Goal: Transaction & Acquisition: Purchase product/service

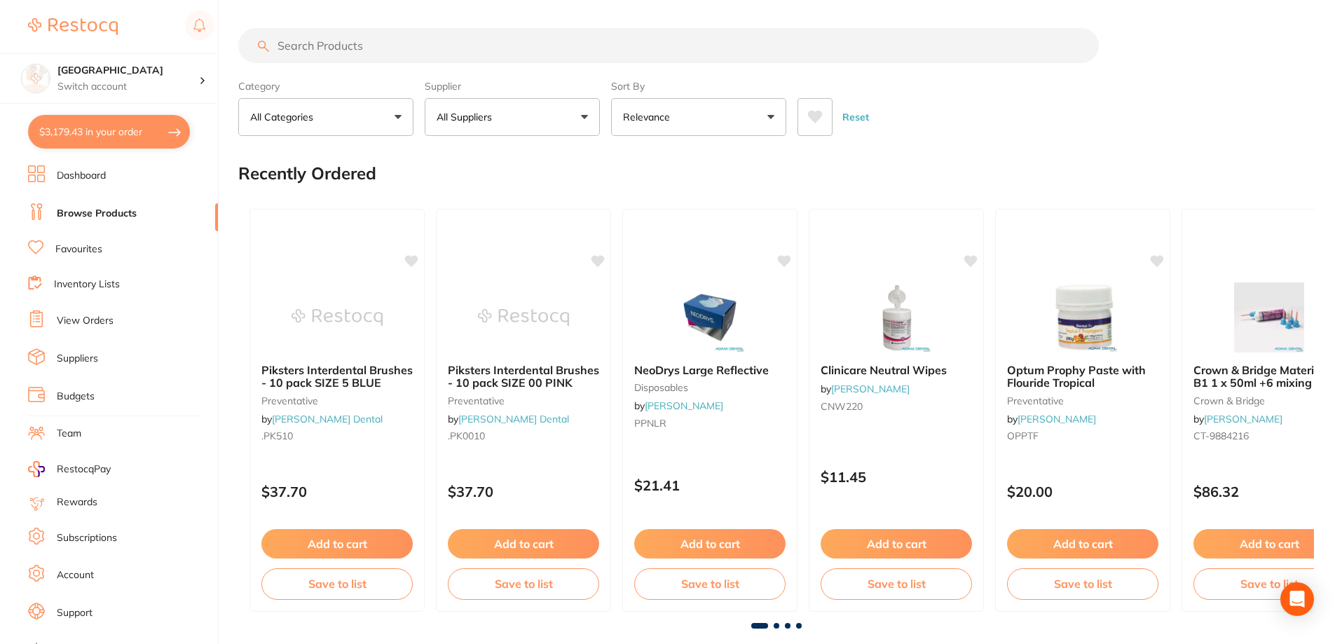
scroll to position [1556, 0]
click at [406, 43] on input "search" at bounding box center [668, 45] width 860 height 35
type input "[MEDICAL_DATA] boxes"
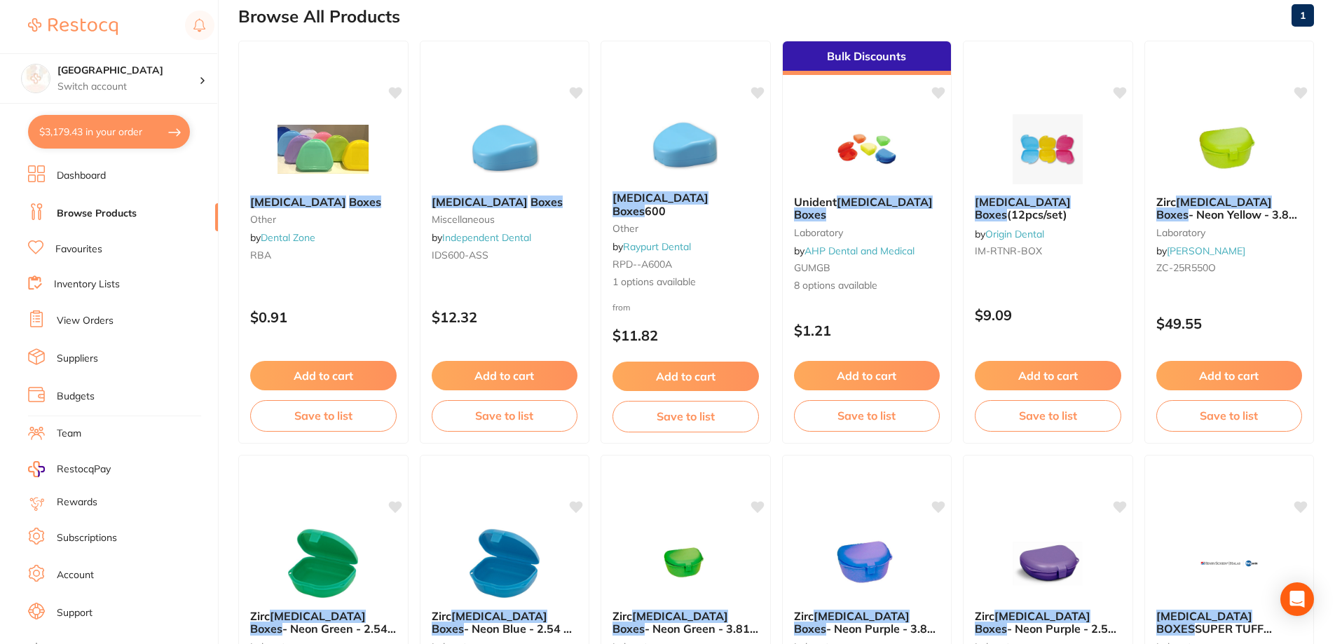
scroll to position [140, 0]
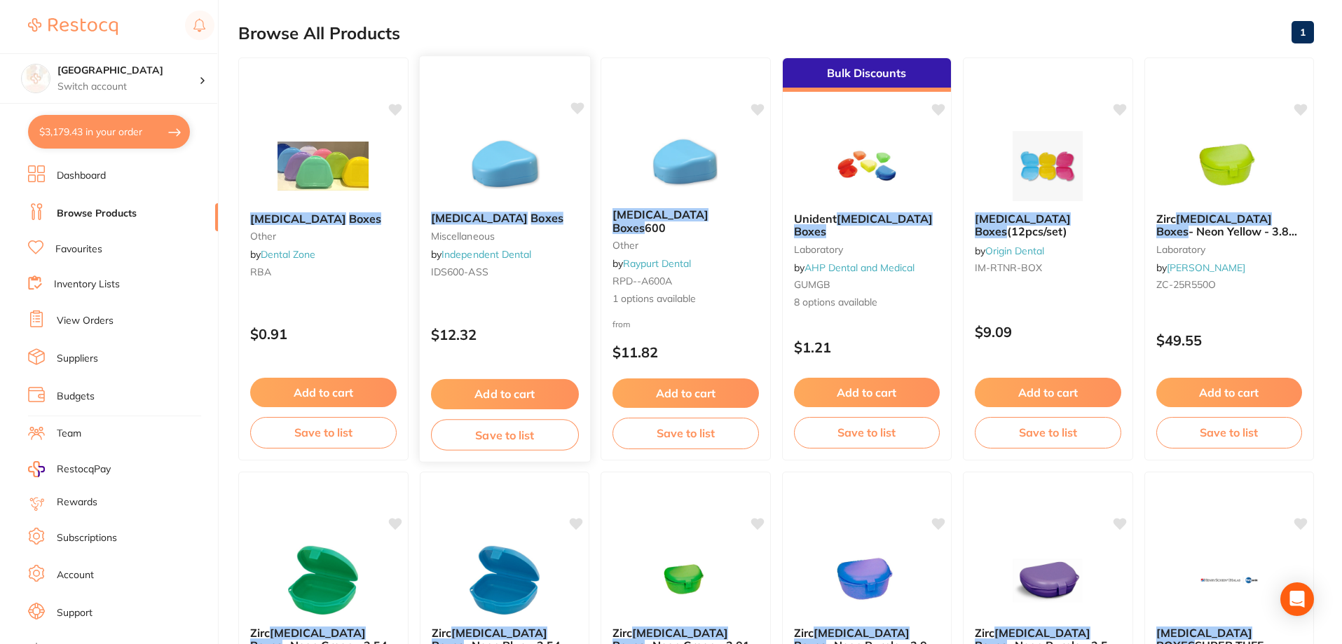
click at [500, 392] on button "Add to cart" at bounding box center [504, 394] width 148 height 30
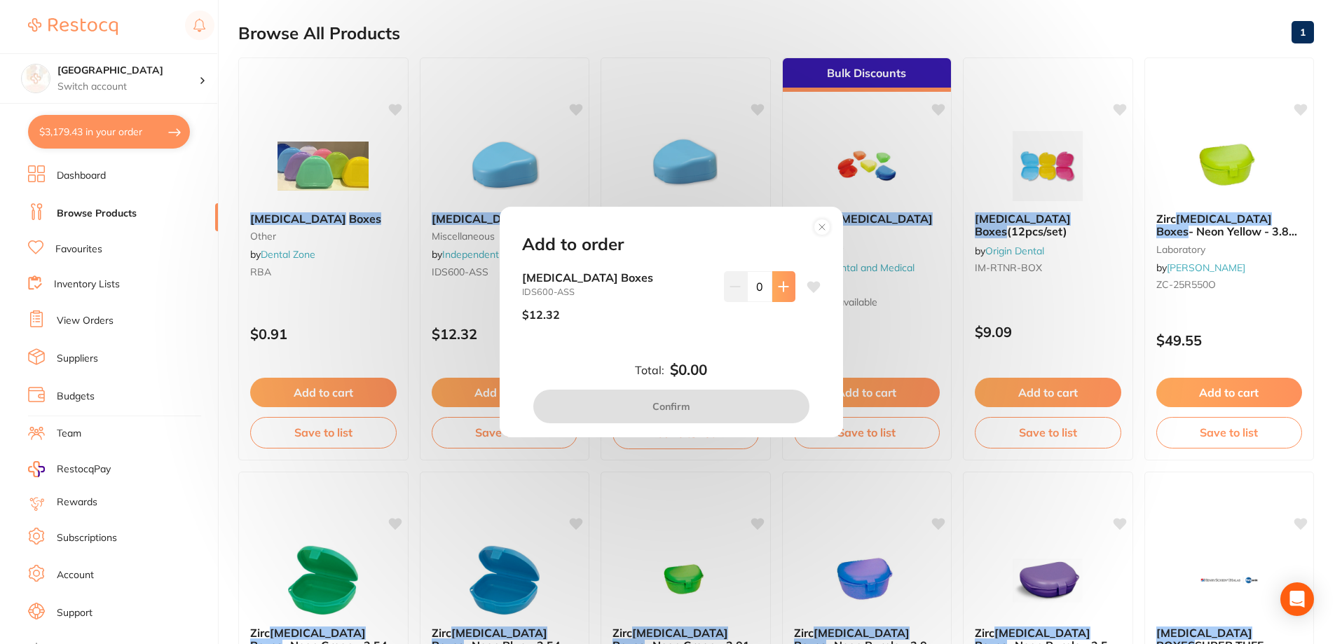
click at [784, 288] on icon at bounding box center [783, 286] width 11 height 11
type input "1"
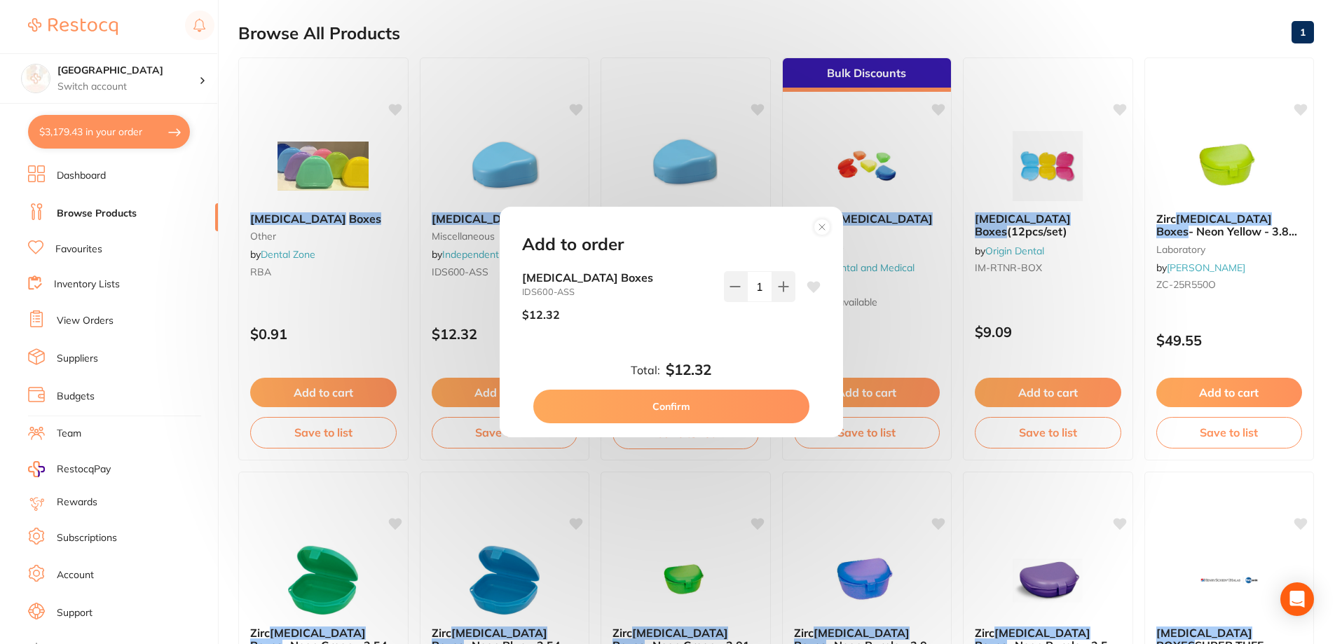
click at [683, 406] on button "Confirm" at bounding box center [671, 407] width 276 height 34
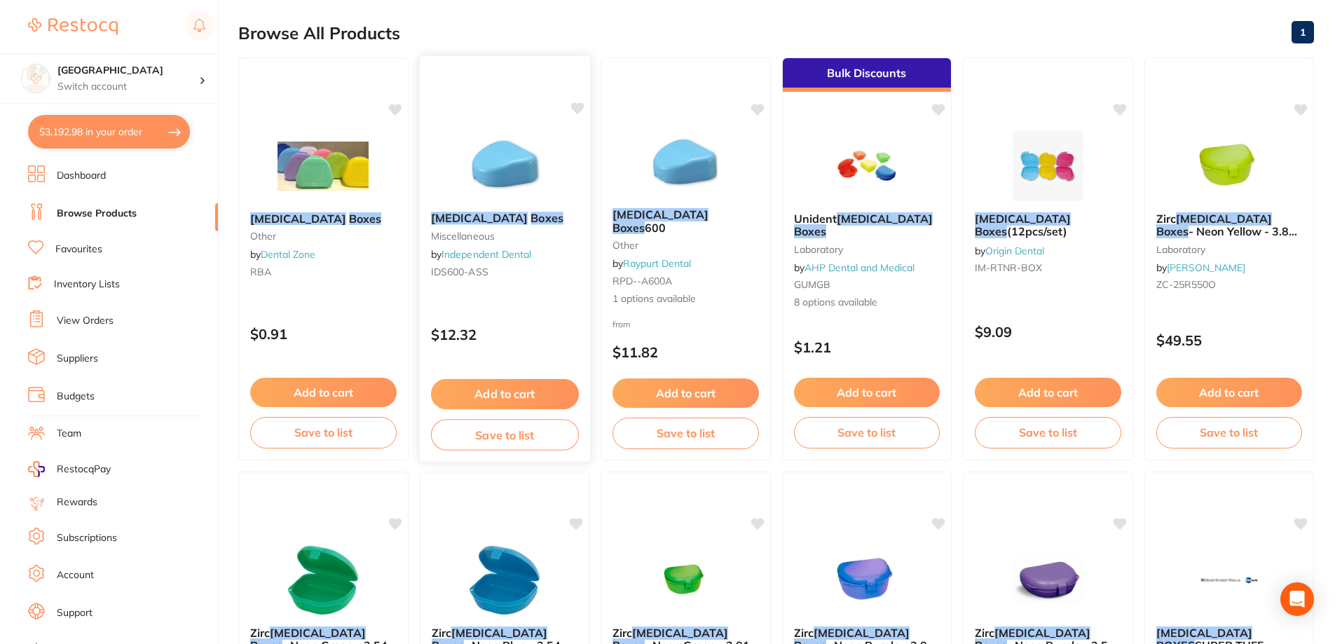
checkbox input "false"
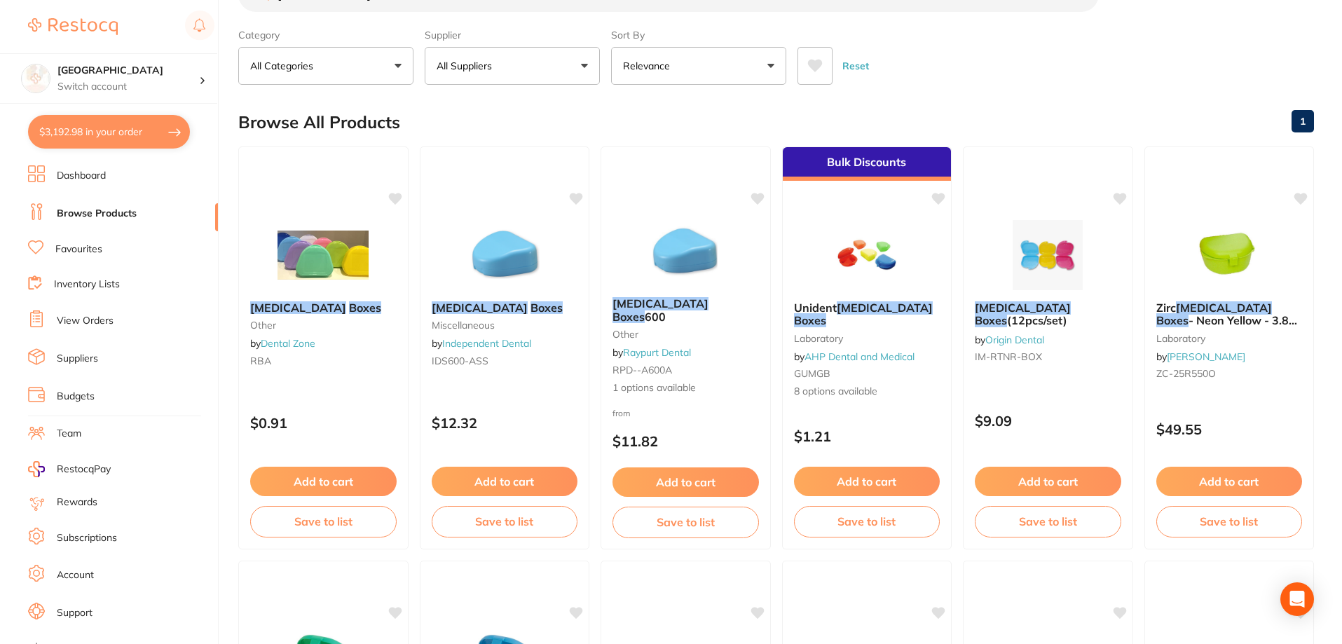
scroll to position [0, 0]
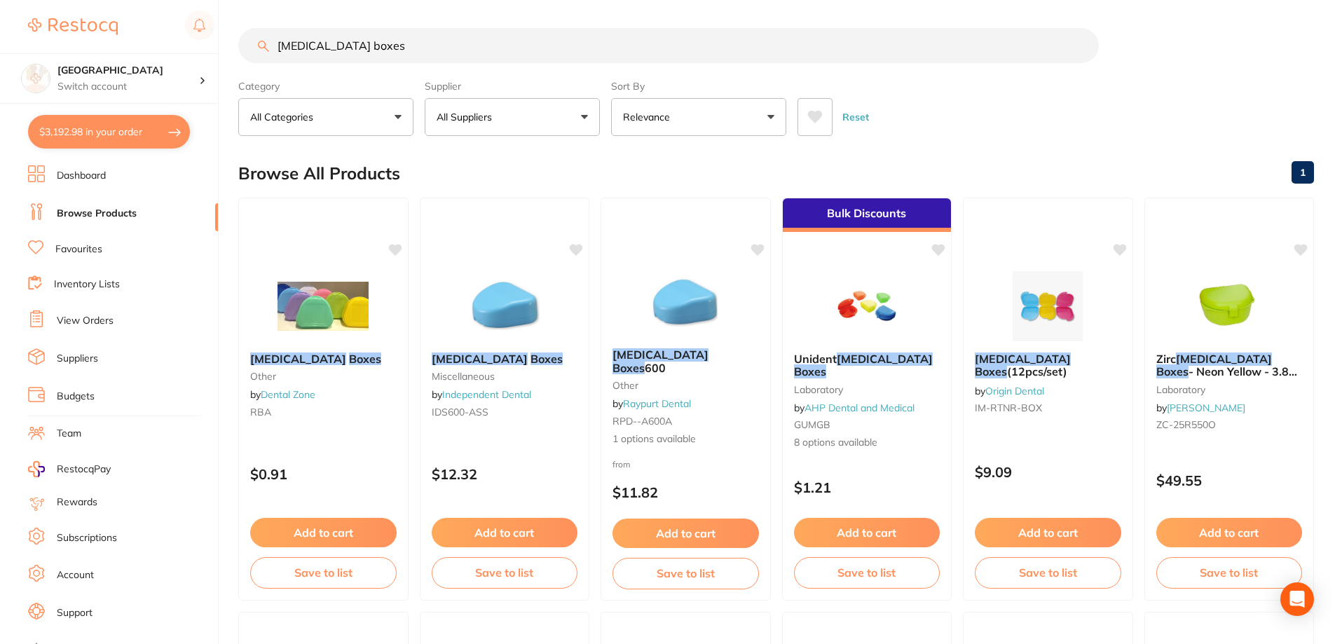
click at [400, 48] on input "[MEDICAL_DATA] boxes" at bounding box center [668, 45] width 860 height 35
drag, startPoint x: 397, startPoint y: 48, endPoint x: 197, endPoint y: 54, distance: 200.5
click at [197, 54] on div "$3,192.98 Lakes Boulevard Dental Switch account Lakes Boulevard Dental $3,192.9…" at bounding box center [671, 322] width 1342 height 644
click at [92, 250] on link "Favourites" at bounding box center [78, 249] width 47 height 14
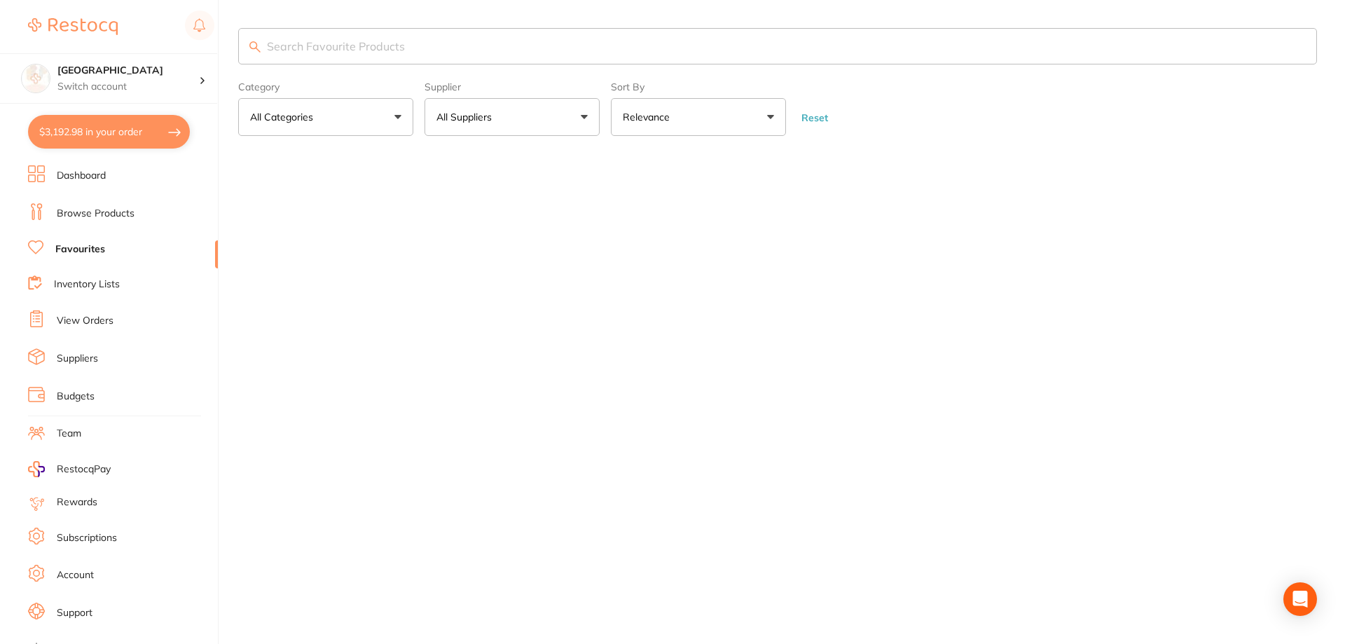
click at [406, 48] on input "search" at bounding box center [777, 46] width 1079 height 36
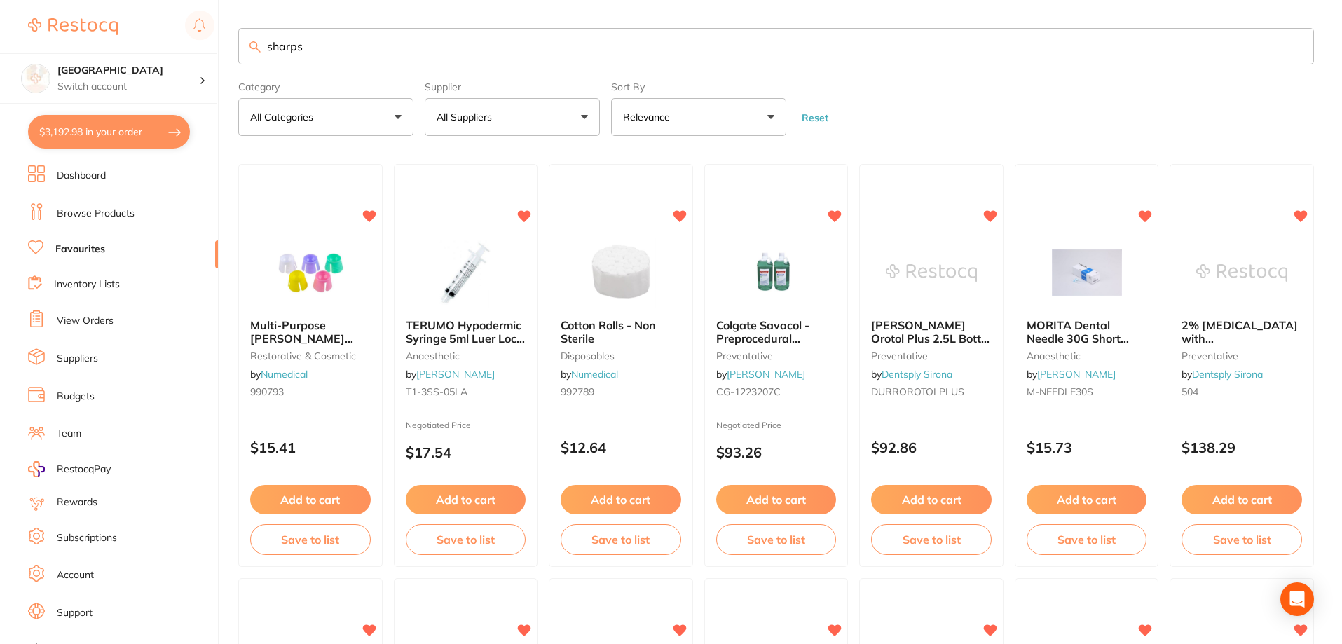
type input "sharps"
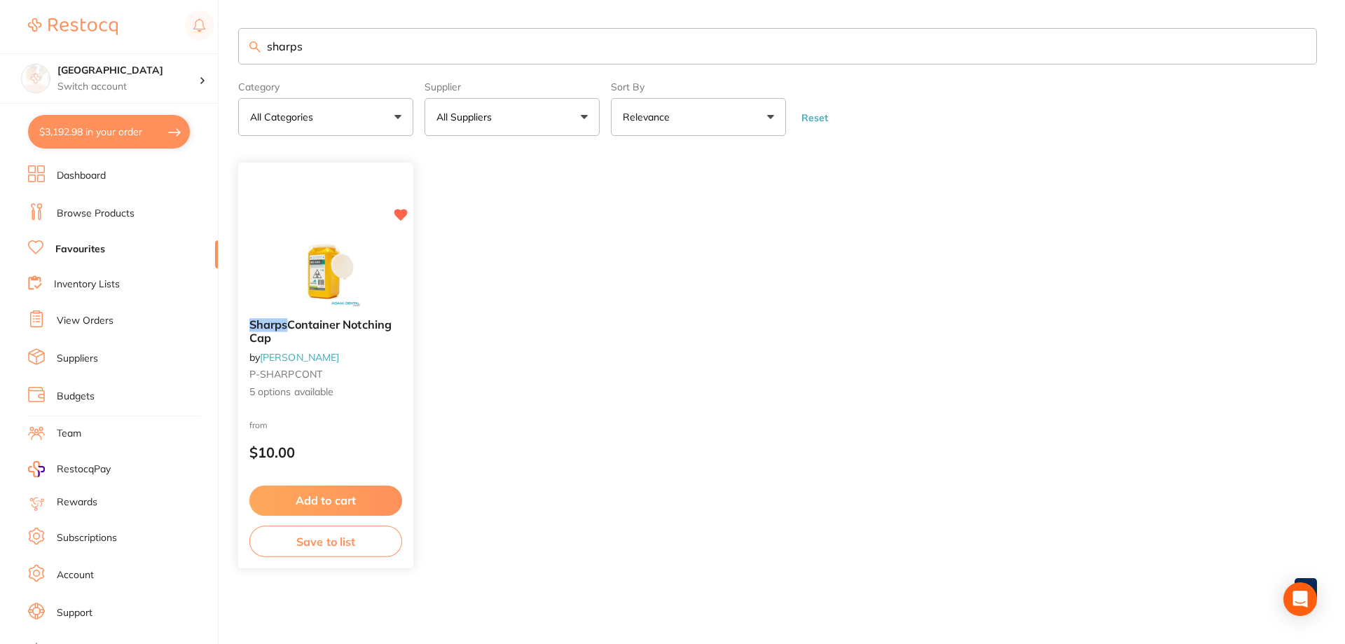
click at [335, 266] on img at bounding box center [326, 272] width 92 height 71
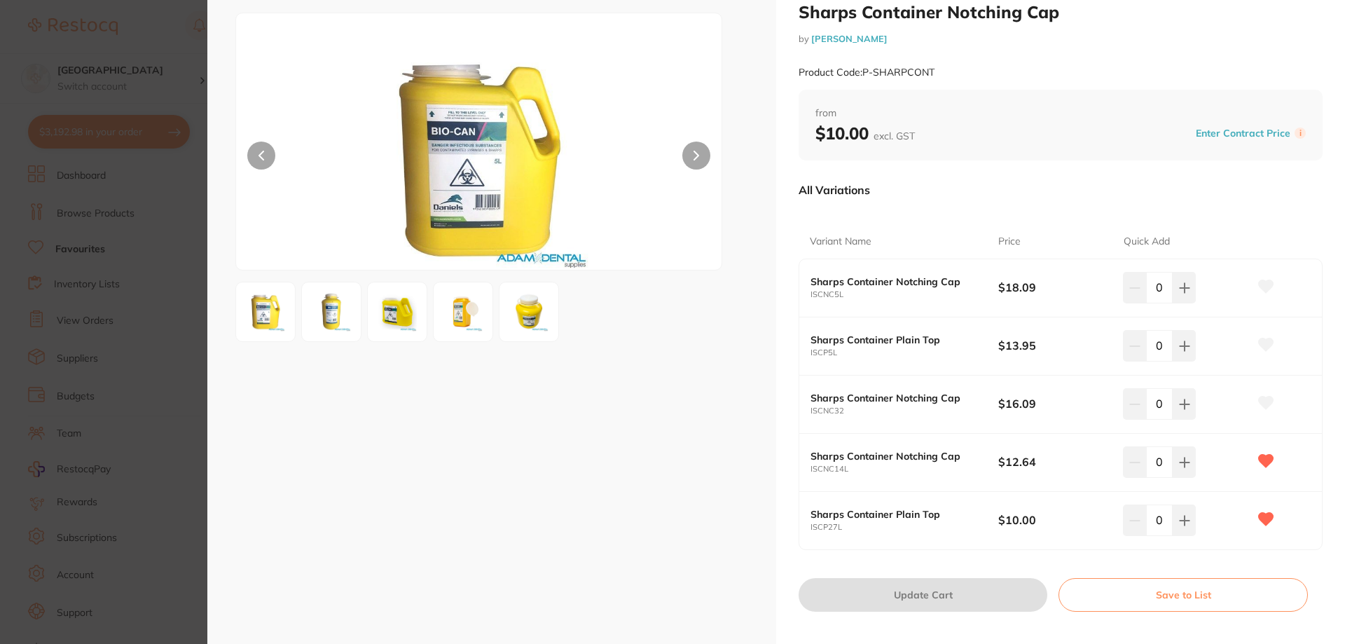
scroll to position [57, 0]
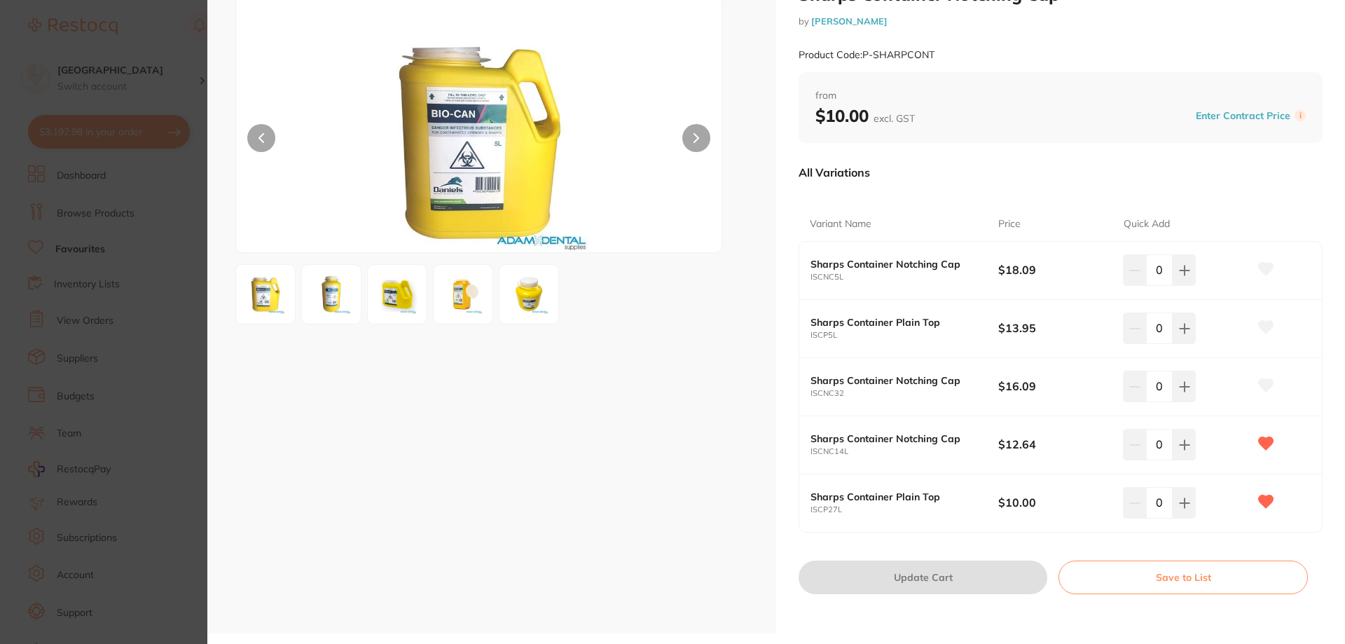
click at [474, 298] on img at bounding box center [463, 294] width 50 height 50
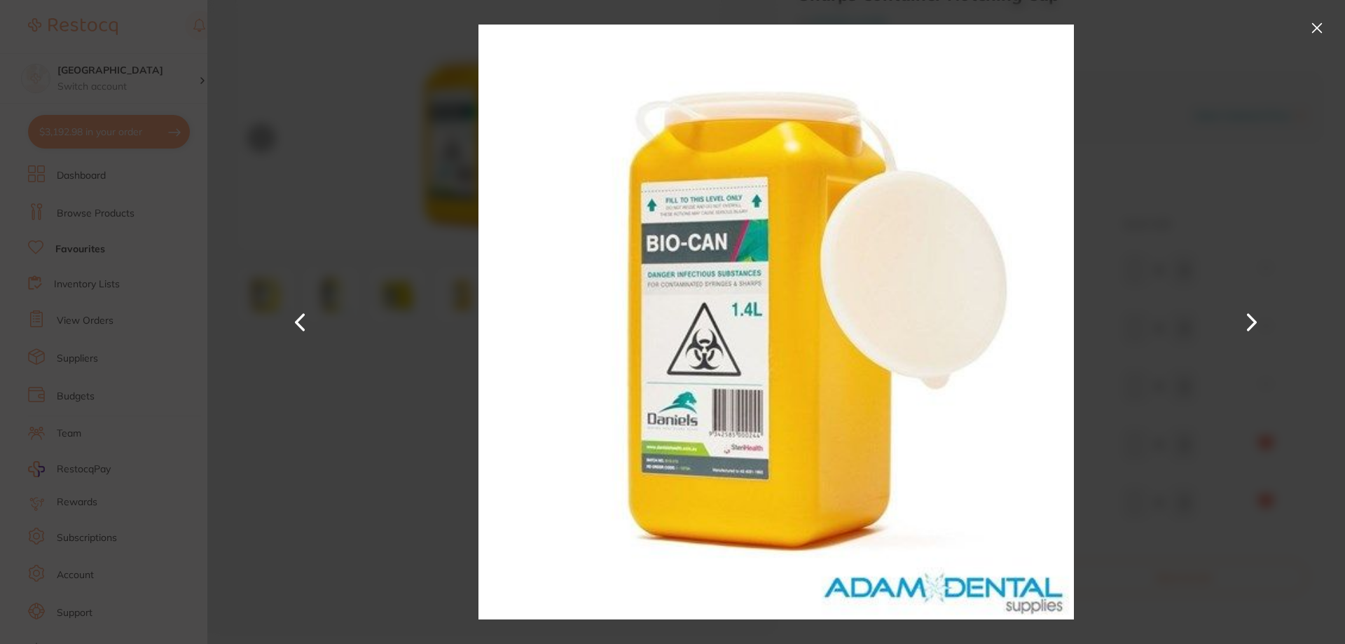
click at [1317, 31] on button at bounding box center [1317, 28] width 22 height 22
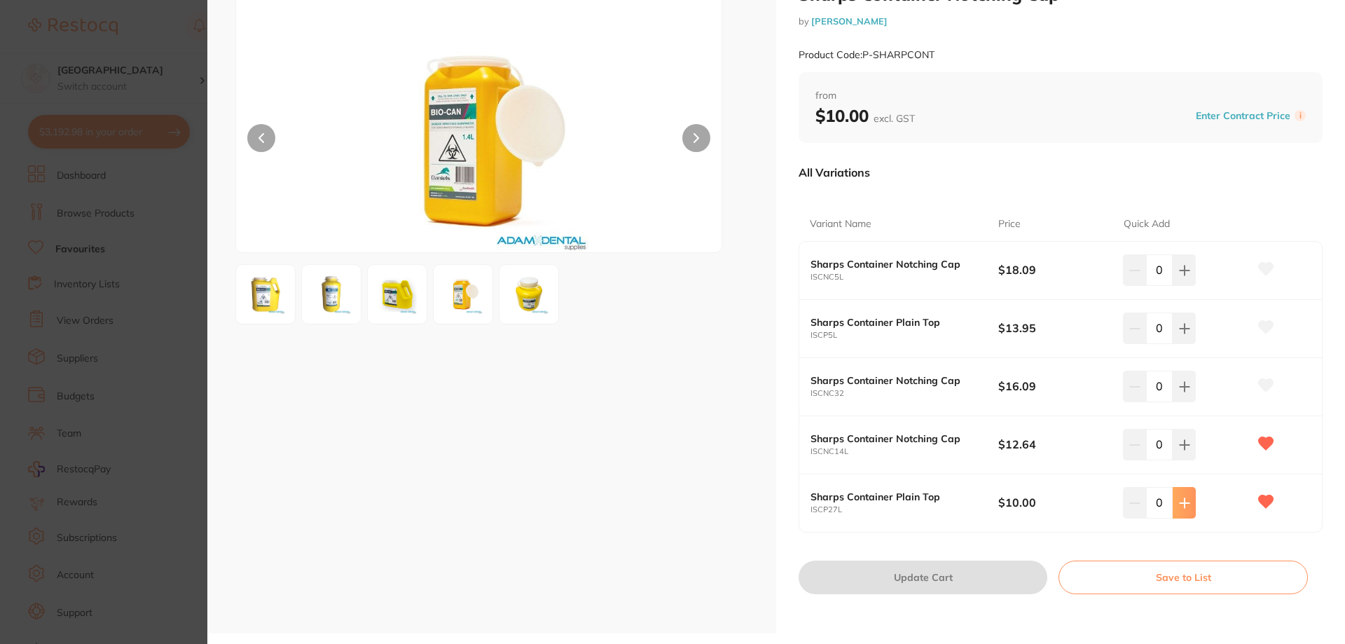
click at [1179, 276] on icon at bounding box center [1184, 270] width 11 height 11
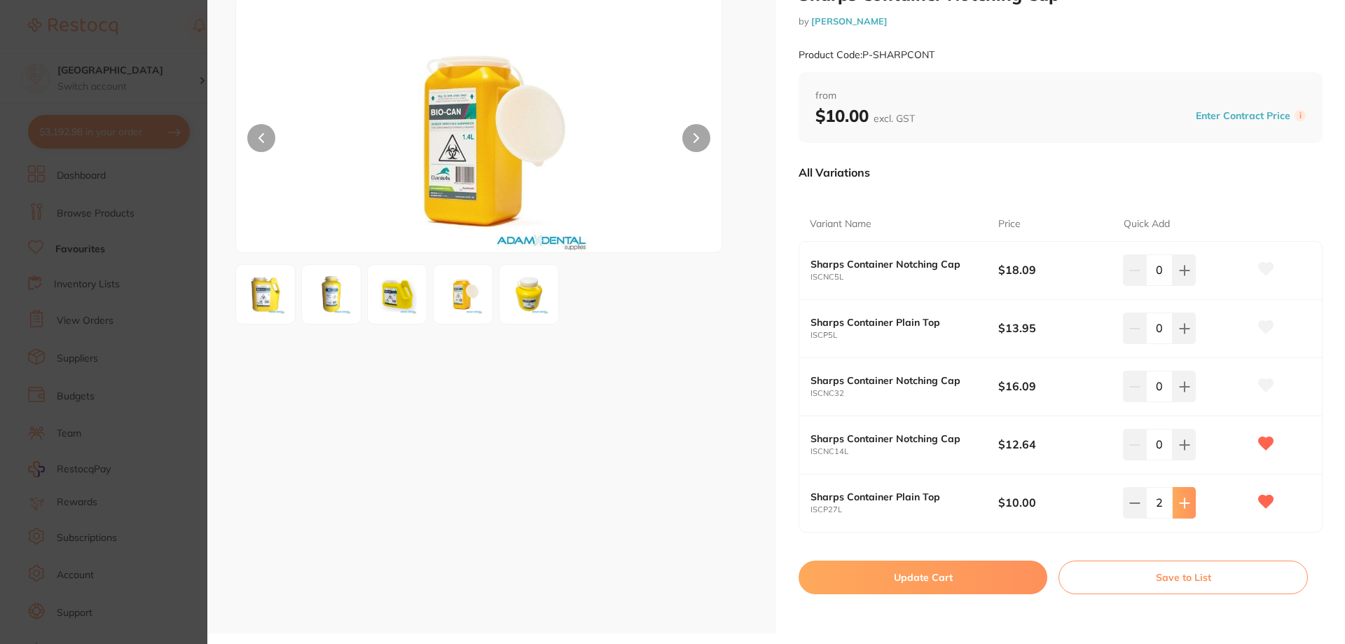
click at [1179, 276] on icon at bounding box center [1184, 270] width 11 height 11
type input "3"
click at [979, 579] on button "Update Cart" at bounding box center [923, 578] width 249 height 34
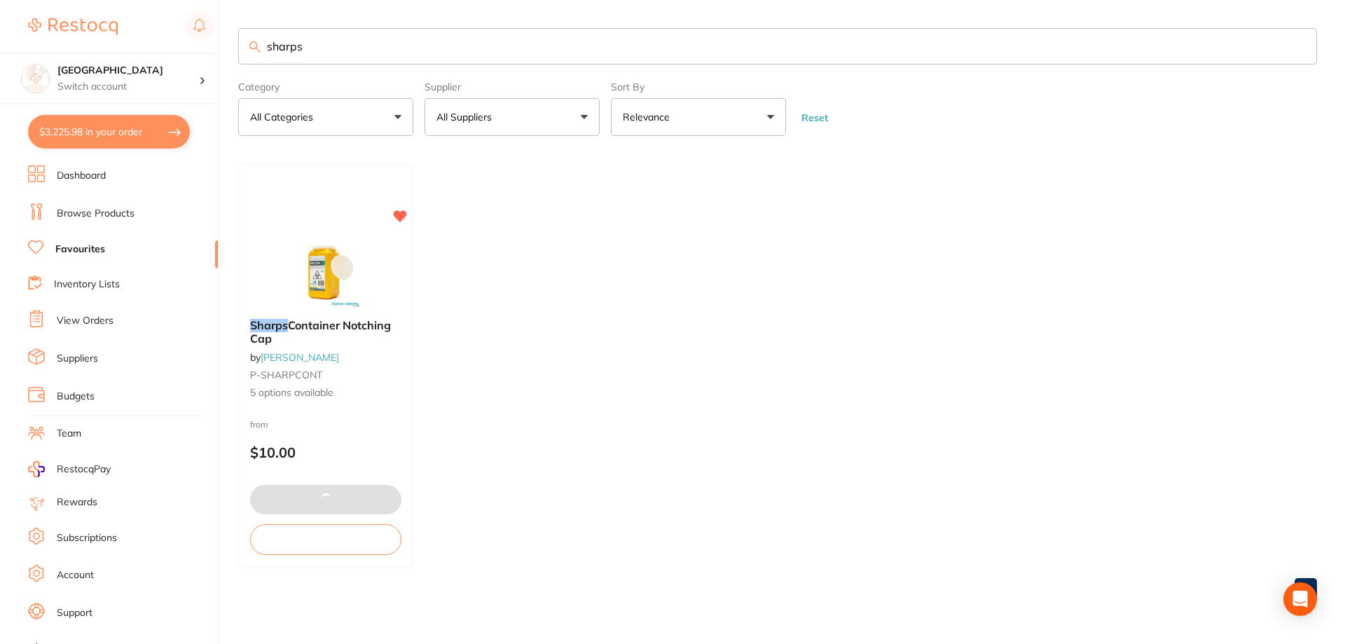
scroll to position [1692, 0]
click at [326, 58] on input "sharps" at bounding box center [777, 46] width 1079 height 36
drag, startPoint x: 333, startPoint y: 44, endPoint x: 260, endPoint y: 50, distance: 73.1
click at [260, 50] on div "sharps" at bounding box center [777, 46] width 1079 height 36
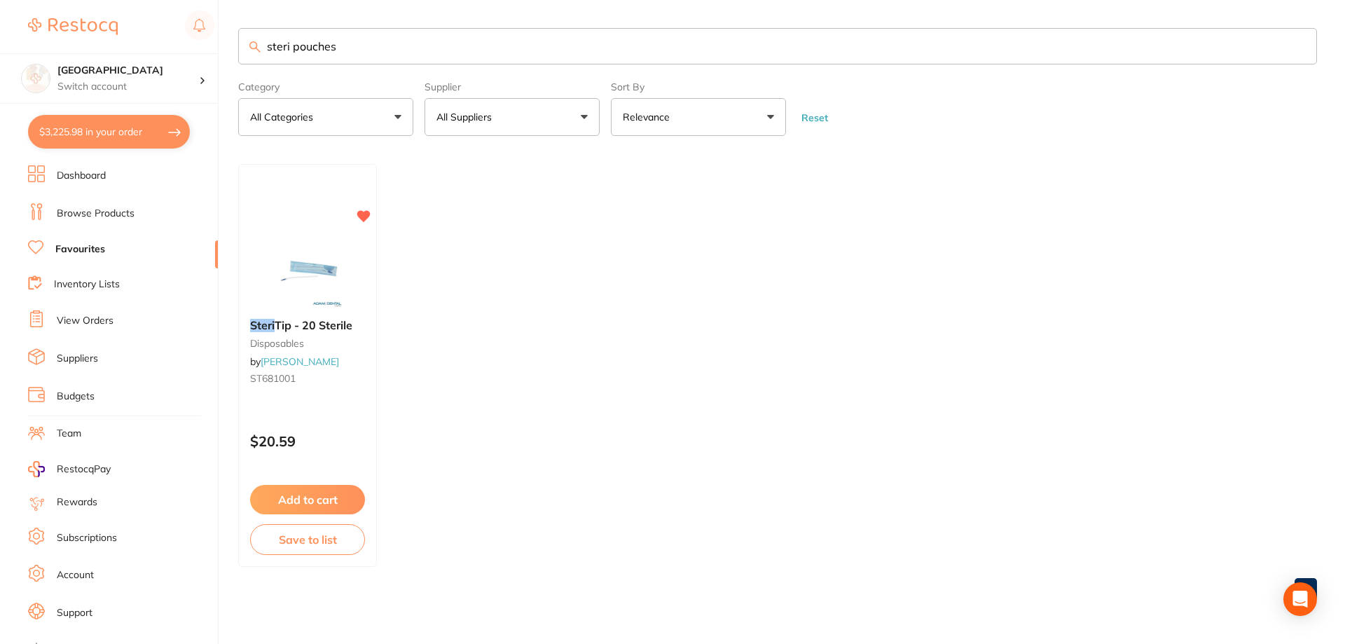
click at [83, 254] on link "Favourites" at bounding box center [80, 249] width 50 height 14
drag, startPoint x: 378, startPoint y: 50, endPoint x: 268, endPoint y: 57, distance: 110.2
click at [268, 57] on input "steri pouches" at bounding box center [777, 46] width 1079 height 36
click at [288, 47] on input "steri pouches" at bounding box center [777, 46] width 1079 height 36
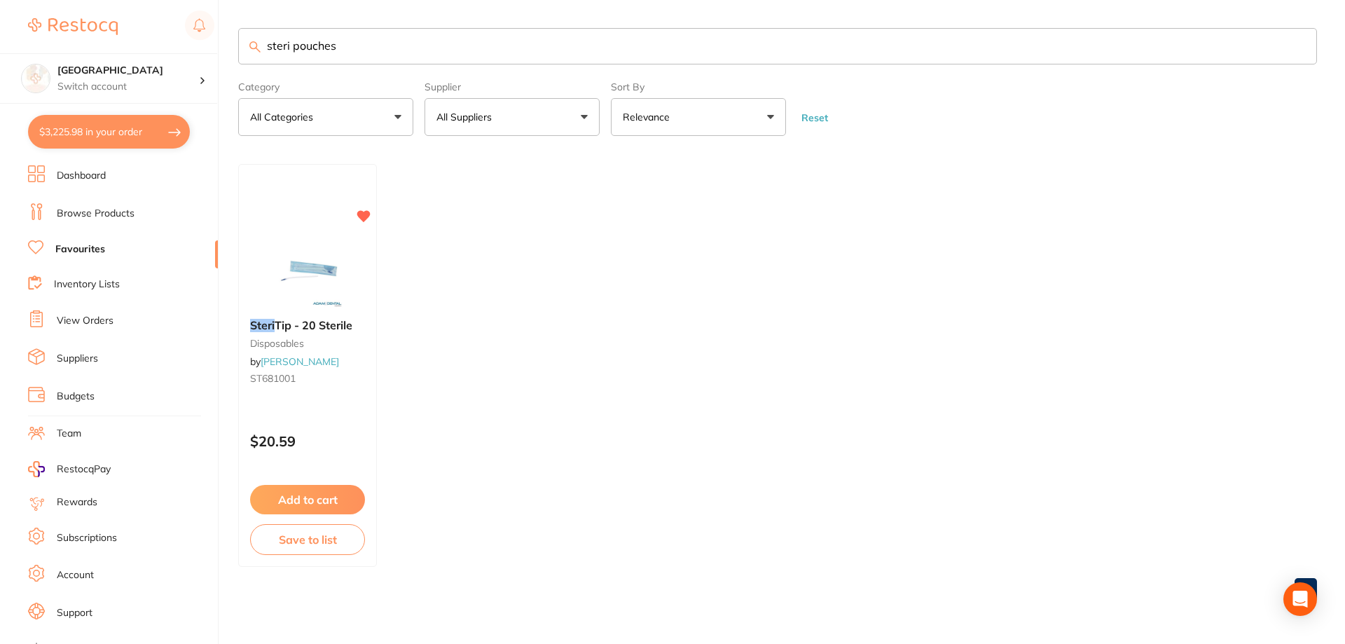
click at [294, 43] on input "steri pouches" at bounding box center [777, 46] width 1079 height 36
click at [374, 59] on input "pouches" at bounding box center [777, 46] width 1079 height 36
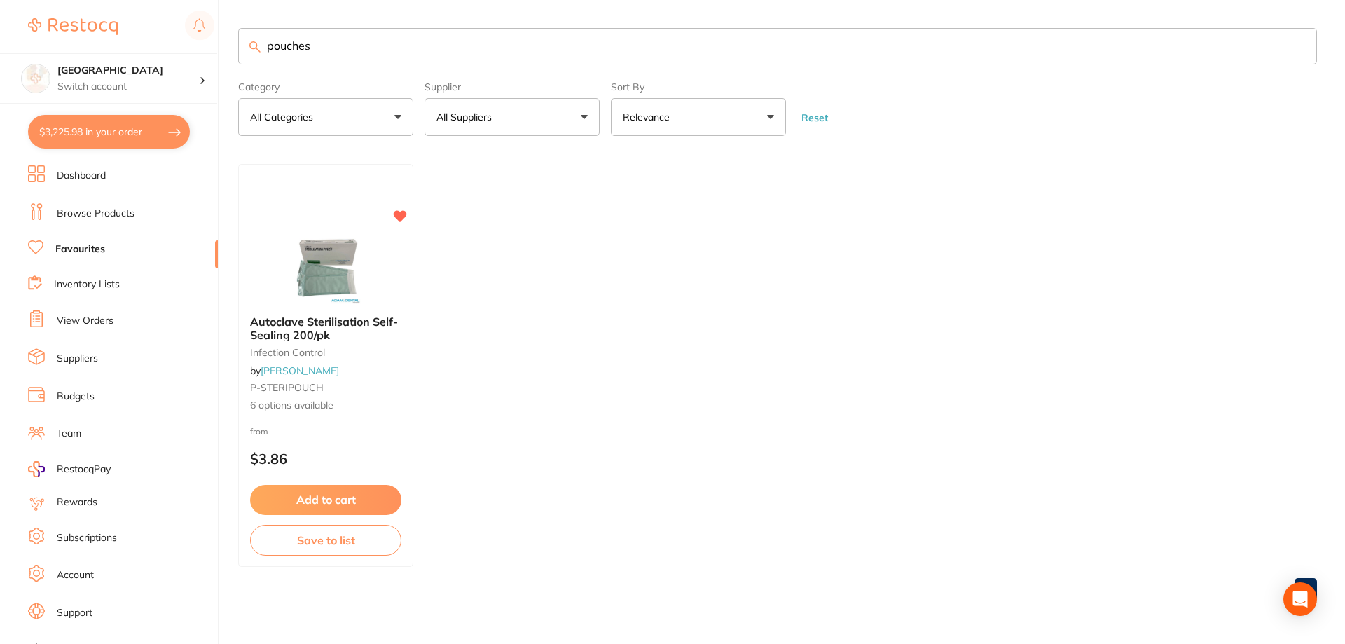
click at [354, 46] on input "pouches" at bounding box center [777, 46] width 1079 height 36
type input "pouches"
click at [326, 290] on img at bounding box center [326, 268] width 92 height 71
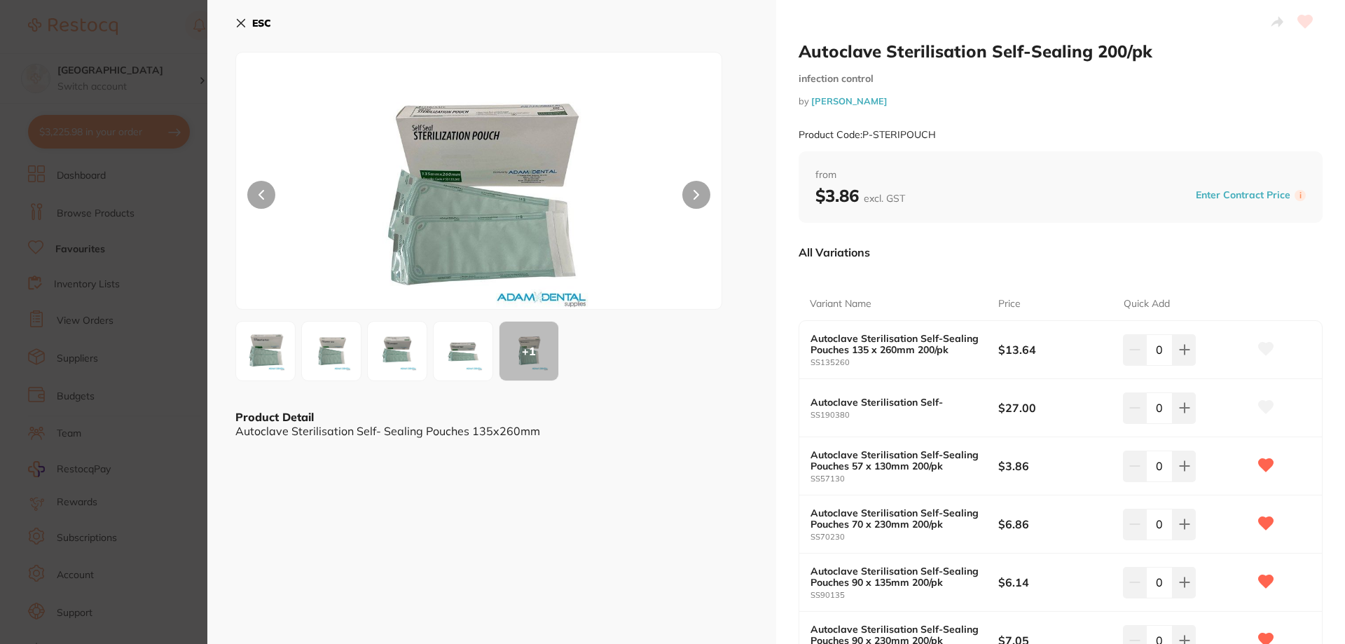
scroll to position [70, 0]
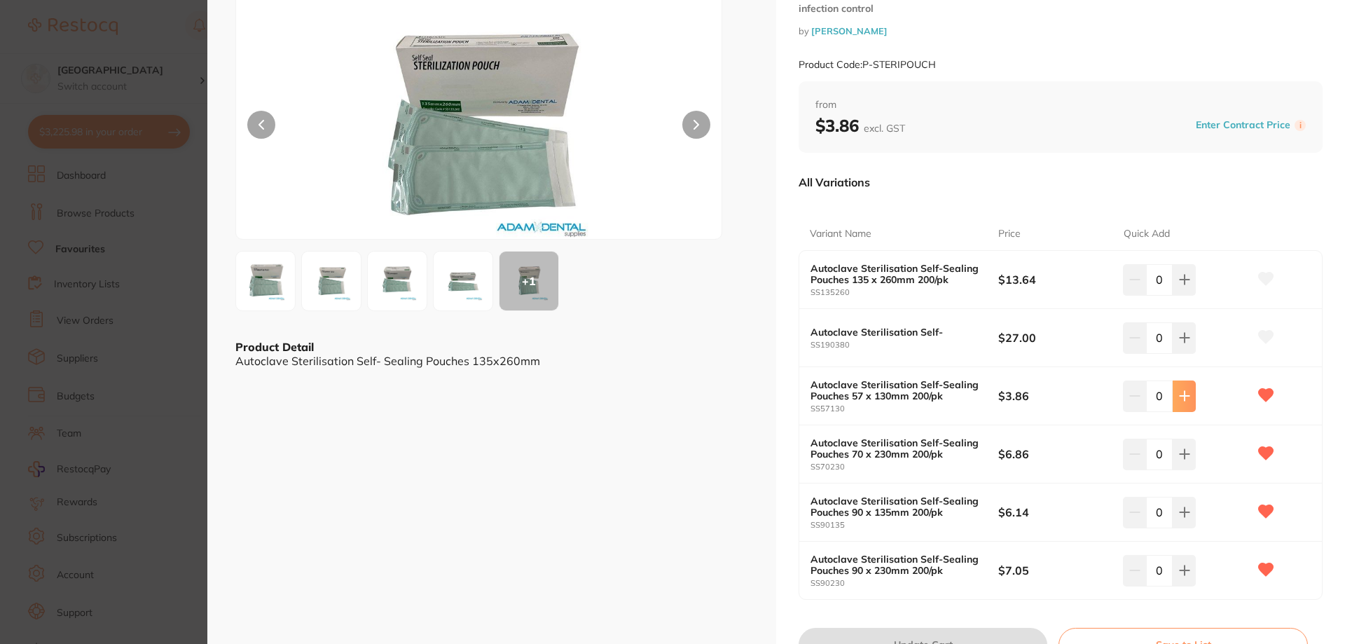
click at [1180, 295] on button at bounding box center [1184, 279] width 23 height 31
type input "3"
click at [1180, 285] on icon at bounding box center [1184, 279] width 11 height 11
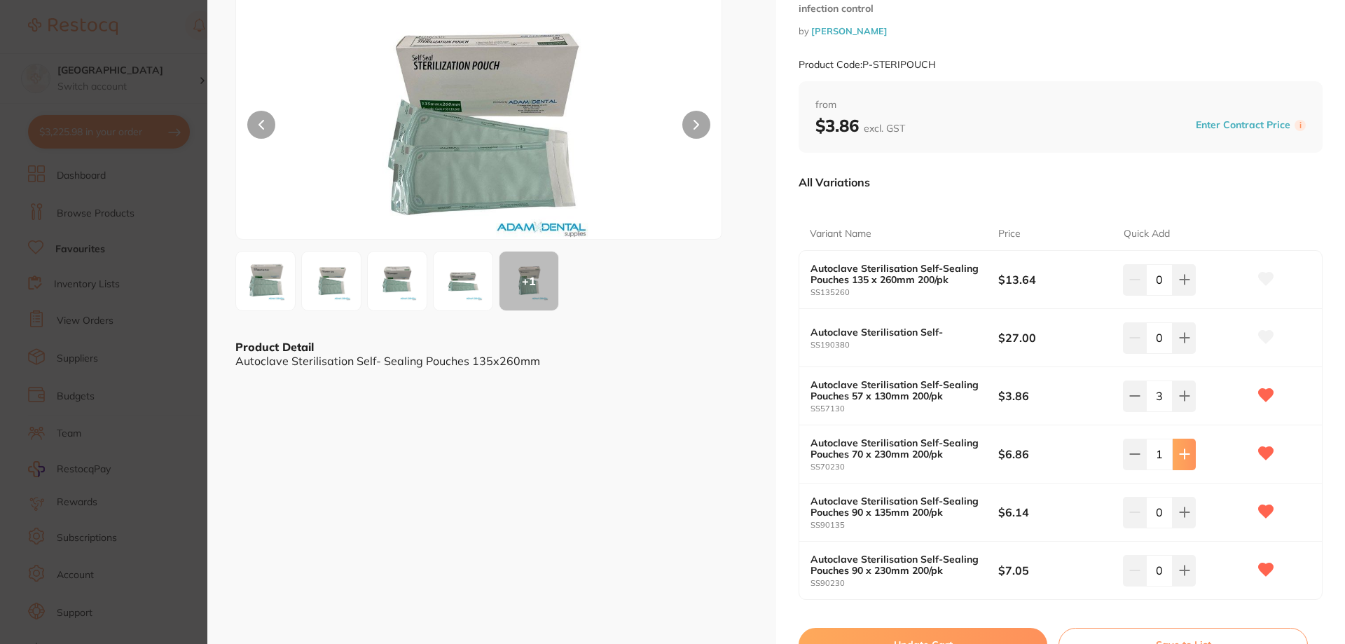
click at [1180, 285] on icon at bounding box center [1184, 279] width 11 height 11
click at [1181, 285] on icon at bounding box center [1184, 279] width 11 height 11
type input "4"
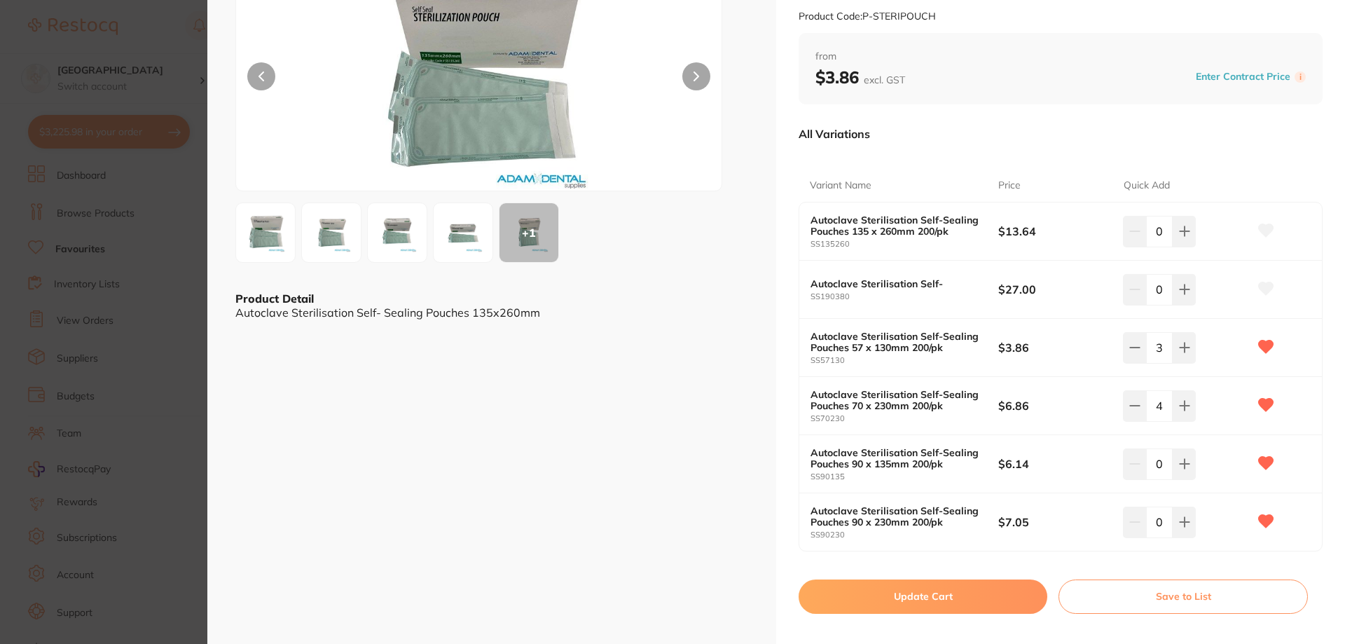
scroll to position [138, 0]
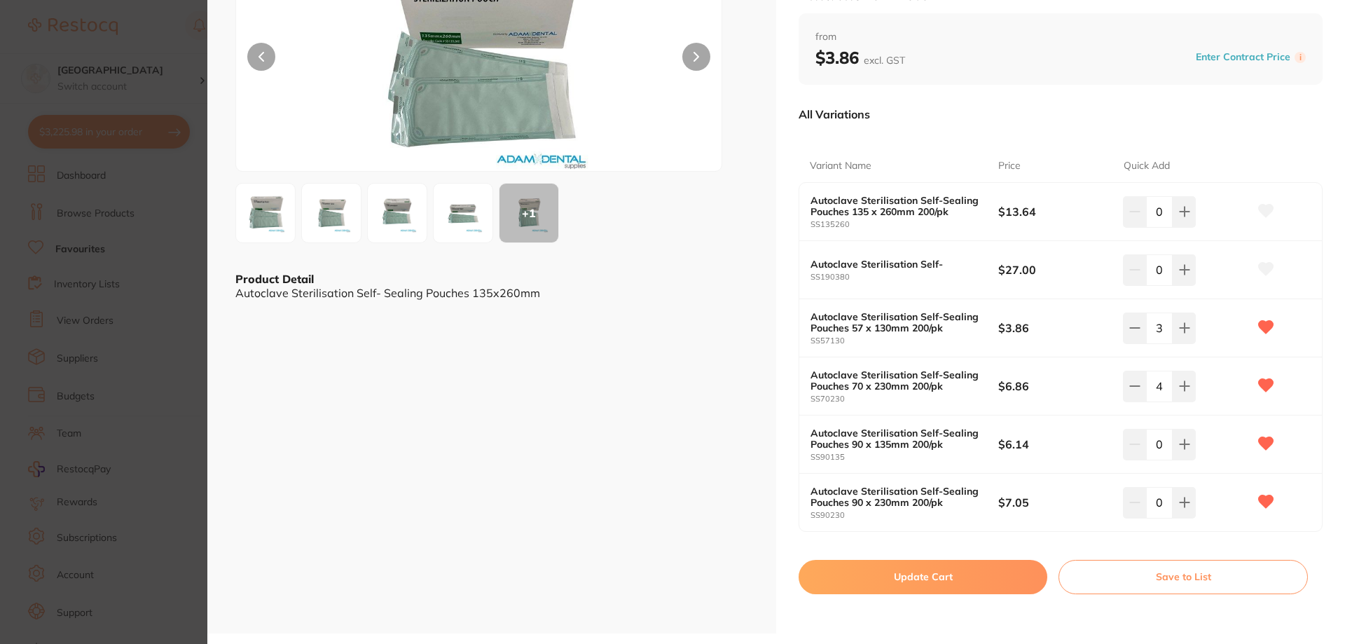
click at [902, 586] on button "Update Cart" at bounding box center [923, 577] width 249 height 34
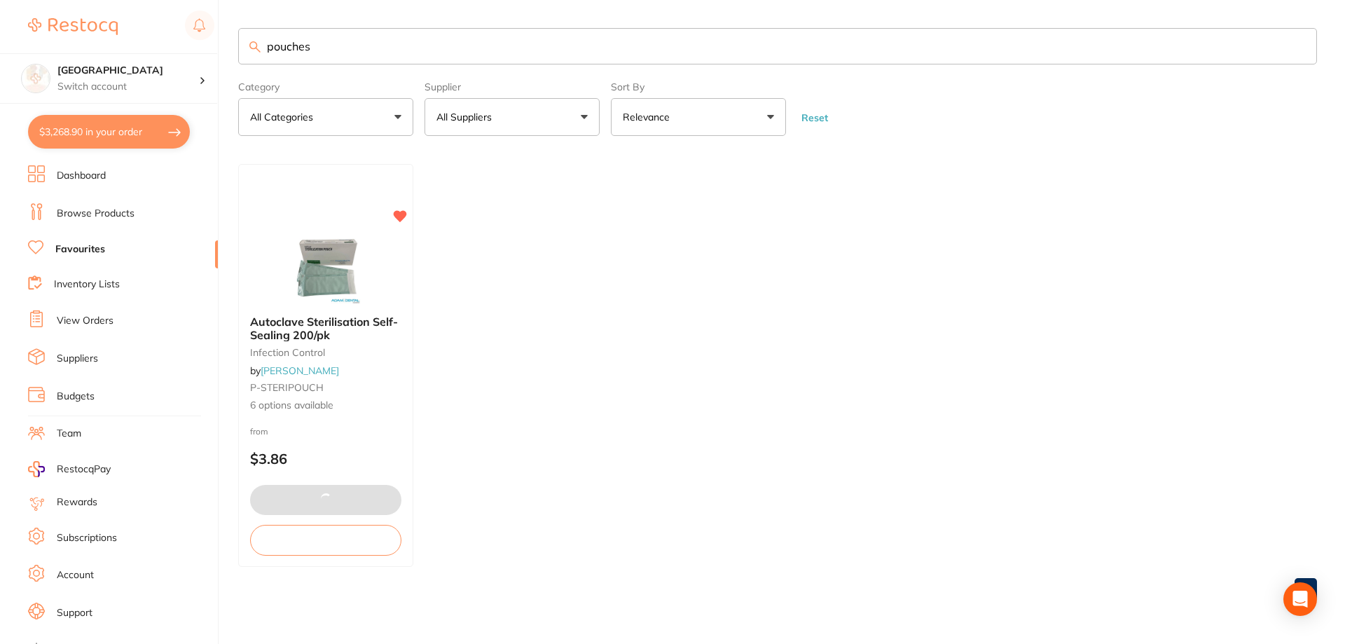
scroll to position [1840, 0]
click at [83, 212] on link "Browse Products" at bounding box center [96, 214] width 78 height 14
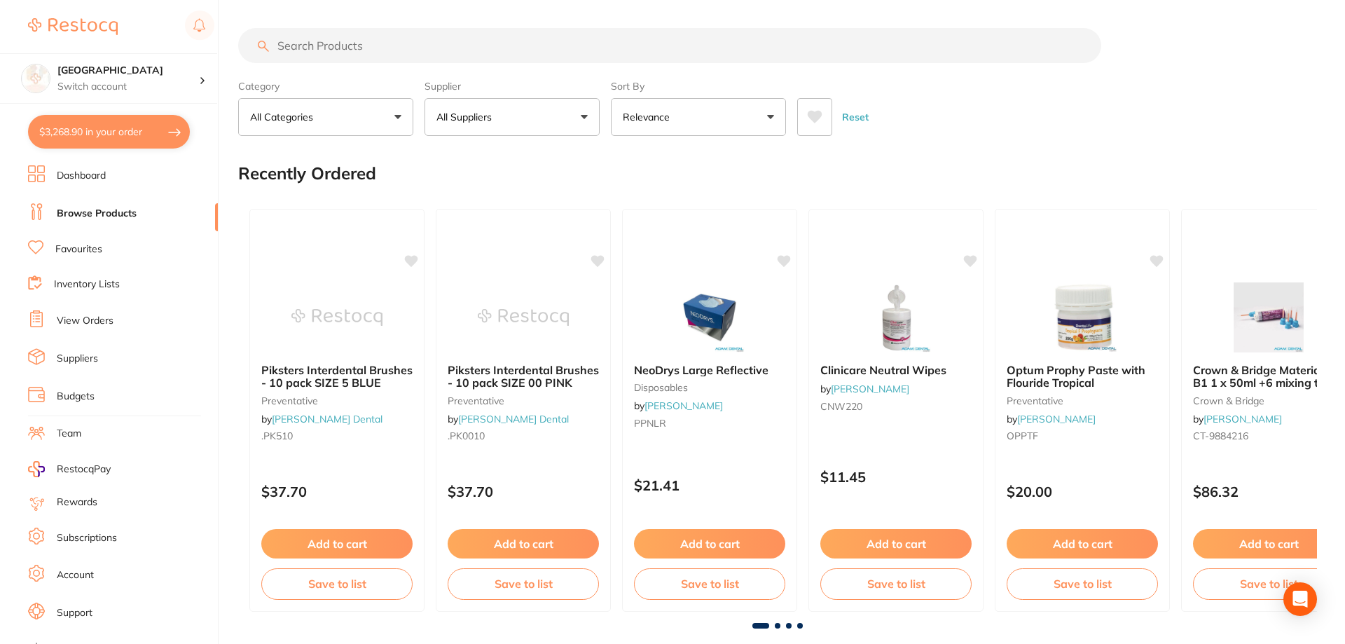
click at [105, 136] on button "$3,268.90 in your order" at bounding box center [109, 132] width 162 height 34
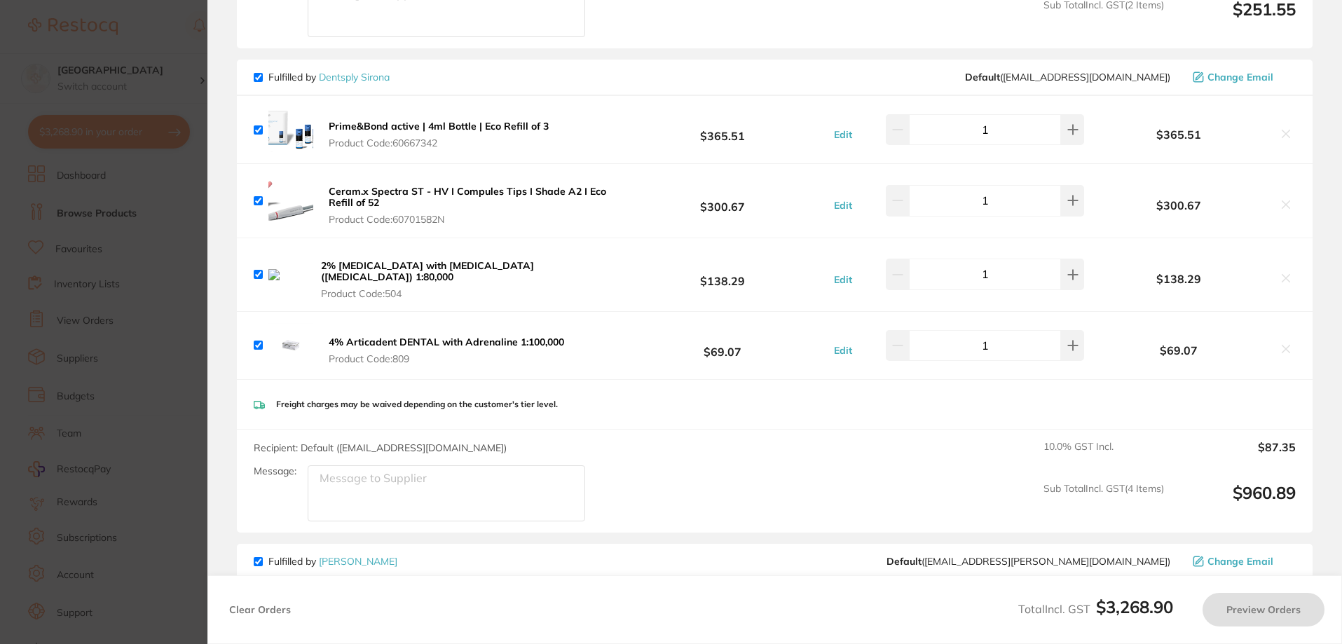
checkbox input "true"
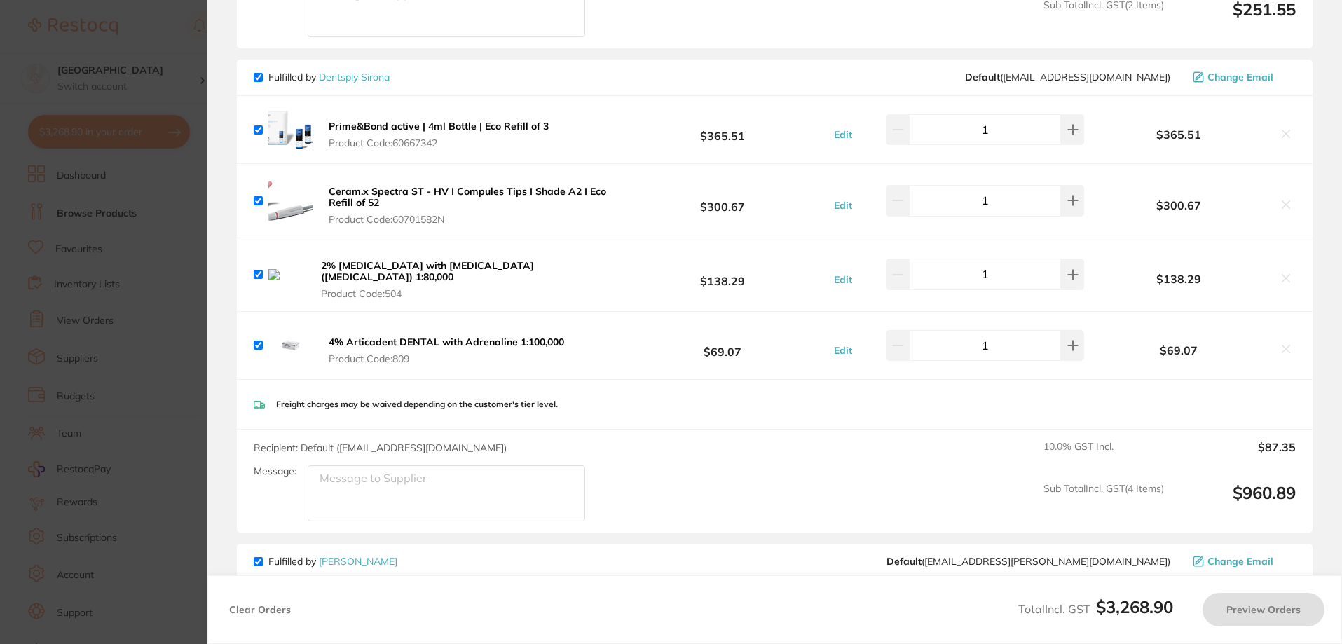
checkbox input "true"
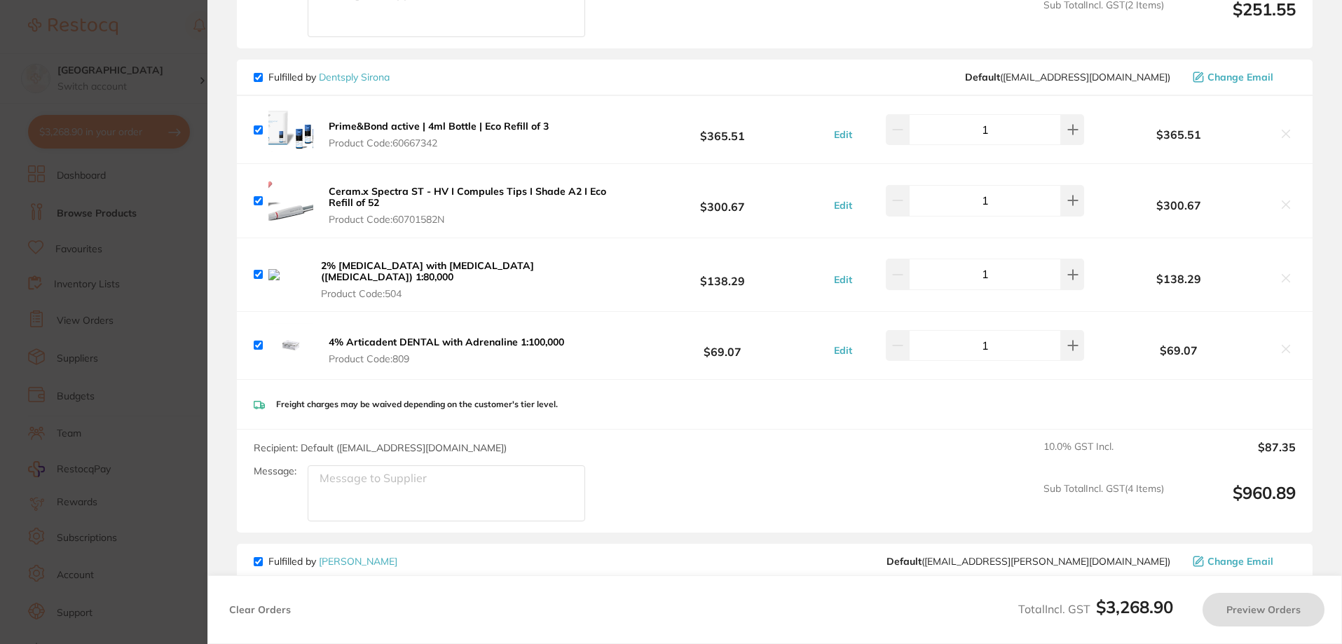
checkbox input "true"
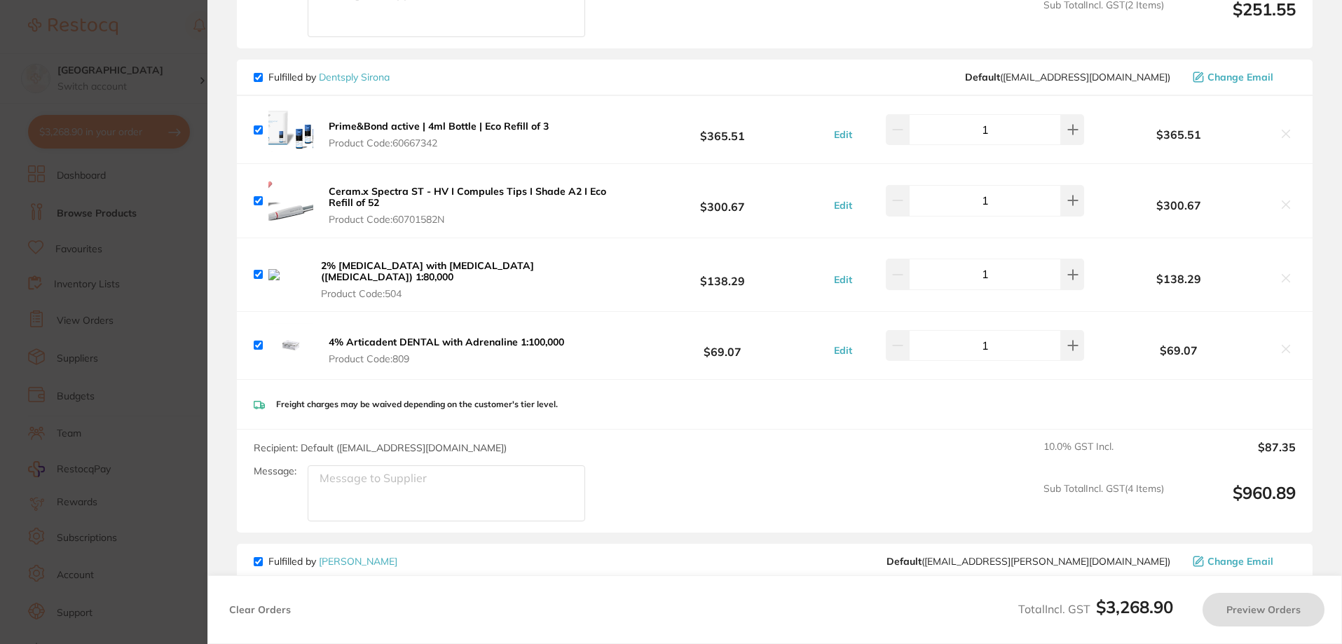
checkbox input "true"
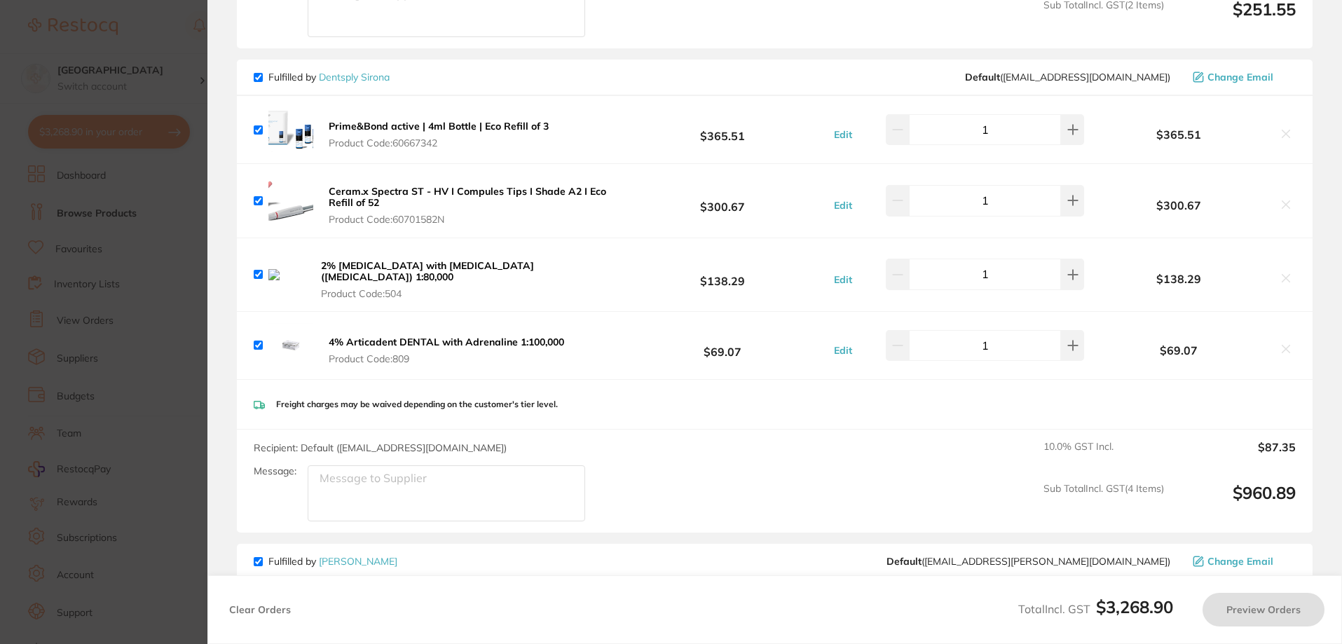
checkbox input "true"
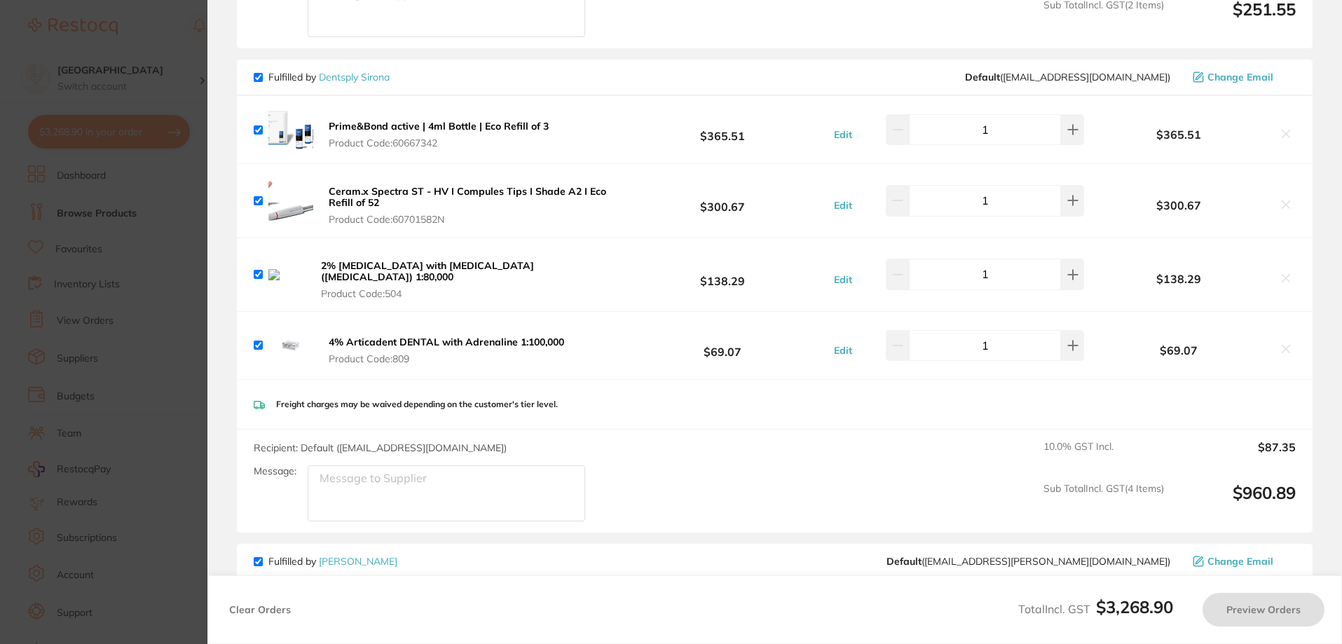
checkbox input "true"
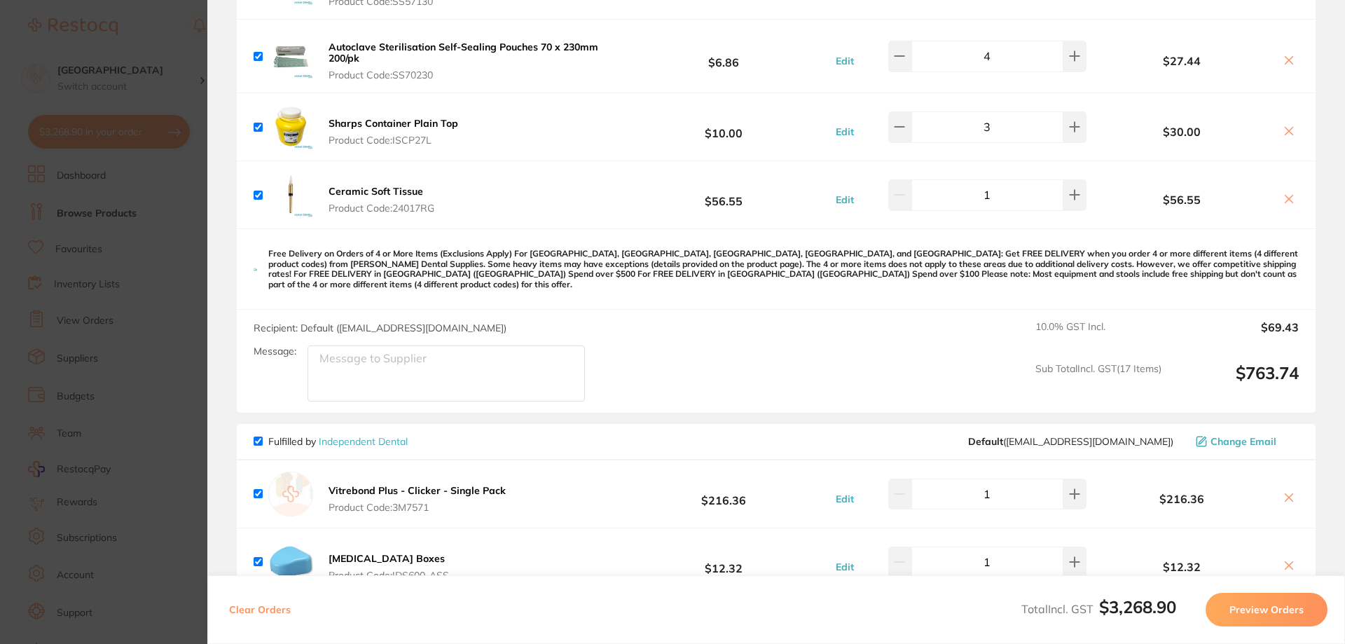
scroll to position [1349, 0]
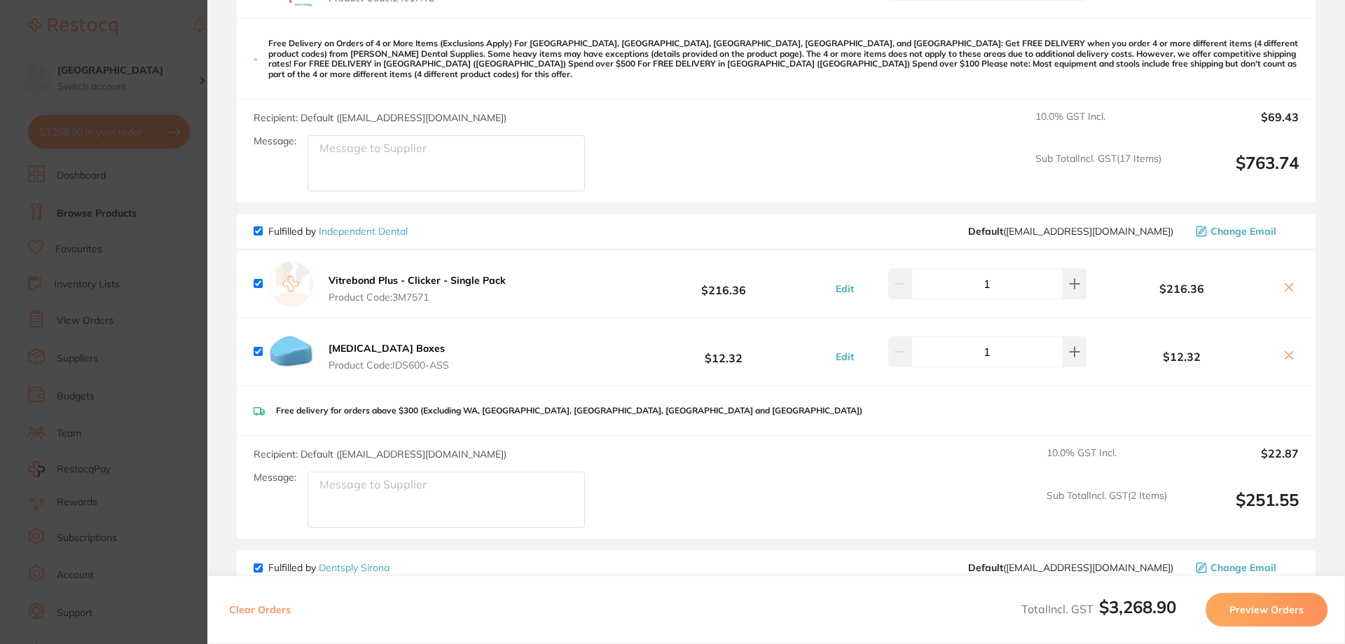
drag, startPoint x: 169, startPoint y: 195, endPoint x: 1271, endPoint y: 273, distance: 1104.8
click at [169, 196] on section "Update RRP Set your pre negotiated price for this item. Item Agreed RRP (excl. …" at bounding box center [672, 322] width 1345 height 644
click at [211, 98] on div "Lakes Boulevard Dental Switch account" at bounding box center [108, 78] width 217 height 50
click at [153, 46] on div "[GEOGRAPHIC_DATA] Dental Switch account [GEOGRAPHIC_DATA]" at bounding box center [108, 52] width 217 height 104
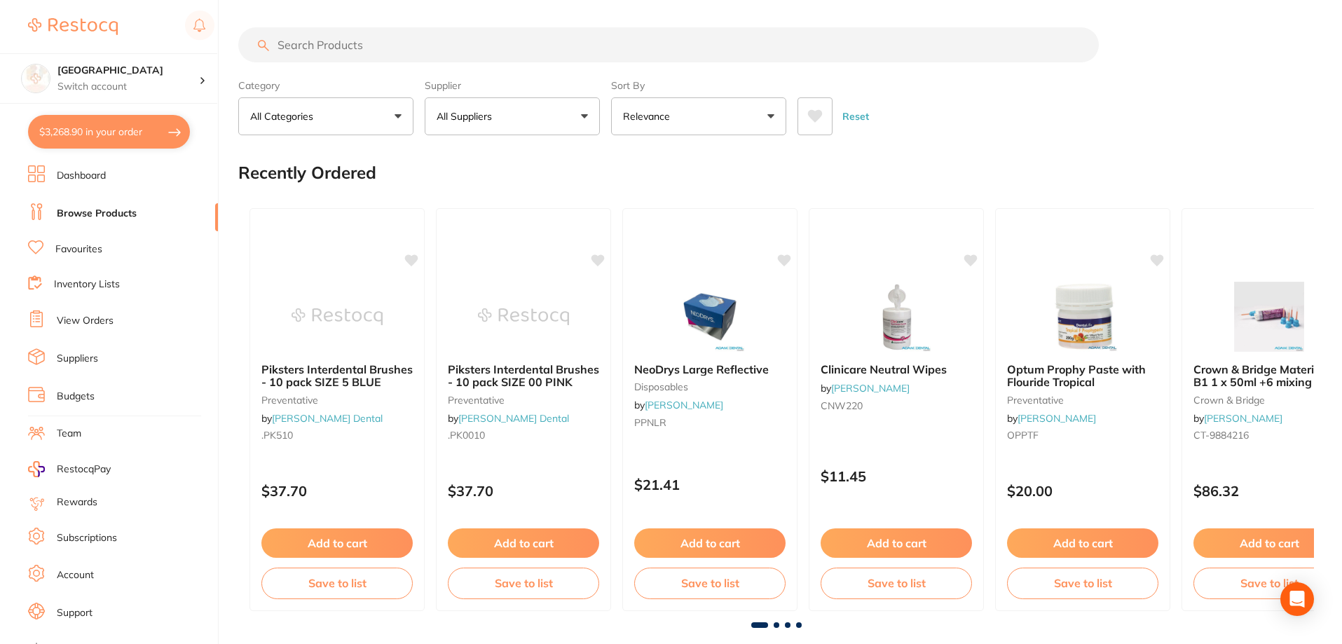
scroll to position [0, 0]
click at [357, 45] on input "search" at bounding box center [668, 45] width 860 height 35
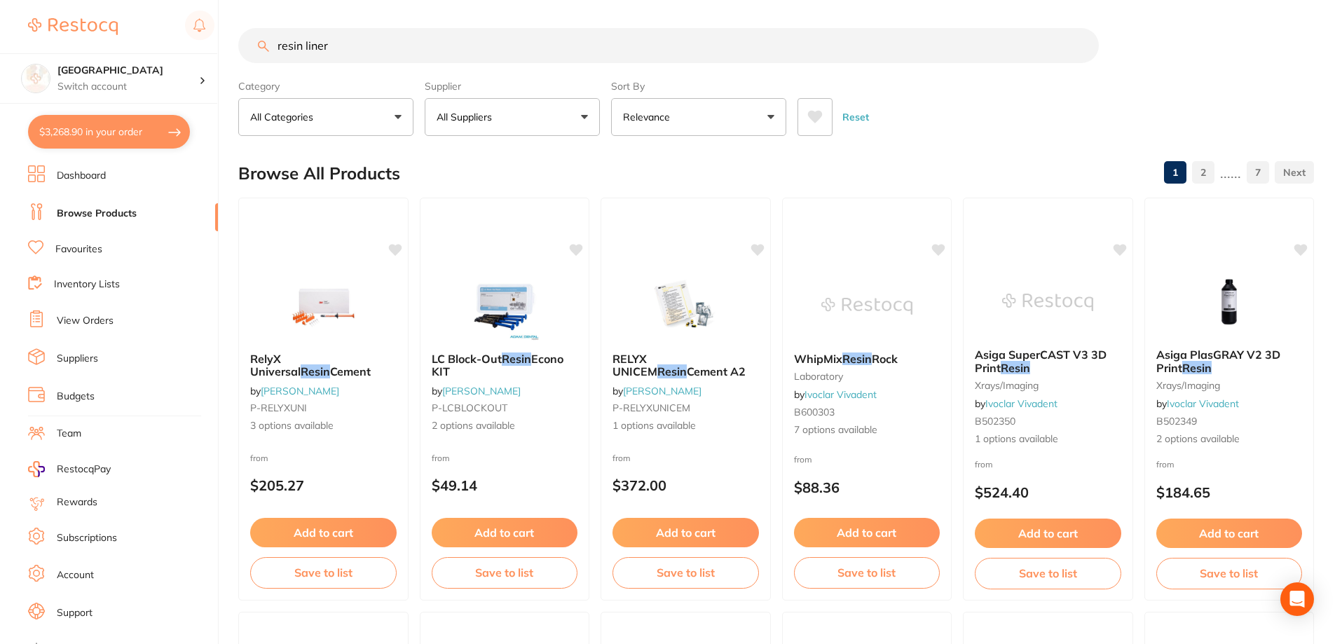
drag, startPoint x: 305, startPoint y: 39, endPoint x: 253, endPoint y: 51, distance: 54.0
click at [253, 51] on input "resin liner" at bounding box center [668, 45] width 860 height 35
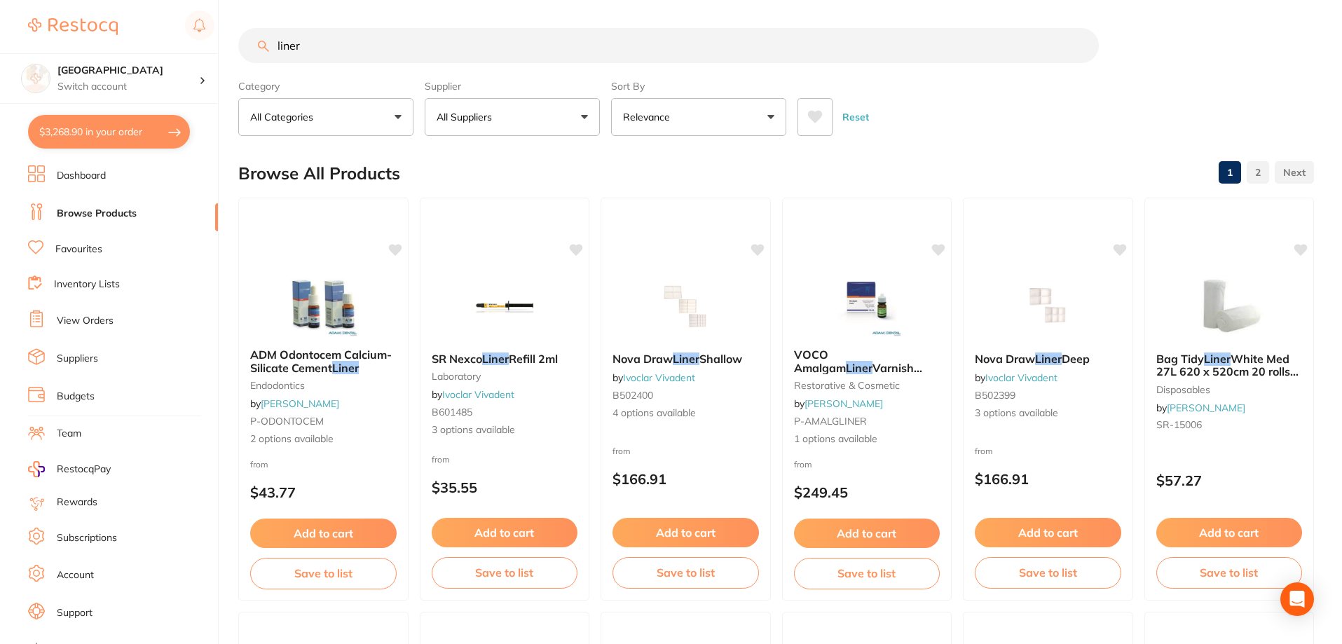
click at [315, 49] on input "liner" at bounding box center [668, 45] width 860 height 35
click at [305, 43] on input "liner" at bounding box center [668, 45] width 860 height 35
type input "liner"
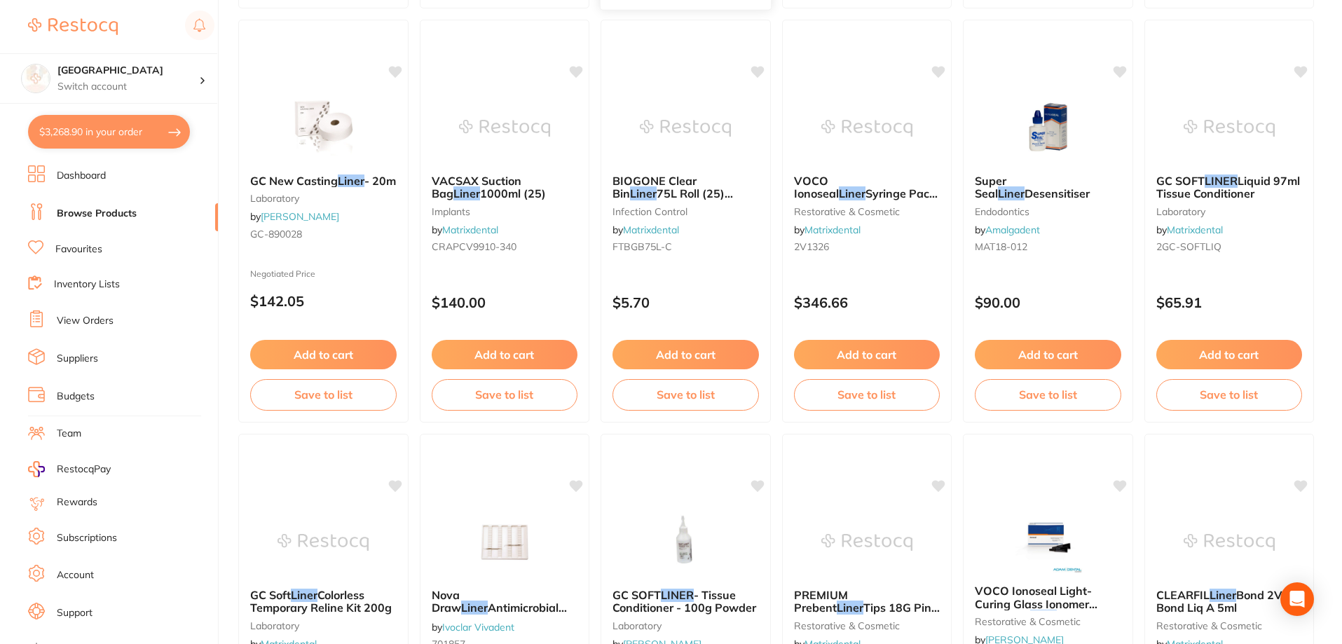
scroll to position [2733, 0]
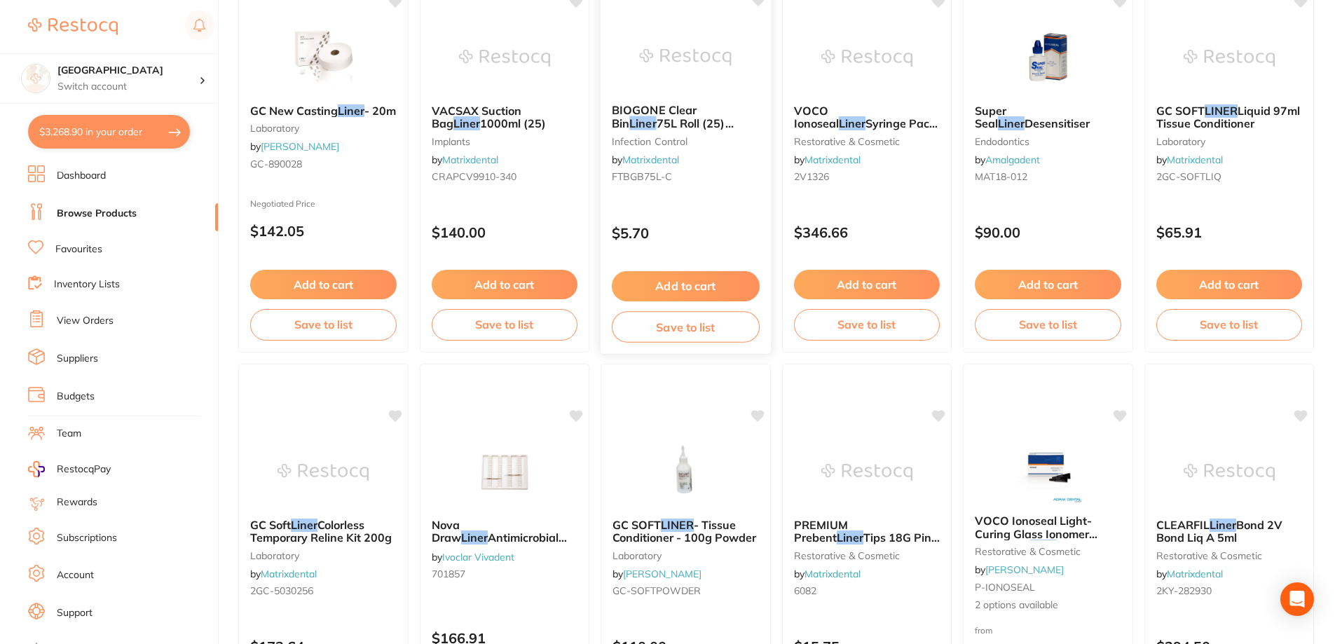
checkbox input "false"
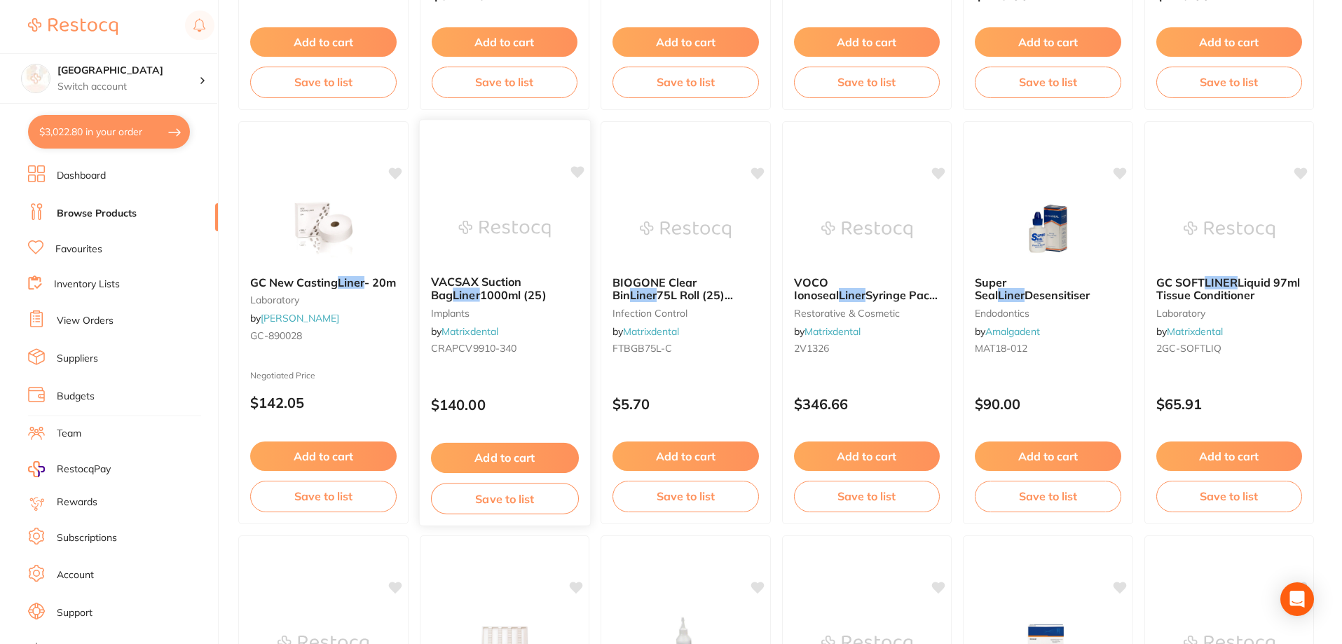
scroll to position [2663, 0]
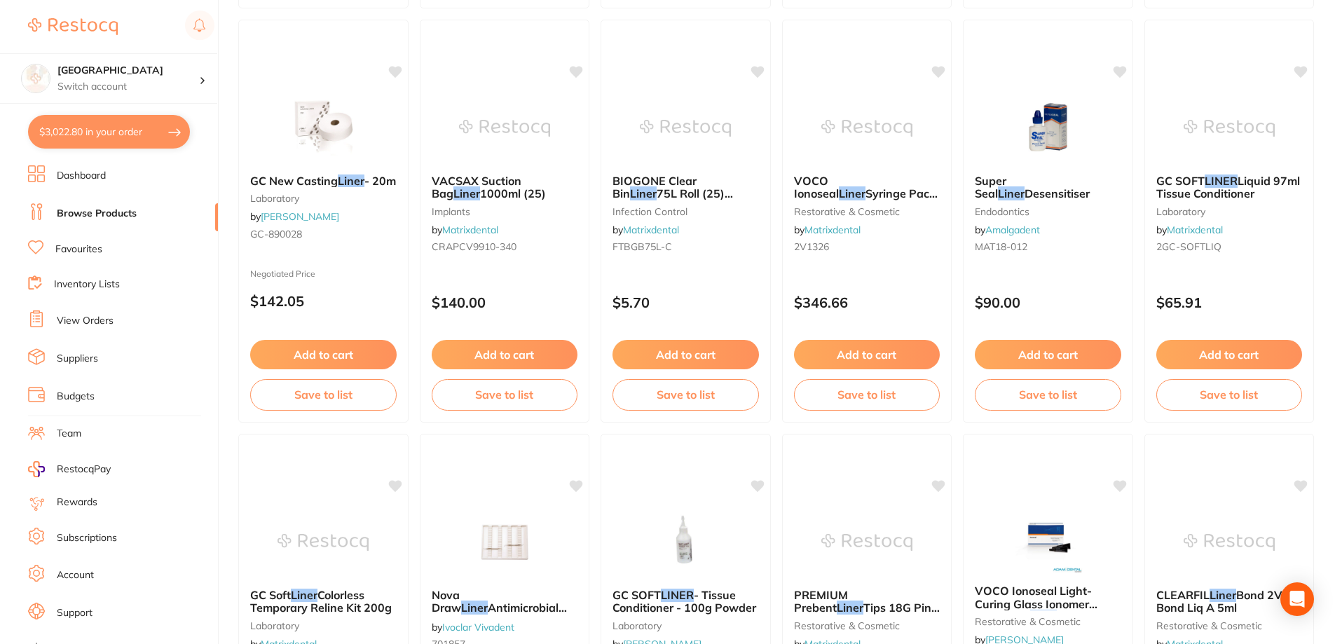
click at [111, 123] on button "$3,022.80 in your order" at bounding box center [109, 132] width 162 height 34
checkbox input "true"
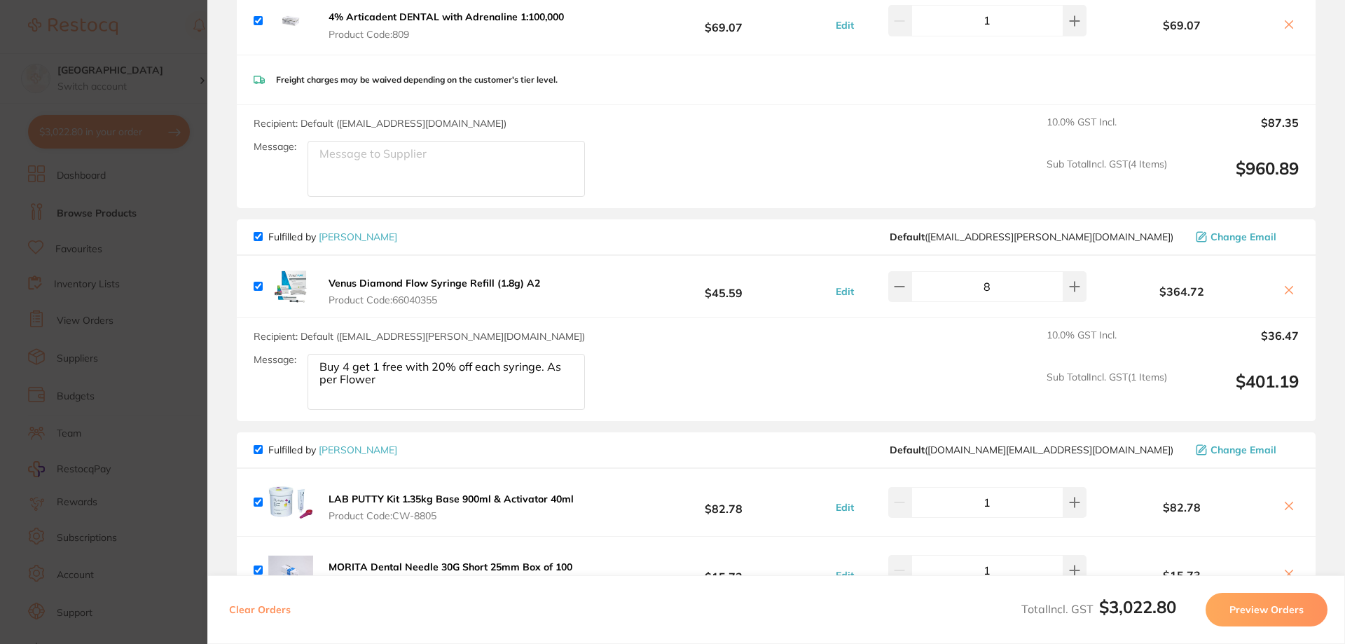
scroll to position [1822, 0]
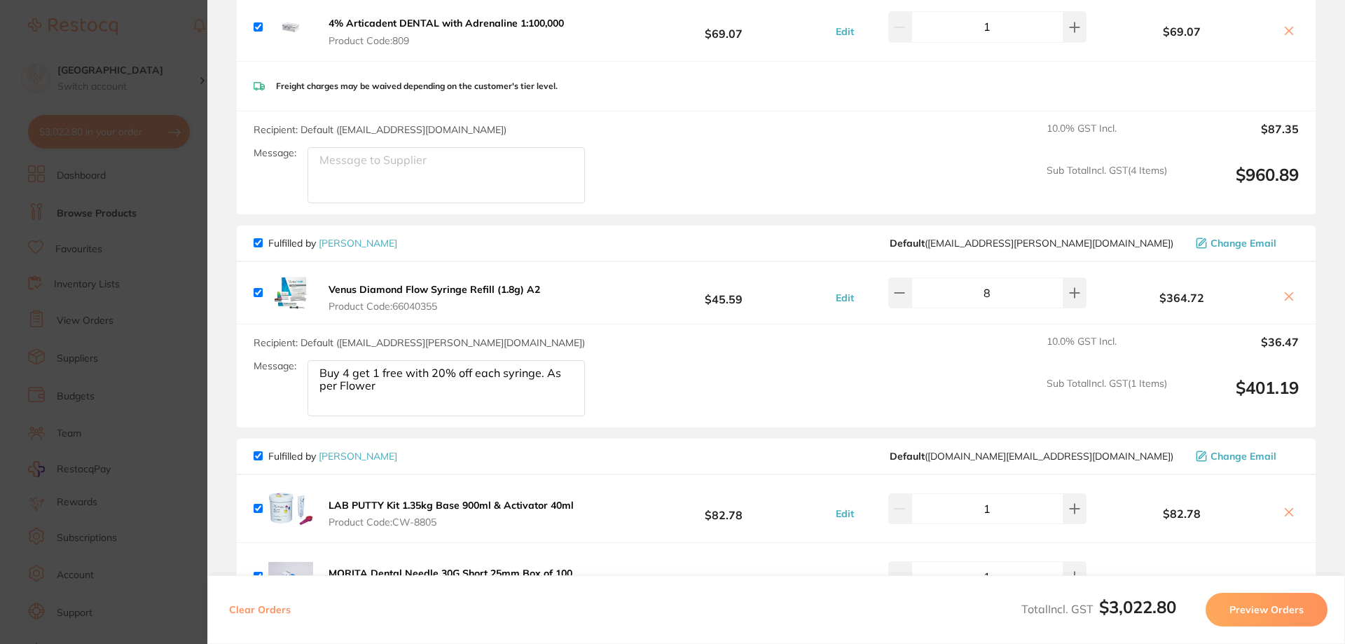
click at [185, 224] on section "Update RRP Set your pre negotiated price for this item. Item Agreed RRP (excl. …" at bounding box center [672, 322] width 1345 height 644
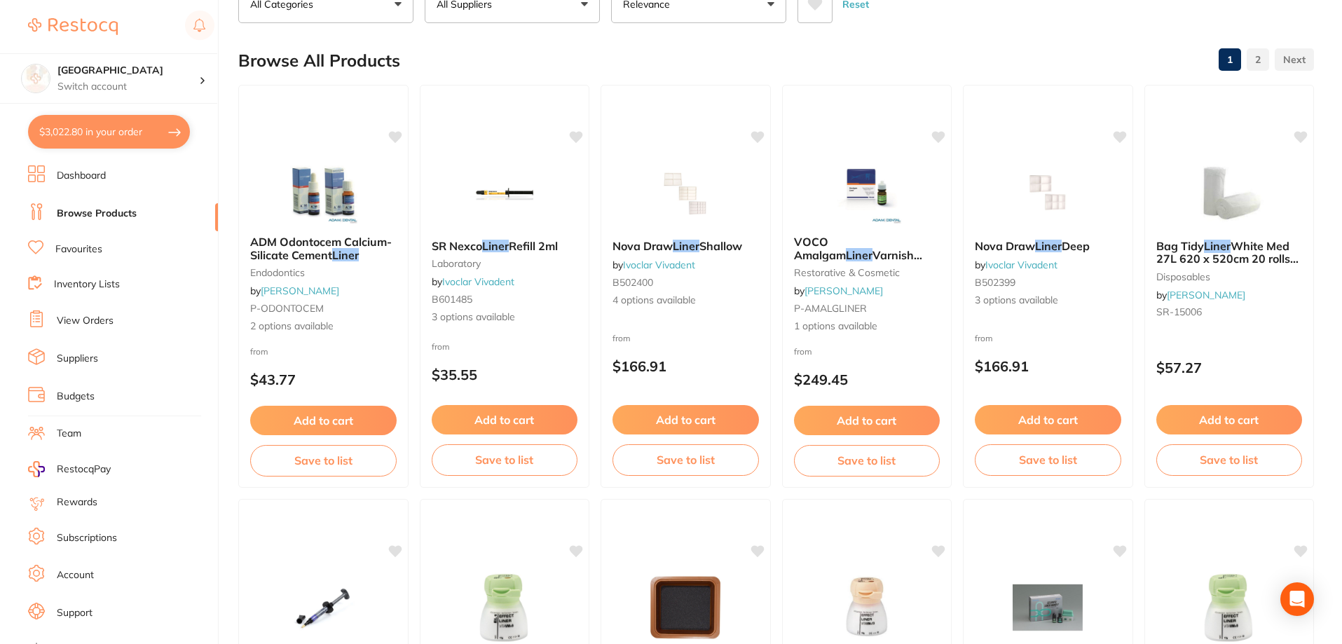
scroll to position [0, 0]
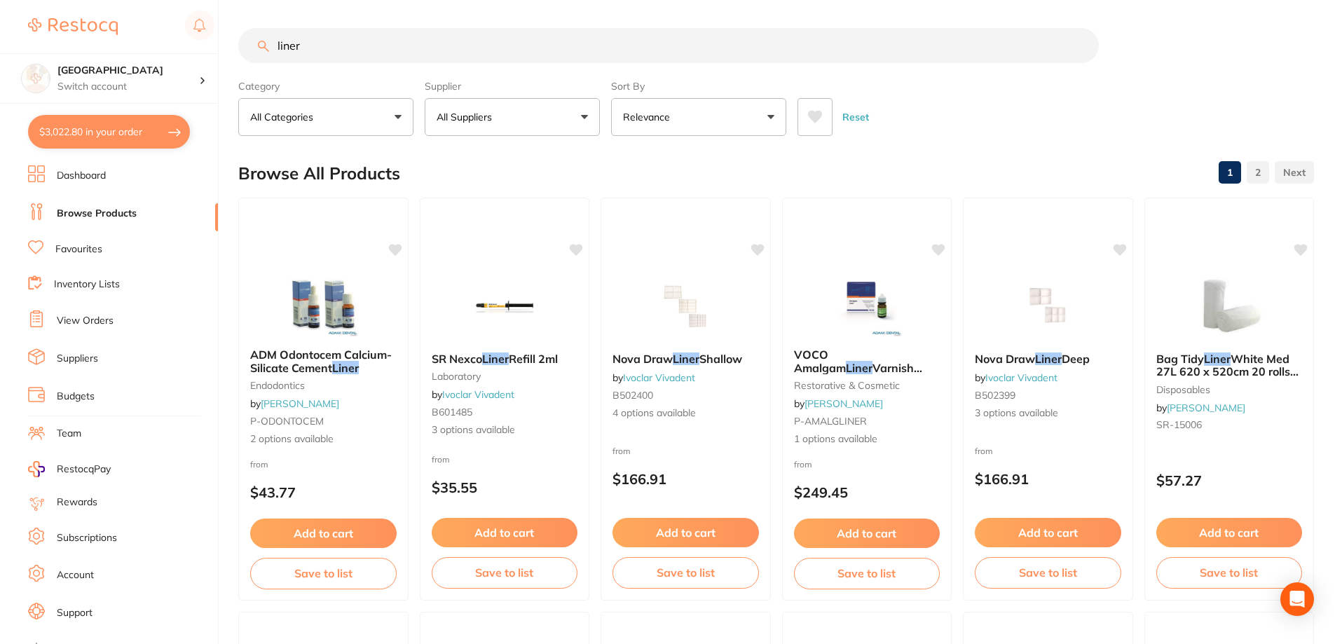
click at [345, 57] on input "liner" at bounding box center [668, 45] width 860 height 35
drag, startPoint x: 345, startPoint y: 57, endPoint x: 238, endPoint y: 42, distance: 109.0
click at [238, 42] on div "$3,022.80 Lakes Boulevard Dental Switch account Lakes Boulevard Dental $3,022.8…" at bounding box center [671, 322] width 1342 height 644
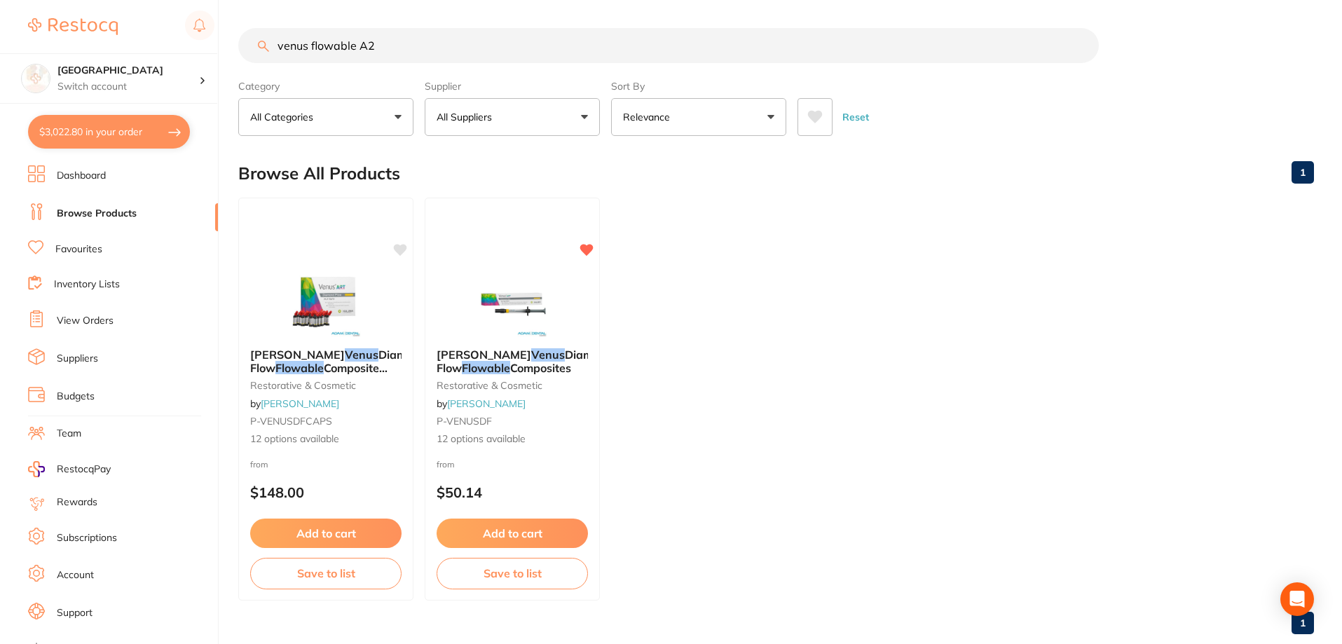
type input "venus flowable A2"
click at [105, 144] on button "$3,022.80 in your order" at bounding box center [109, 132] width 162 height 34
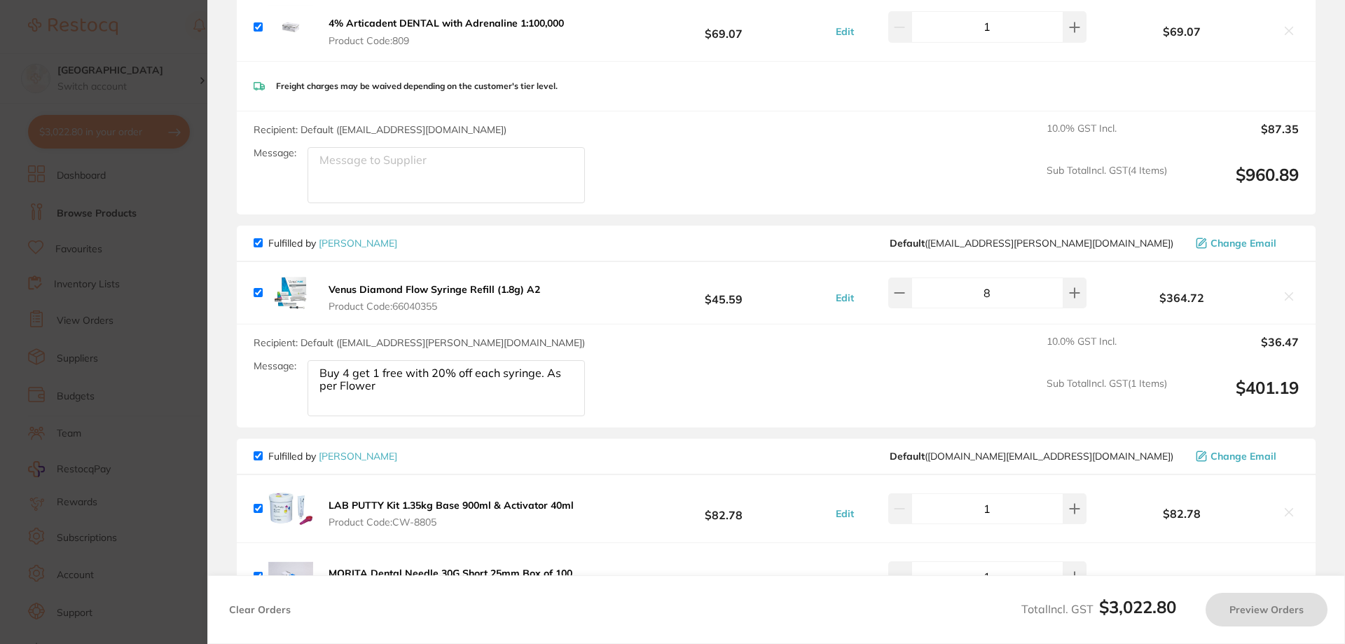
click at [303, 360] on div "Message: Buy 4 get 1 free with 20% off each syringe. As per Flower" at bounding box center [425, 388] width 343 height 56
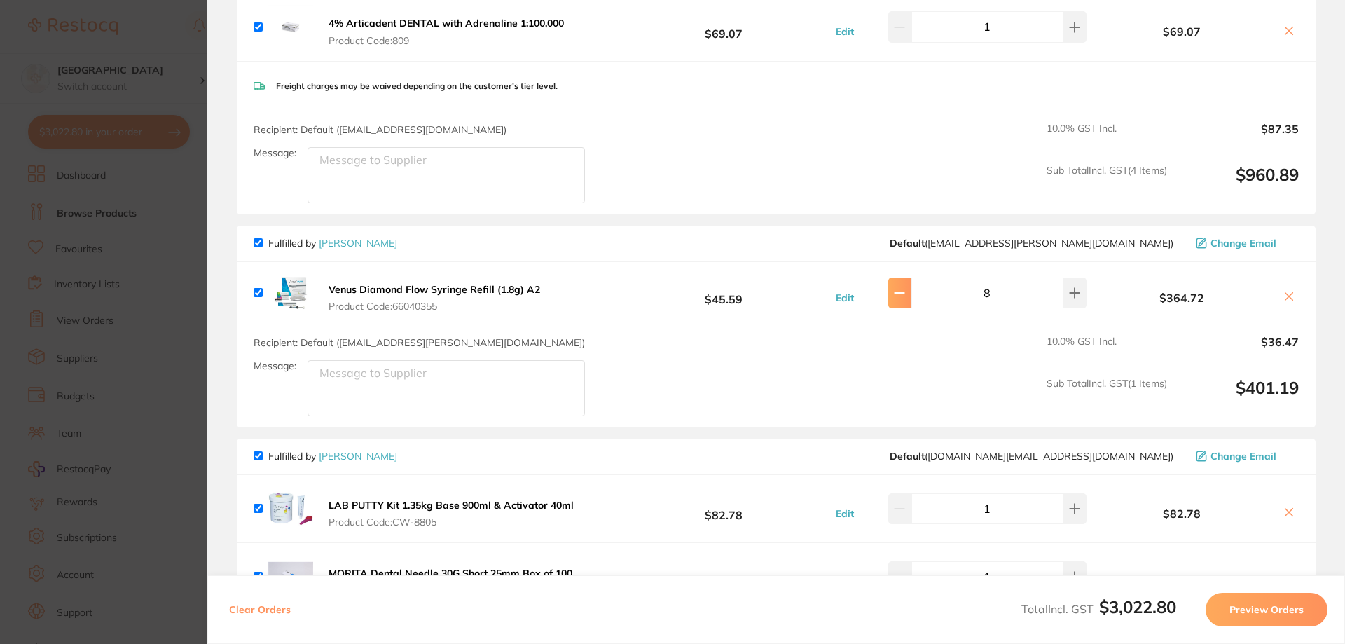
type input "6"
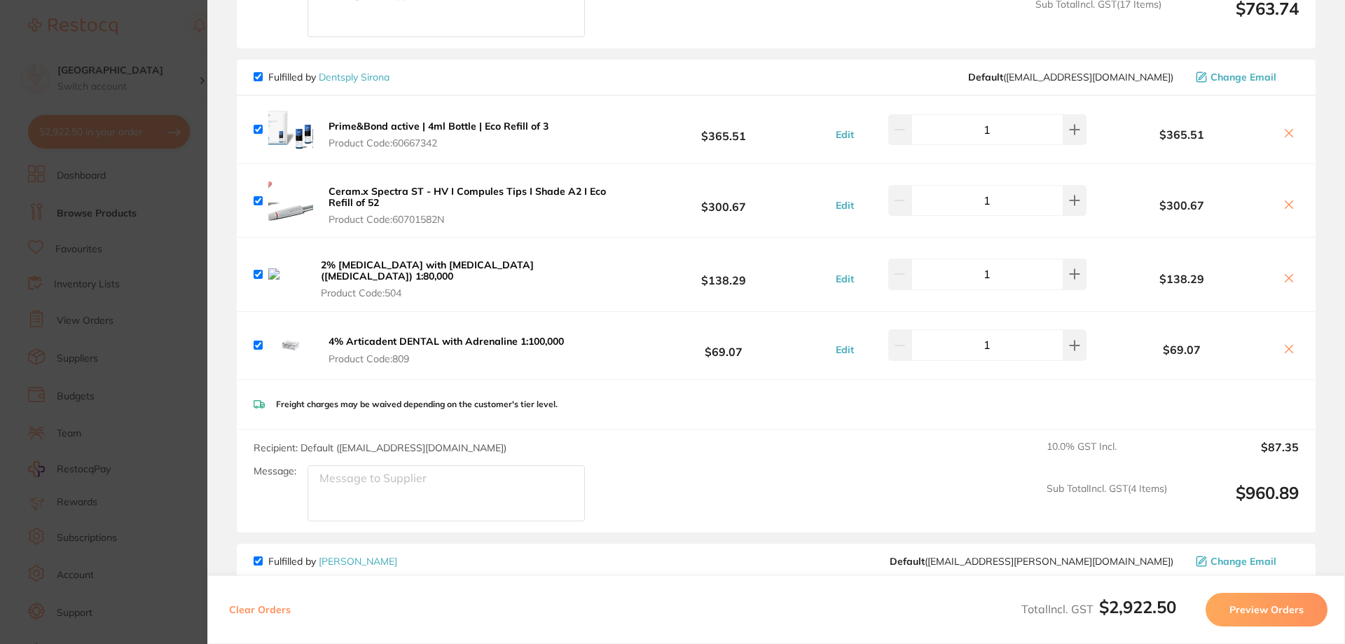
scroll to position [1471, 0]
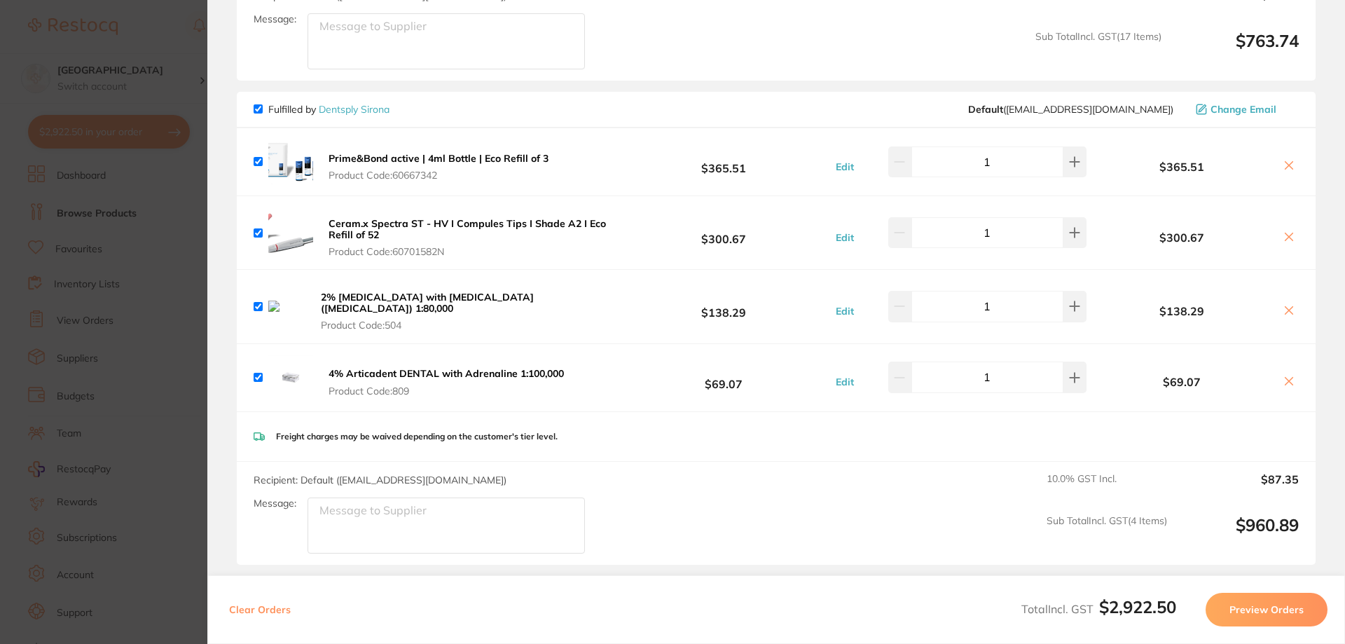
click at [165, 66] on section "Update RRP Set your pre negotiated price for this item. Item Agreed RRP (excl. …" at bounding box center [672, 322] width 1345 height 644
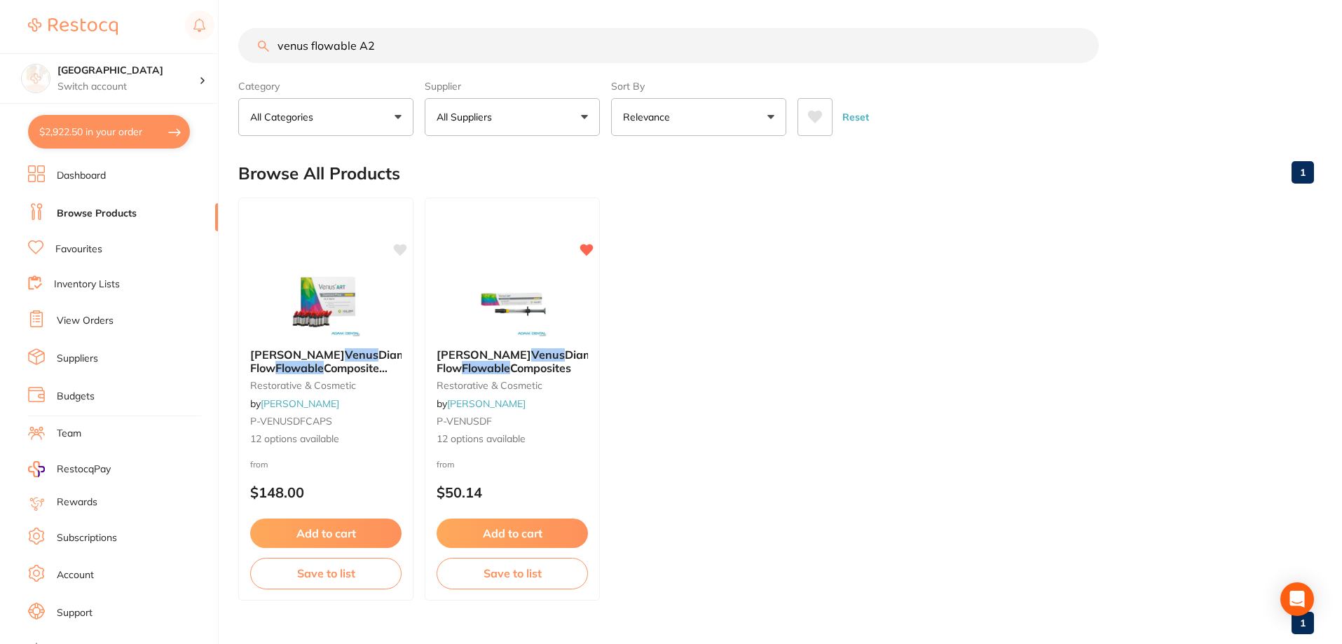
click at [169, 293] on li "Inventory Lists" at bounding box center [123, 284] width 190 height 19
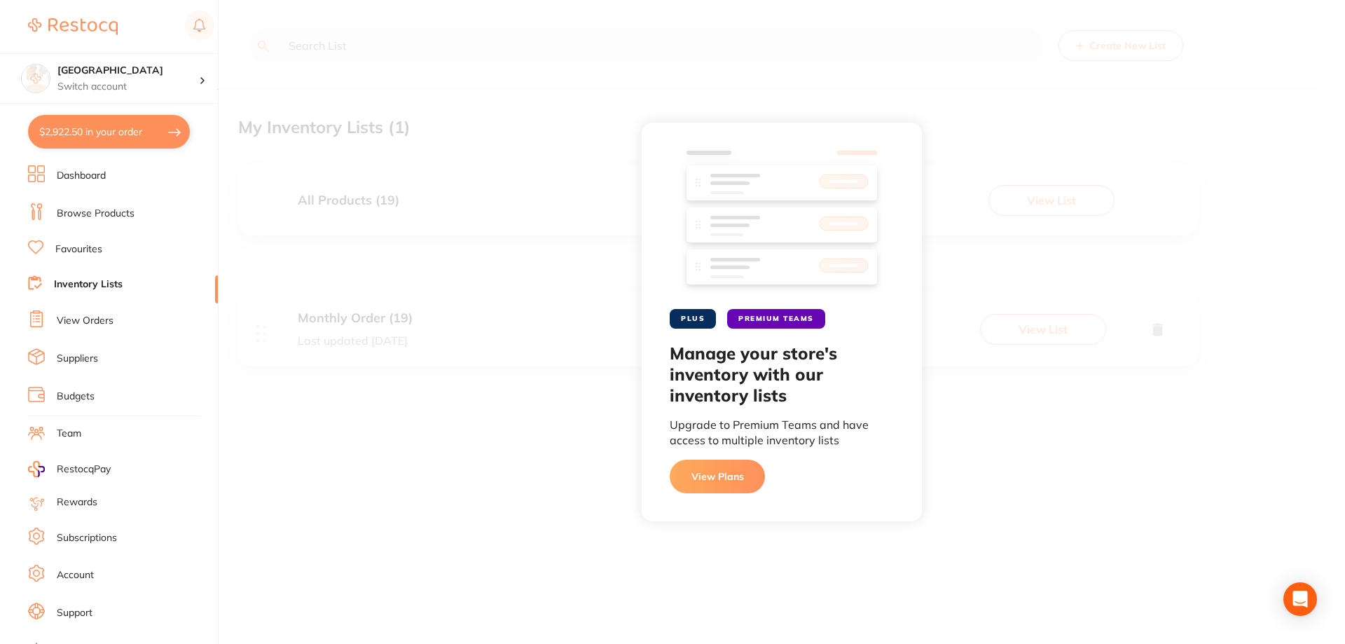
click at [596, 312] on div "PLUS PREMIUM TEAMS Manage your store's inventory with our inventory lists Upgra…" at bounding box center [782, 322] width 1127 height 644
click at [89, 217] on link "Browse Products" at bounding box center [96, 214] width 78 height 14
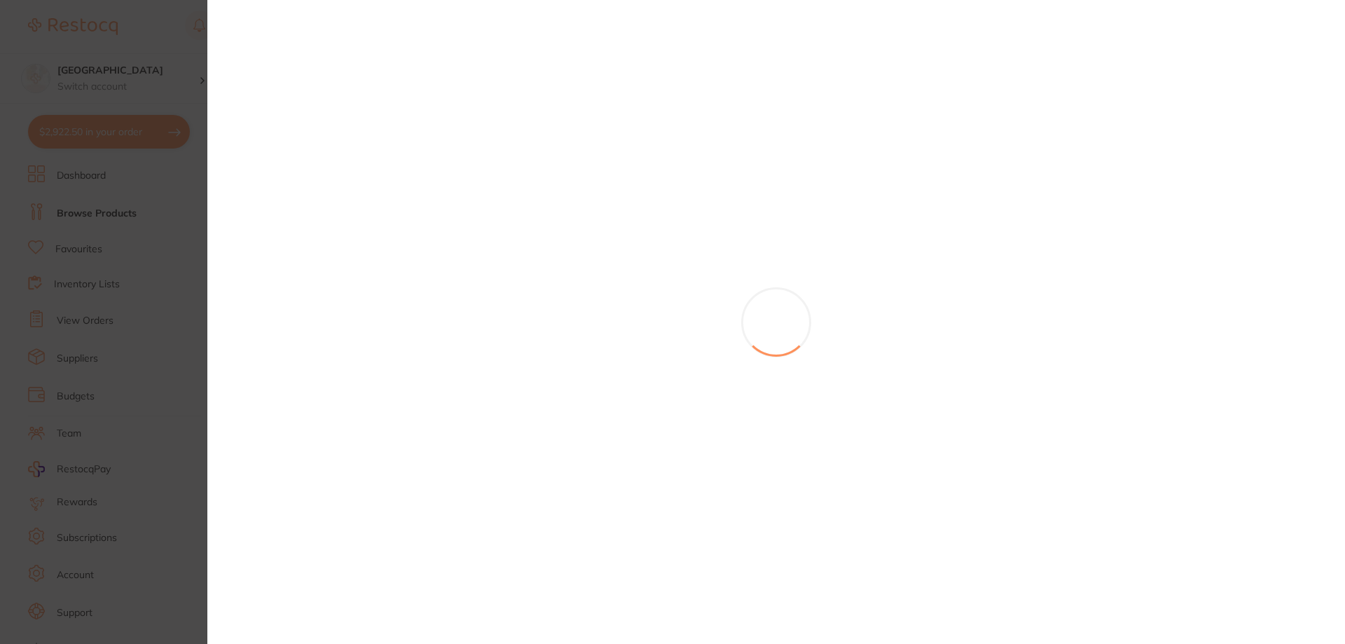
drag, startPoint x: 89, startPoint y: 217, endPoint x: 15, endPoint y: 197, distance: 76.3
click at [591, 448] on section at bounding box center [672, 322] width 1345 height 644
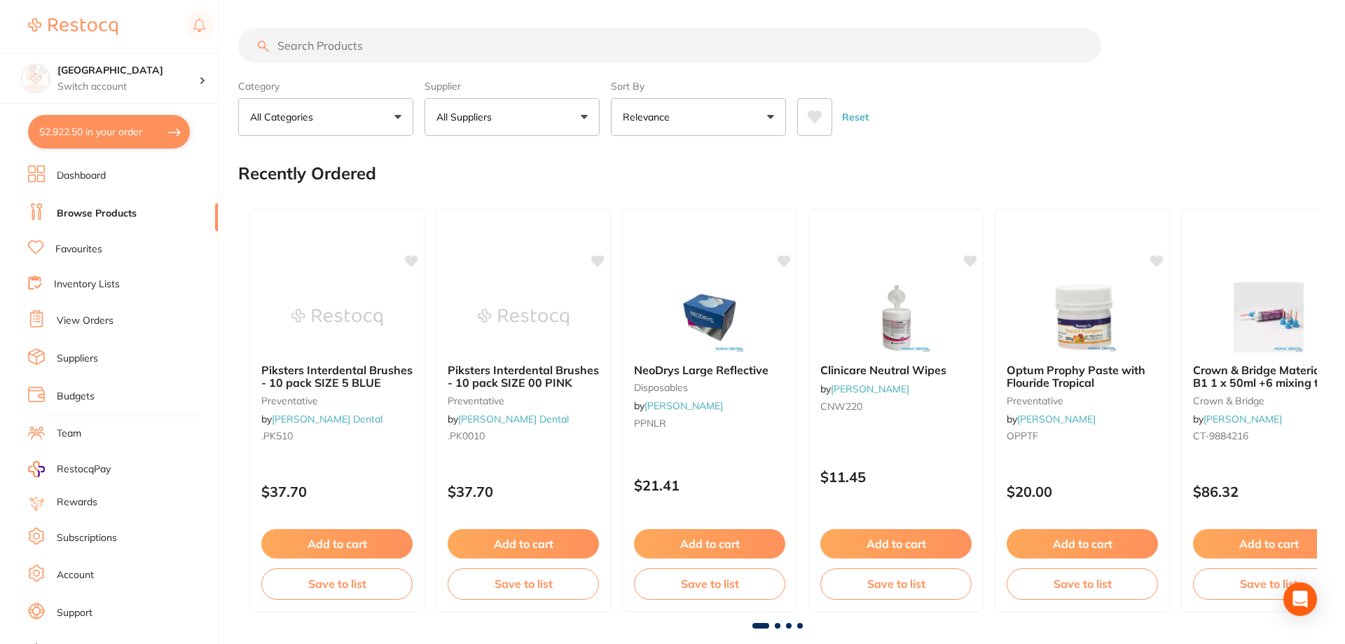
click at [384, 35] on input "search" at bounding box center [669, 45] width 863 height 35
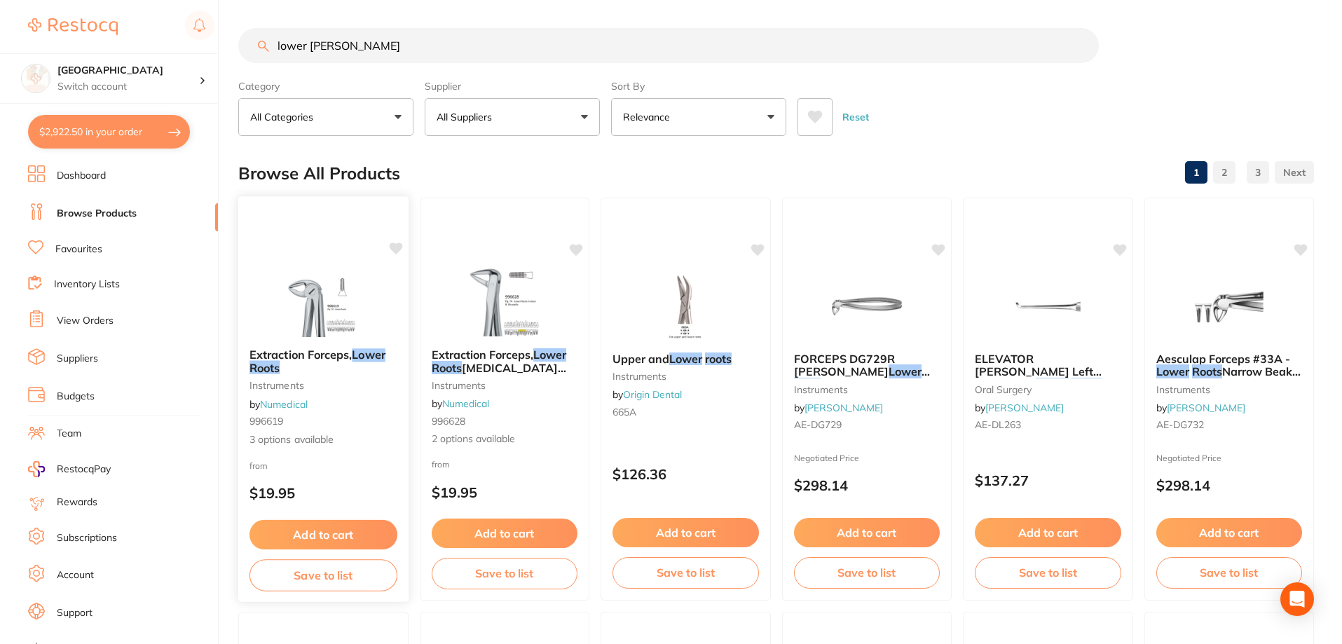
type input "lower [PERSON_NAME]"
click at [306, 327] on img at bounding box center [323, 301] width 92 height 71
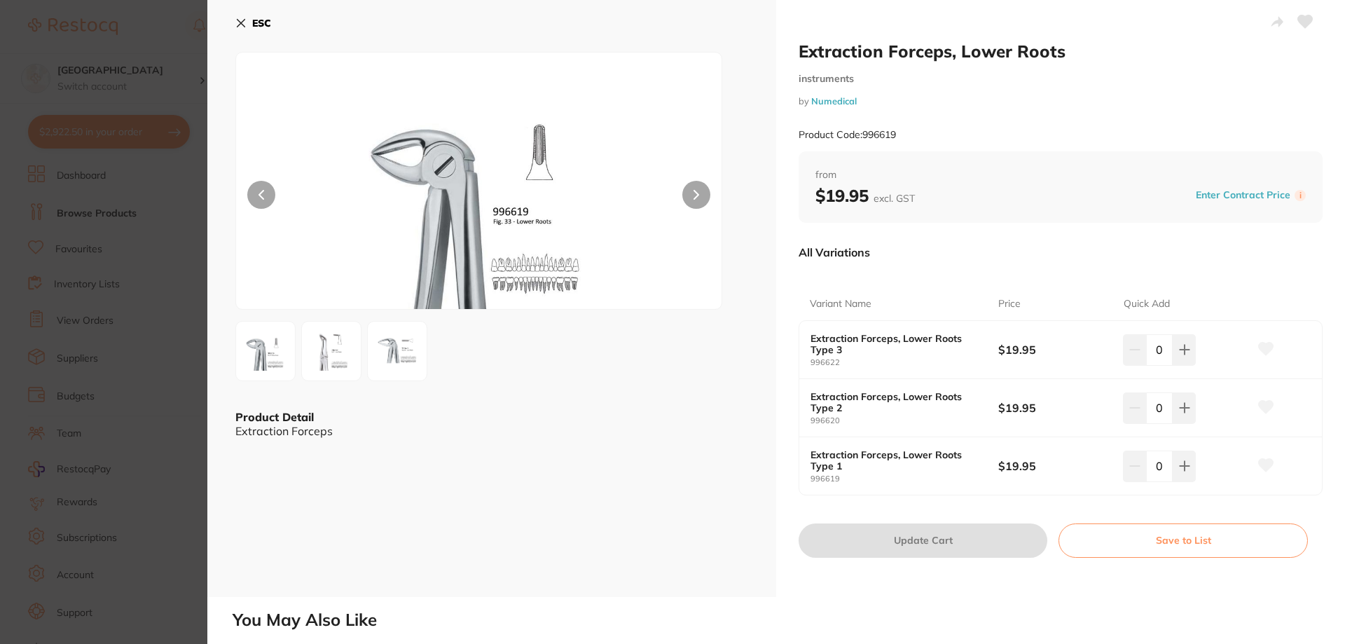
click at [238, 20] on icon at bounding box center [242, 24] width 8 height 8
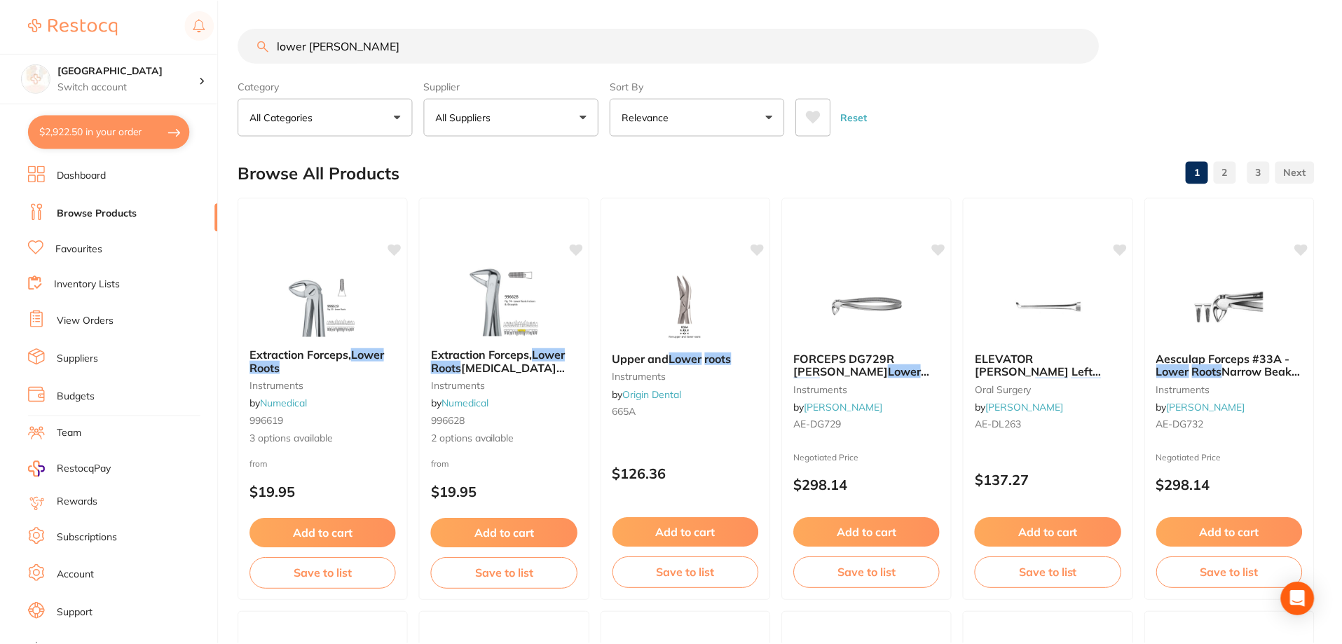
scroll to position [11, 0]
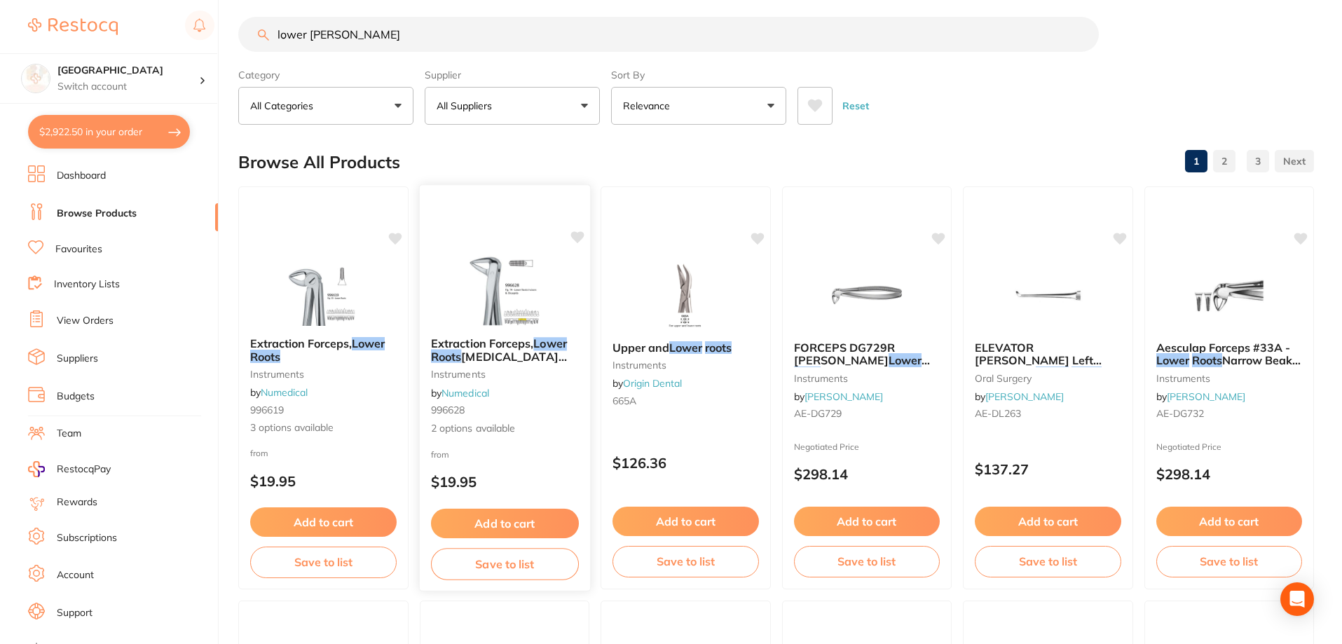
click at [494, 285] on img at bounding box center [504, 290] width 92 height 71
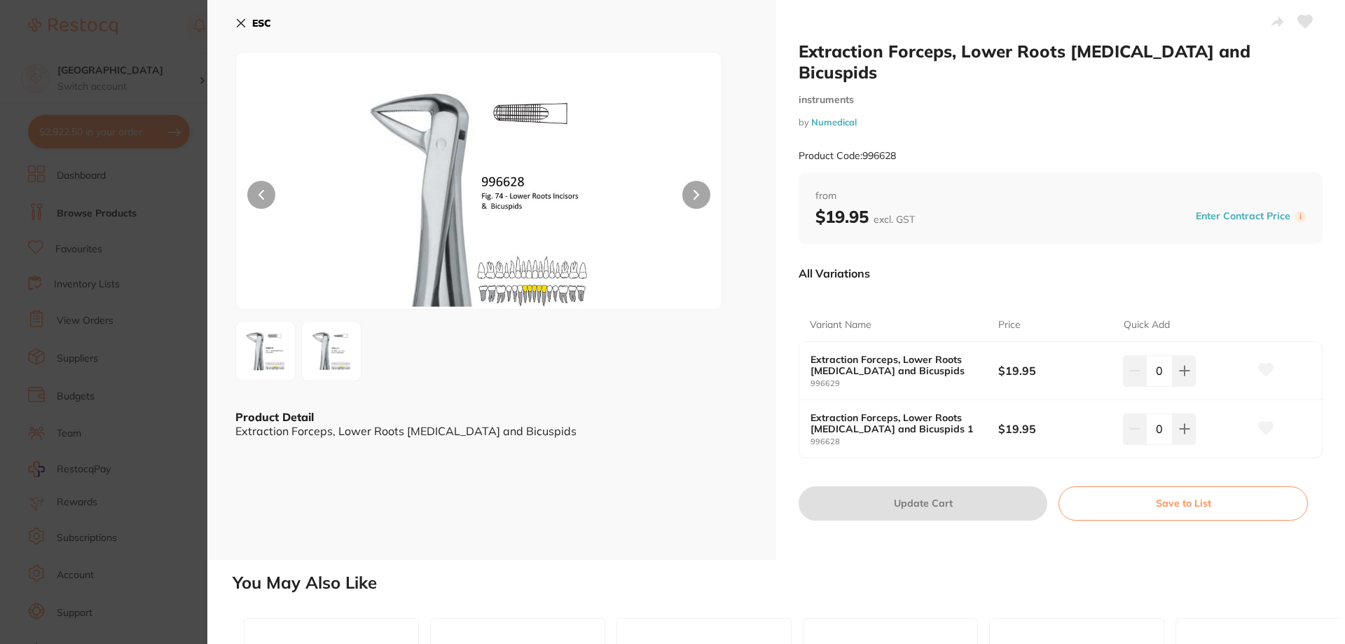
click at [336, 358] on img at bounding box center [331, 351] width 50 height 50
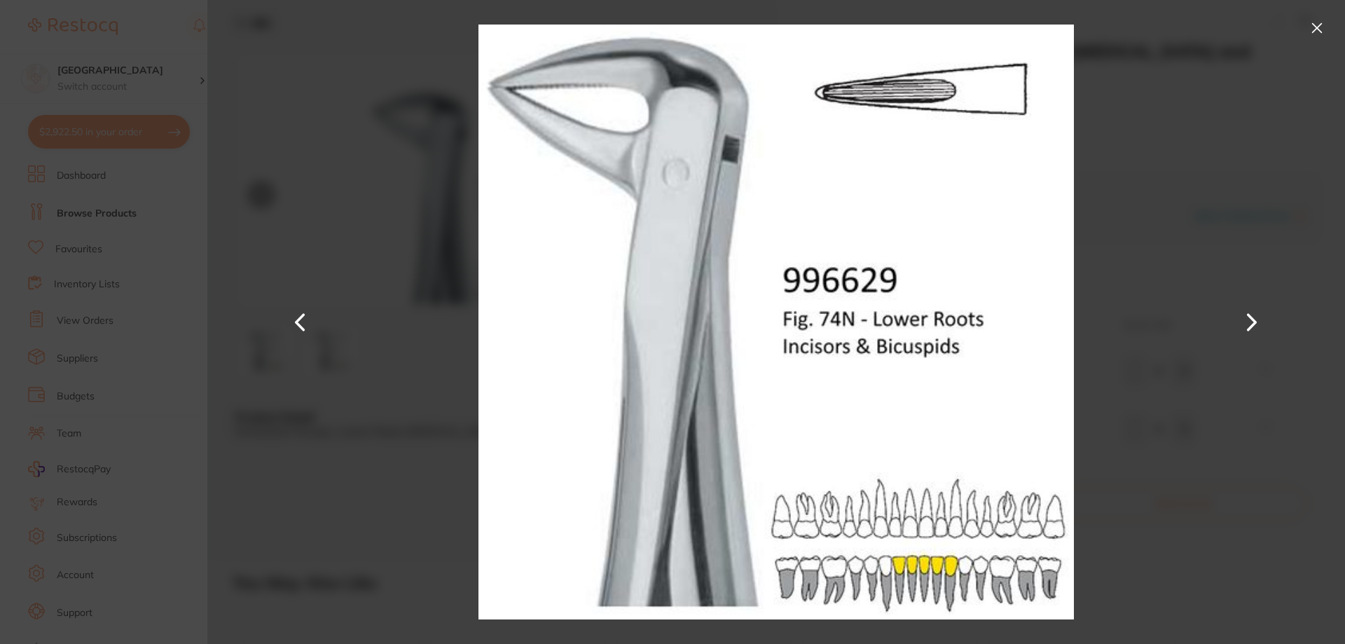
click at [1246, 323] on button at bounding box center [1252, 322] width 34 height 322
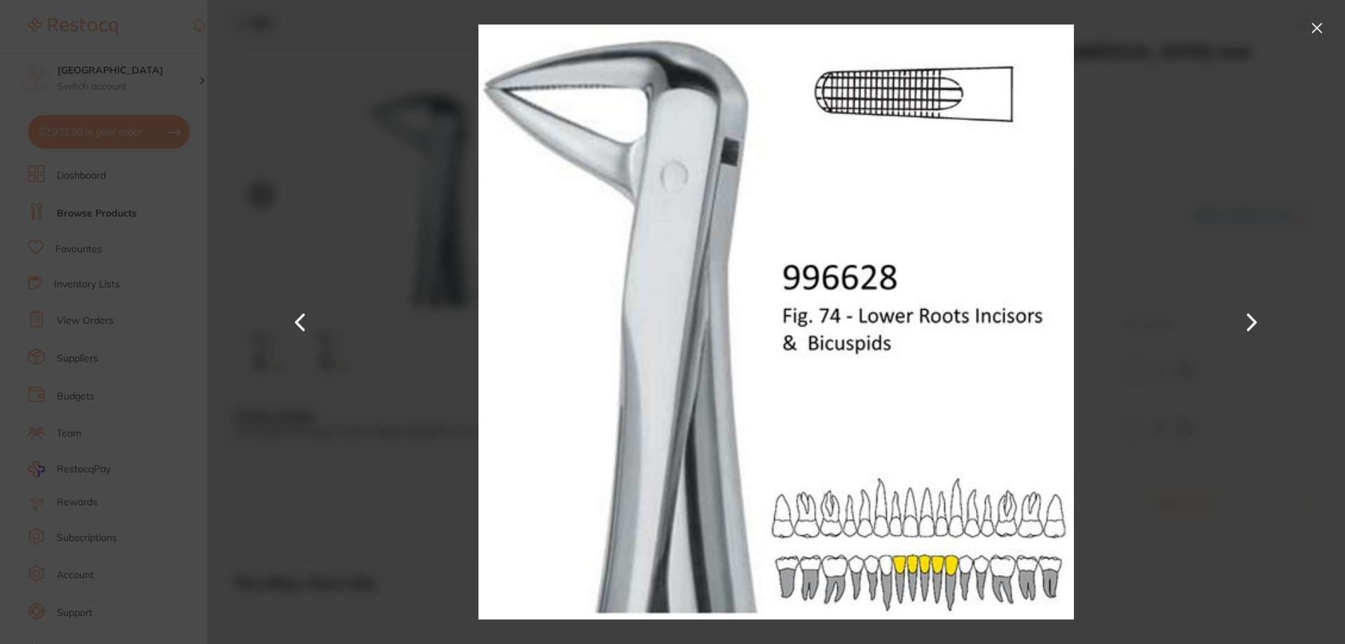
click at [324, 314] on div at bounding box center [776, 322] width 1138 height 644
click at [294, 324] on button at bounding box center [301, 322] width 34 height 322
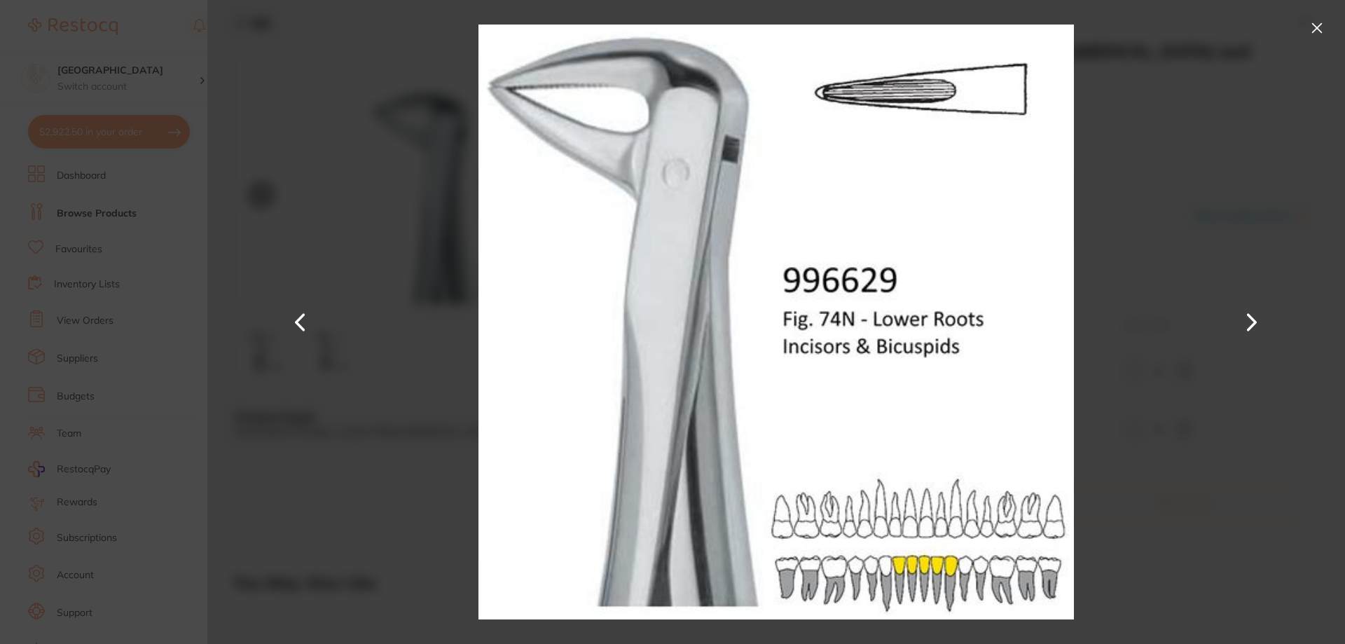
click at [390, 169] on div at bounding box center [776, 322] width 1138 height 644
click at [1312, 29] on button at bounding box center [1317, 28] width 22 height 22
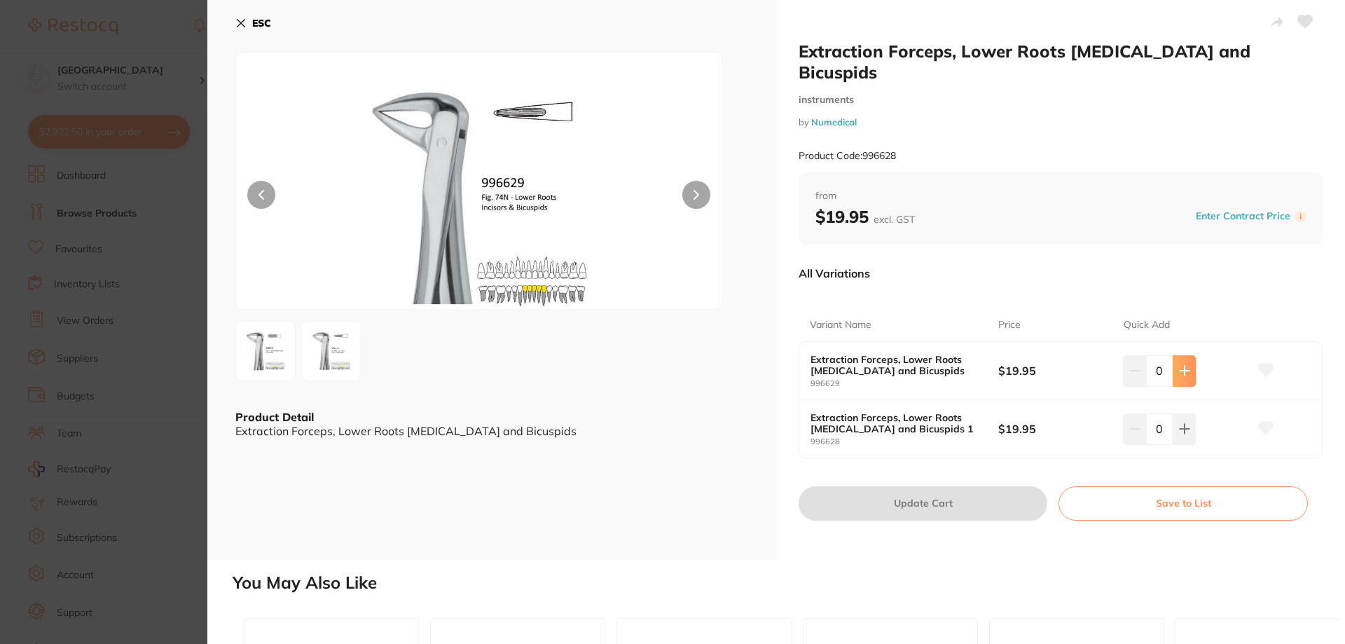
click at [1186, 365] on icon at bounding box center [1184, 370] width 11 height 11
type input "1"
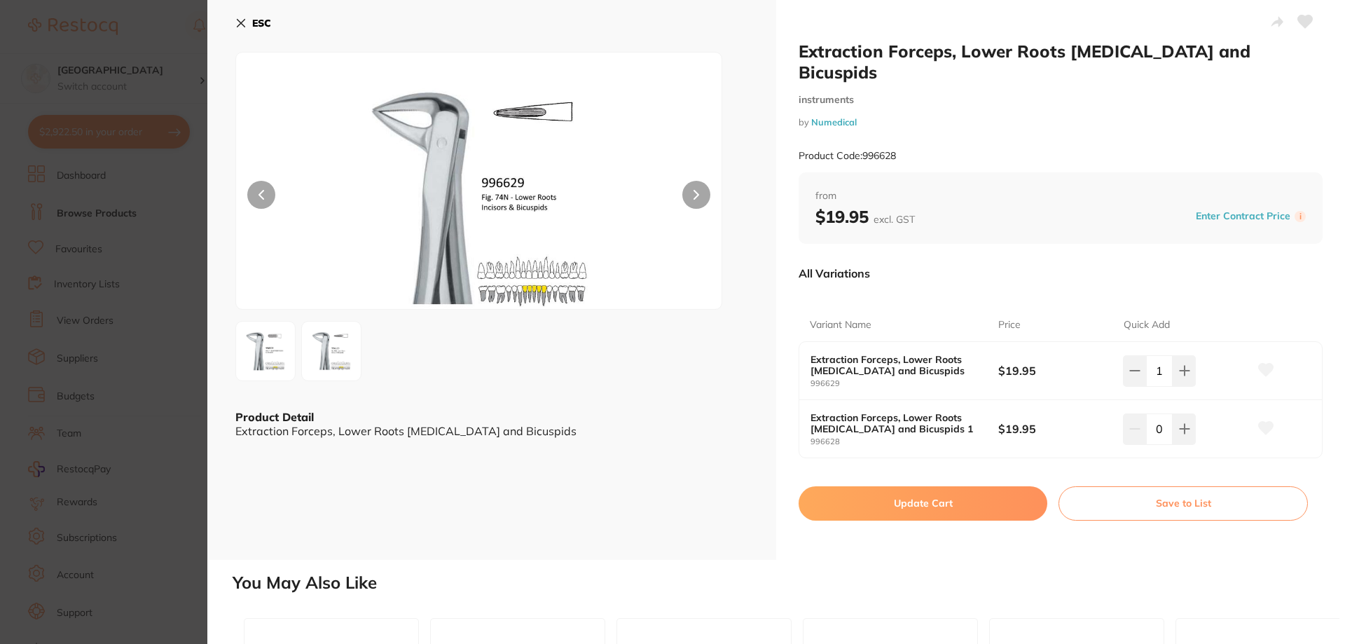
click at [935, 486] on button "Update Cart" at bounding box center [923, 503] width 249 height 34
checkbox input "false"
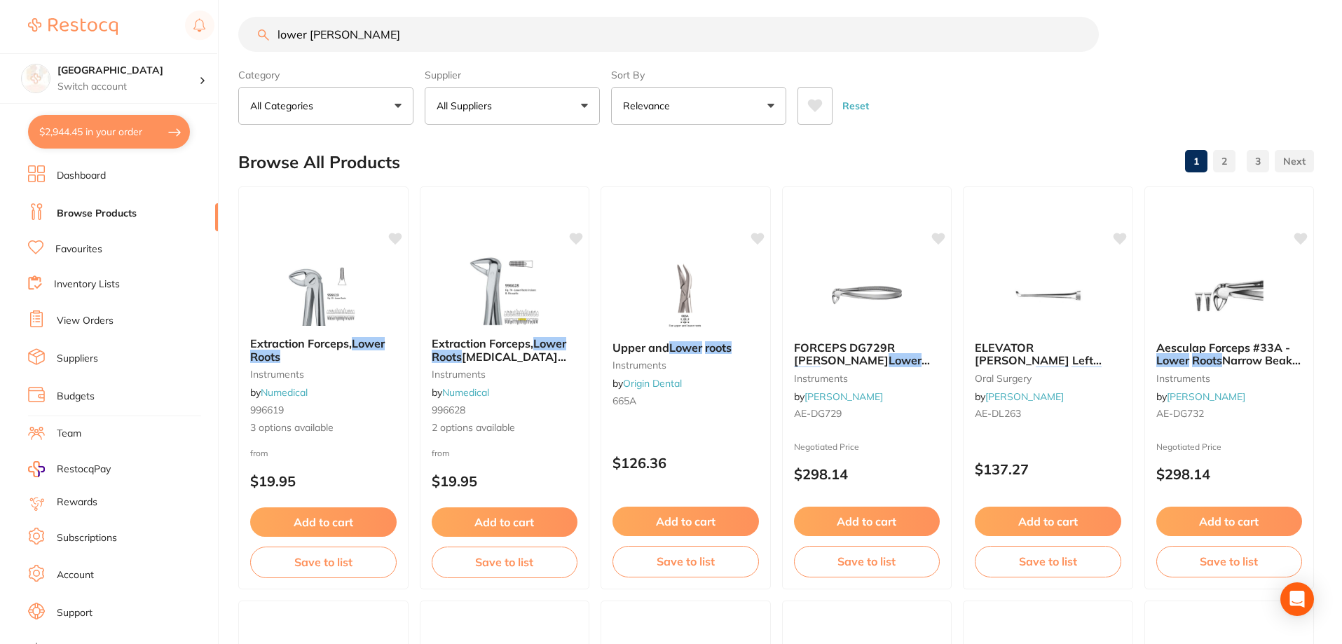
drag, startPoint x: 296, startPoint y: 35, endPoint x: 257, endPoint y: 33, distance: 39.3
click at [257, 33] on input "lower [PERSON_NAME]" at bounding box center [668, 34] width 860 height 35
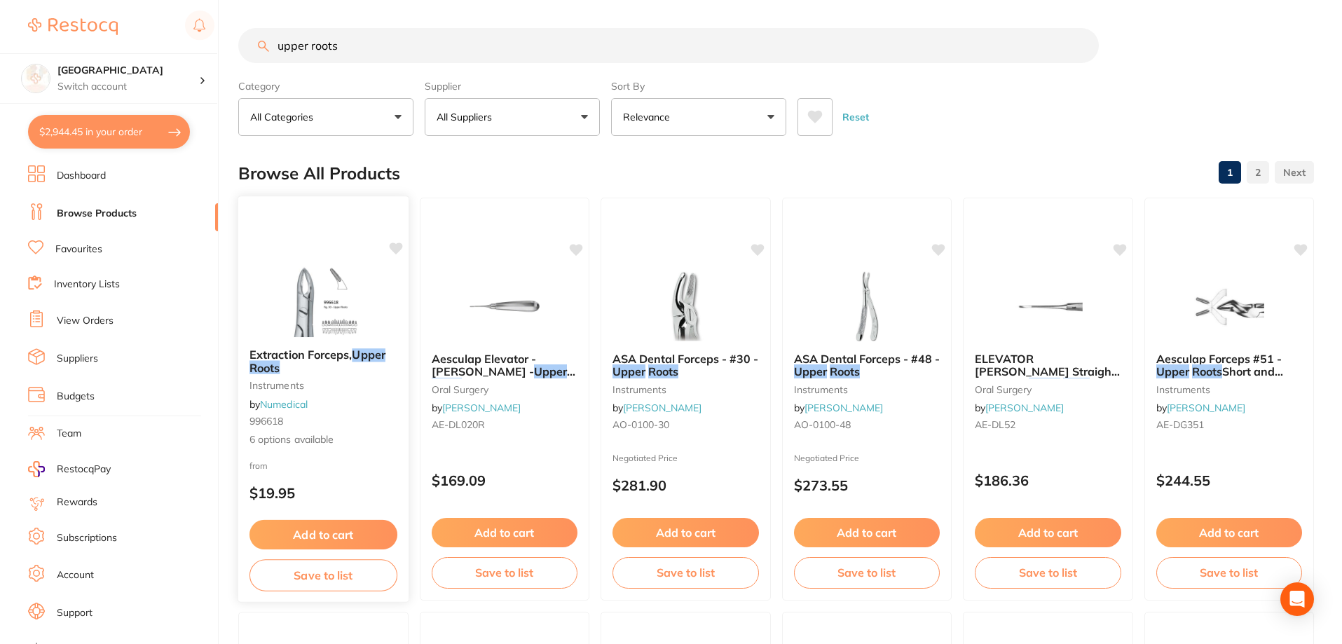
type input "upper roots"
click at [300, 324] on img at bounding box center [323, 301] width 92 height 71
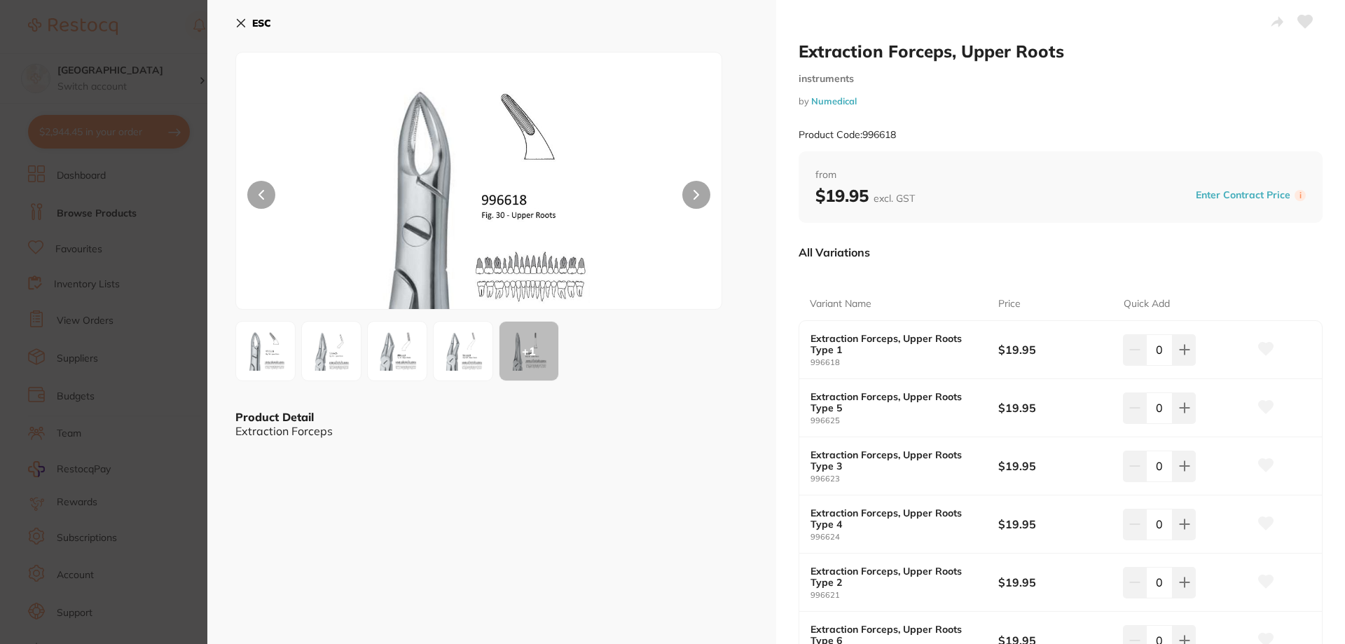
click at [699, 193] on button at bounding box center [696, 195] width 28 height 28
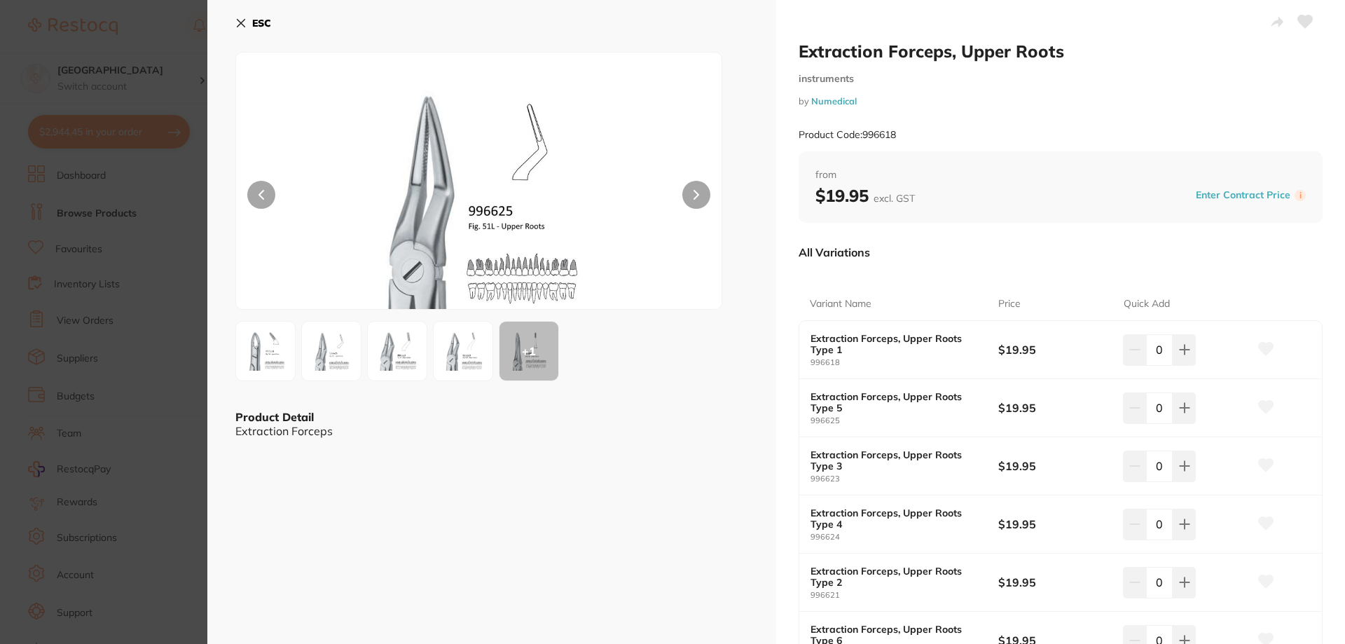
click at [699, 193] on button at bounding box center [696, 195] width 28 height 28
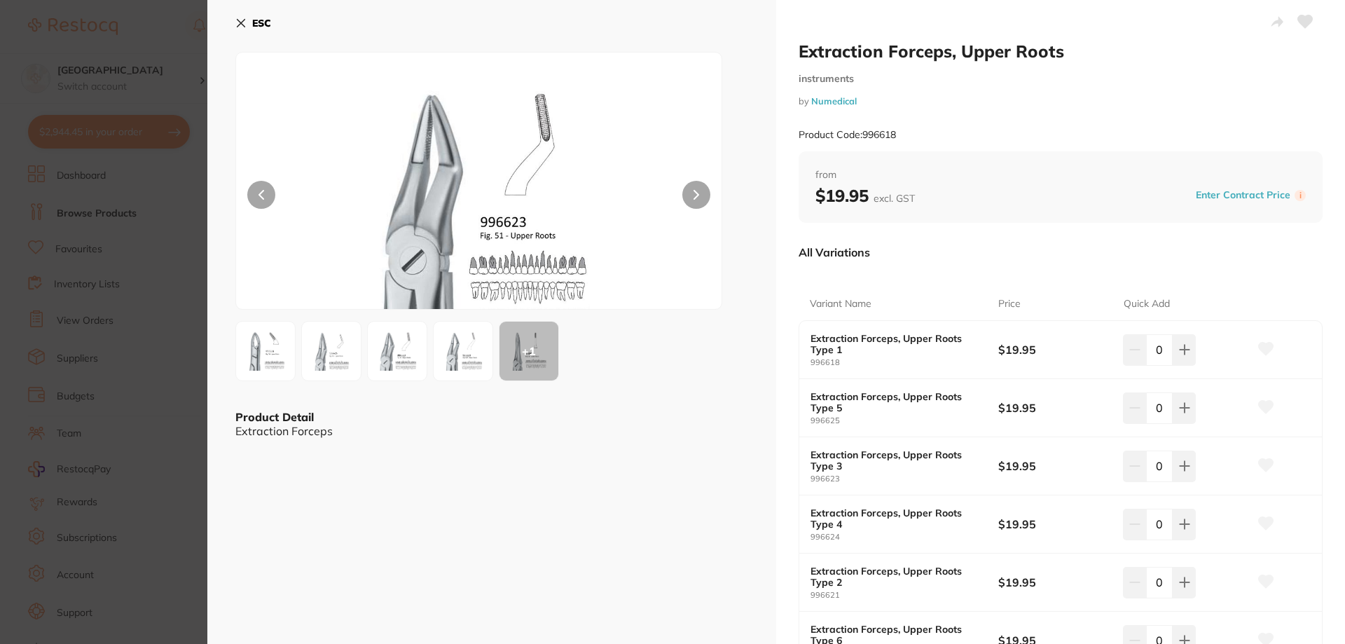
click at [699, 193] on button at bounding box center [696, 195] width 28 height 28
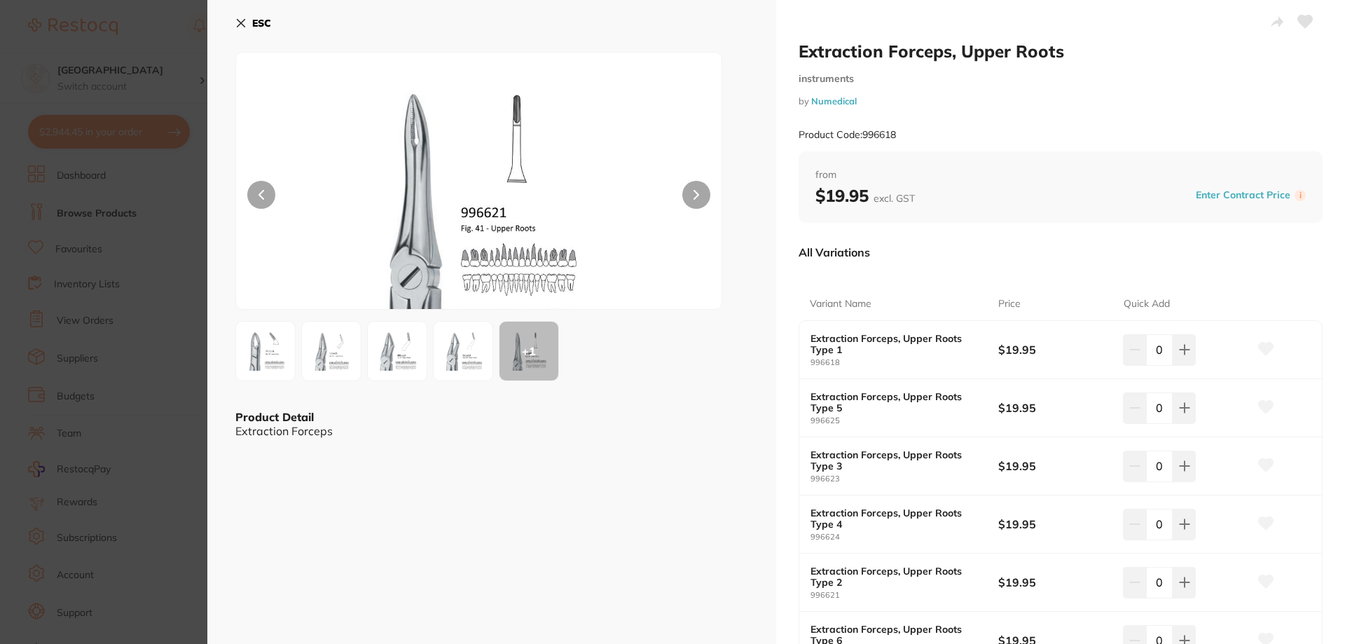
click at [699, 193] on button at bounding box center [696, 195] width 28 height 28
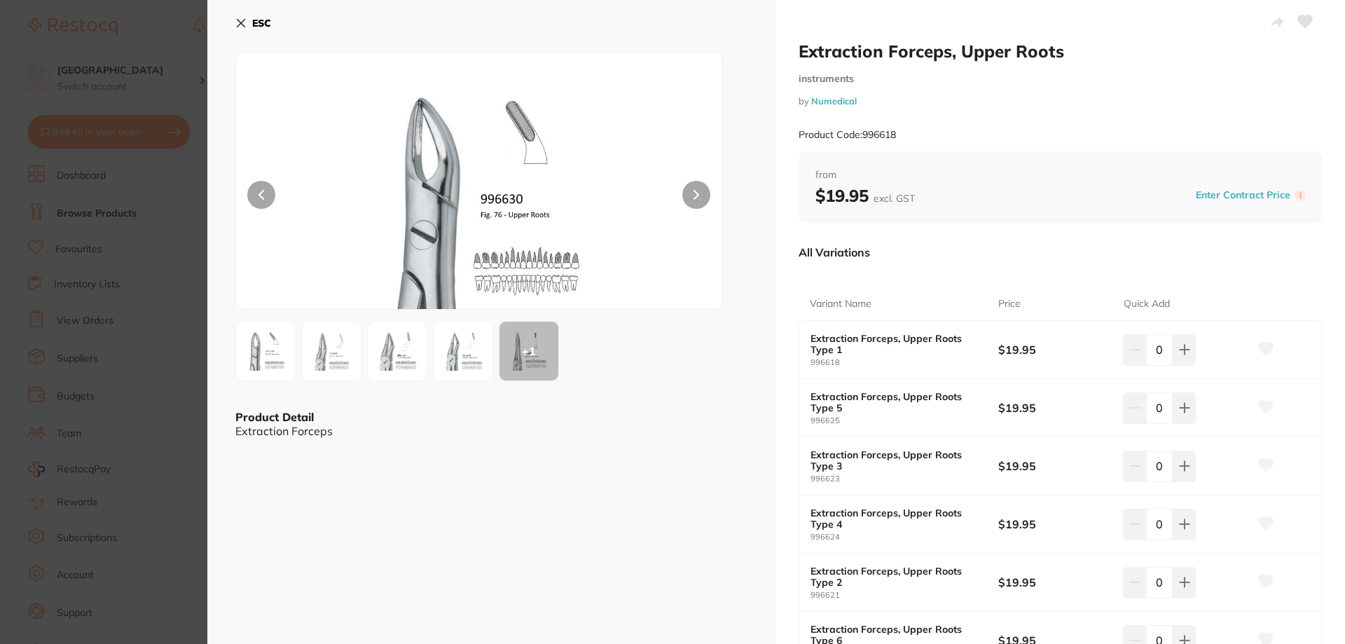
click at [699, 193] on button at bounding box center [696, 195] width 28 height 28
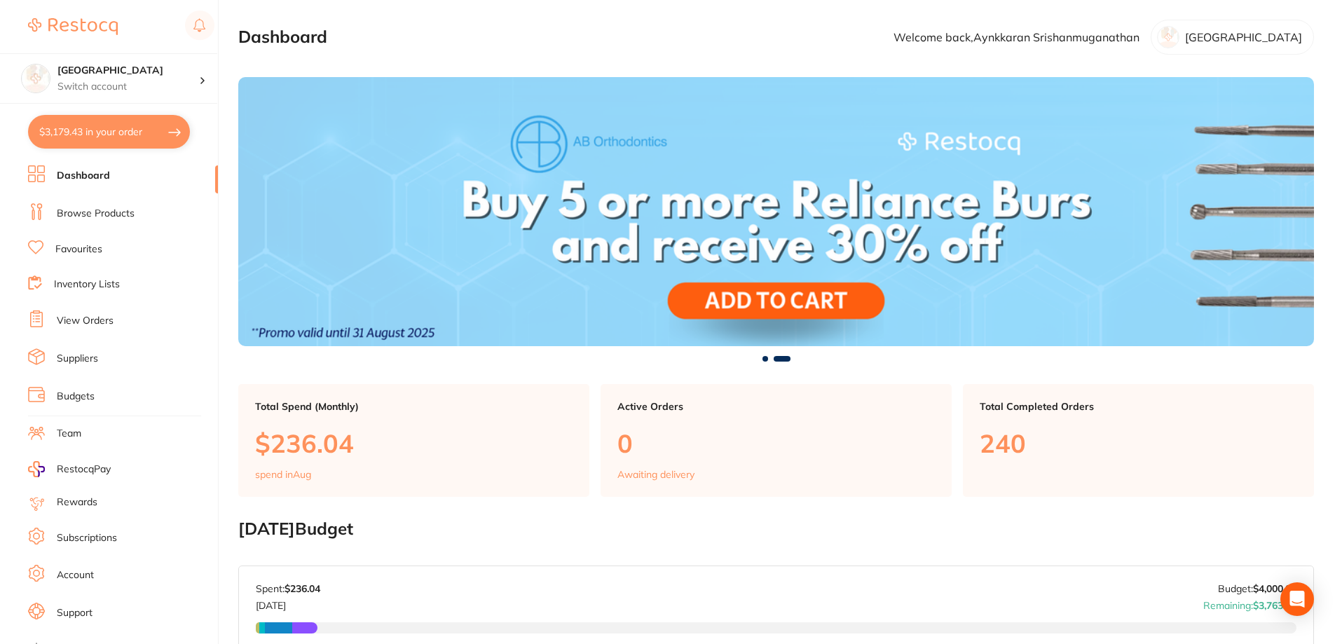
click at [137, 120] on button "$3,179.43 in your order" at bounding box center [109, 132] width 162 height 34
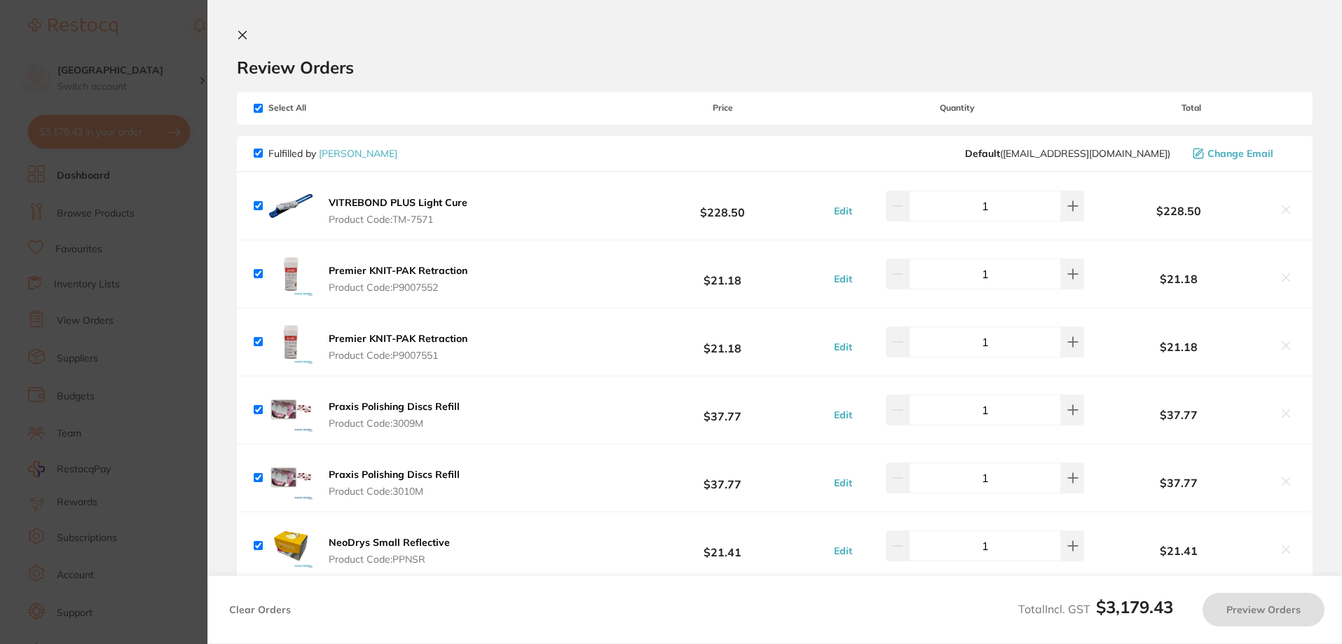
checkbox input "true"
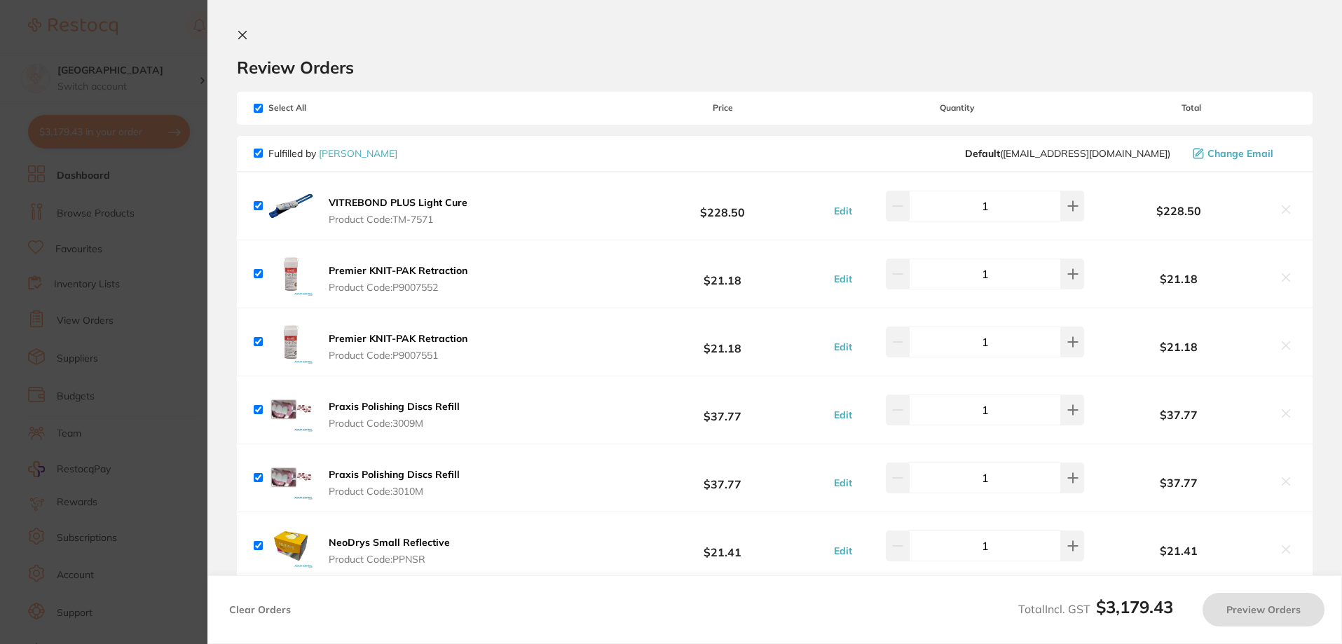
checkbox input "true"
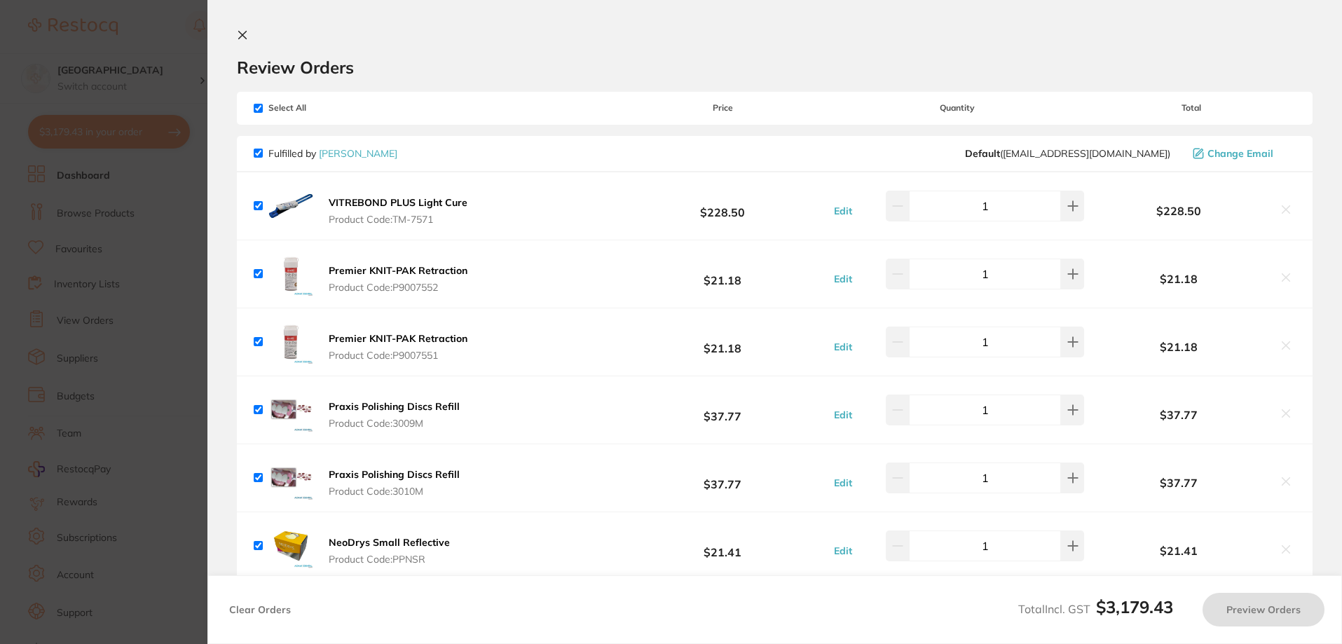
checkbox input "true"
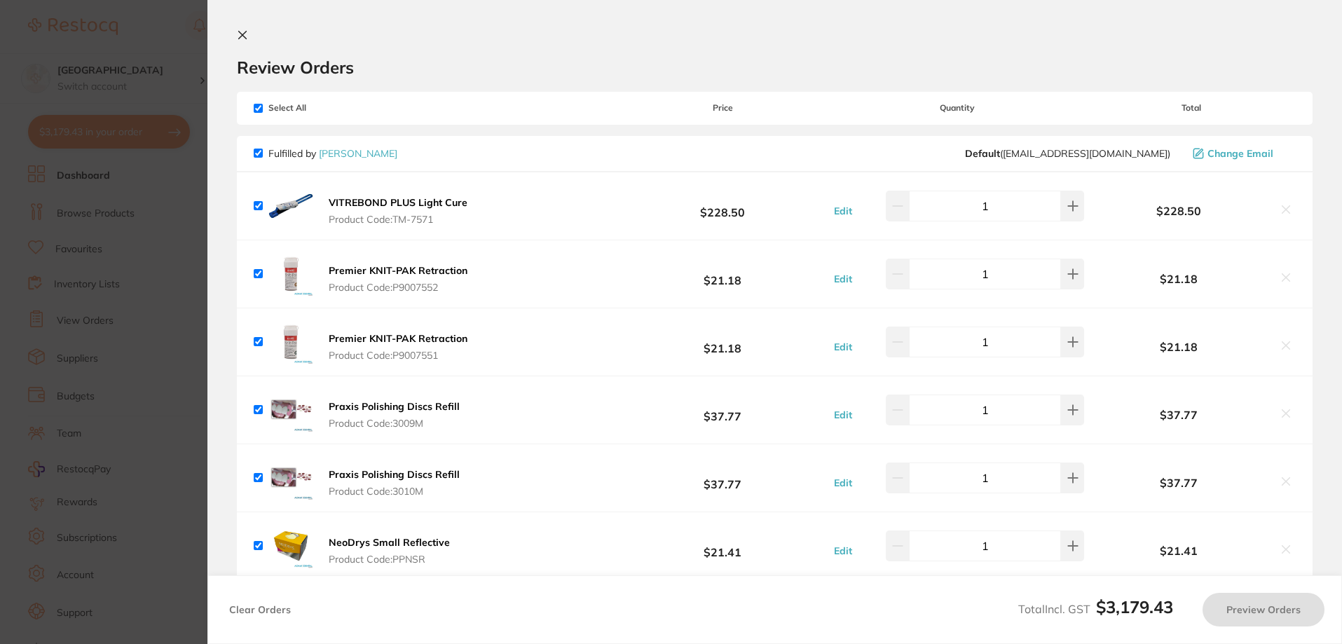
checkbox input "true"
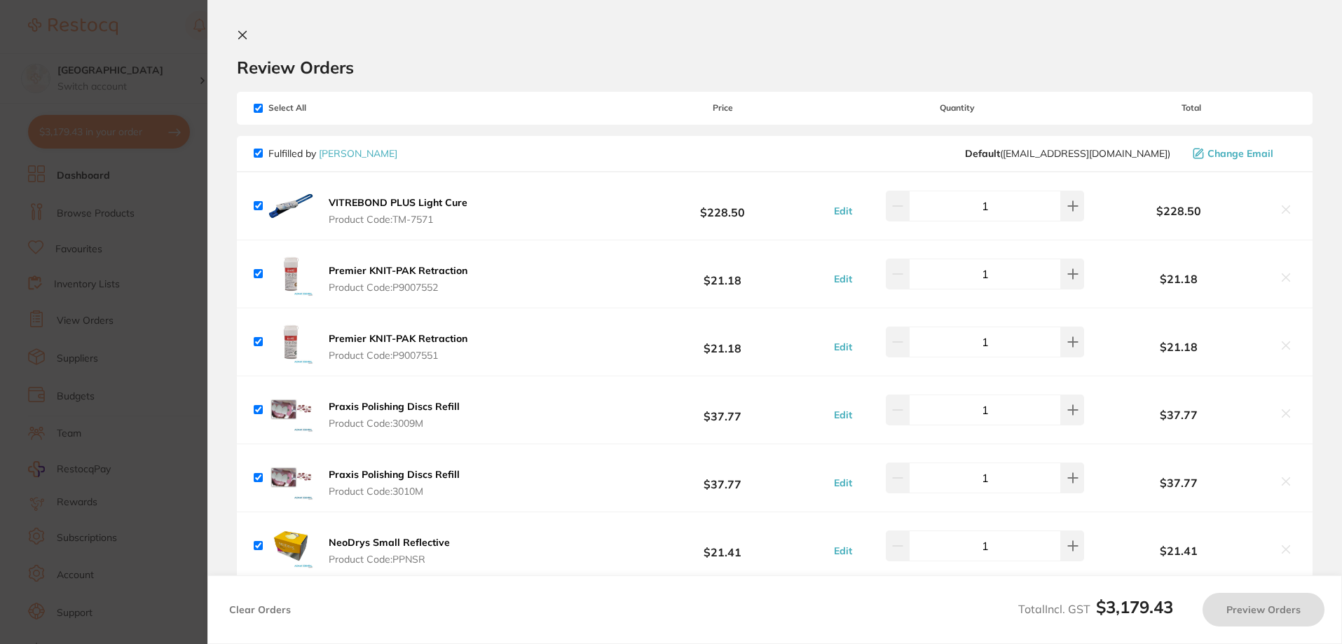
checkbox input "true"
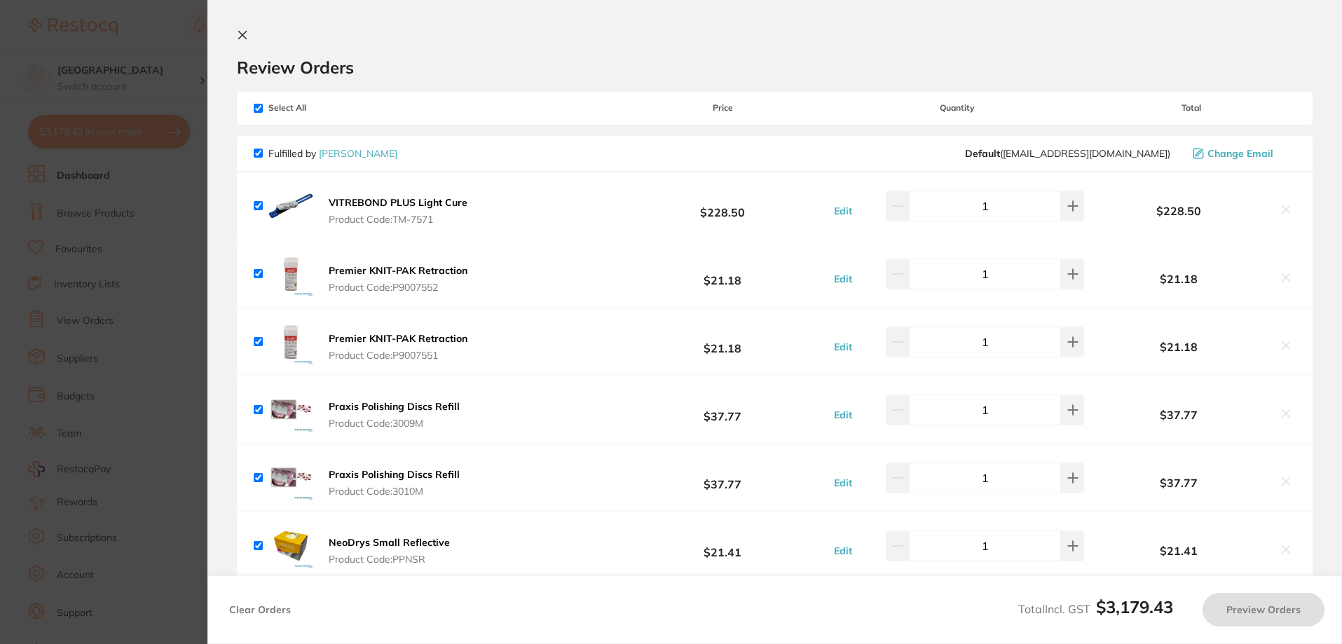
checkbox input "true"
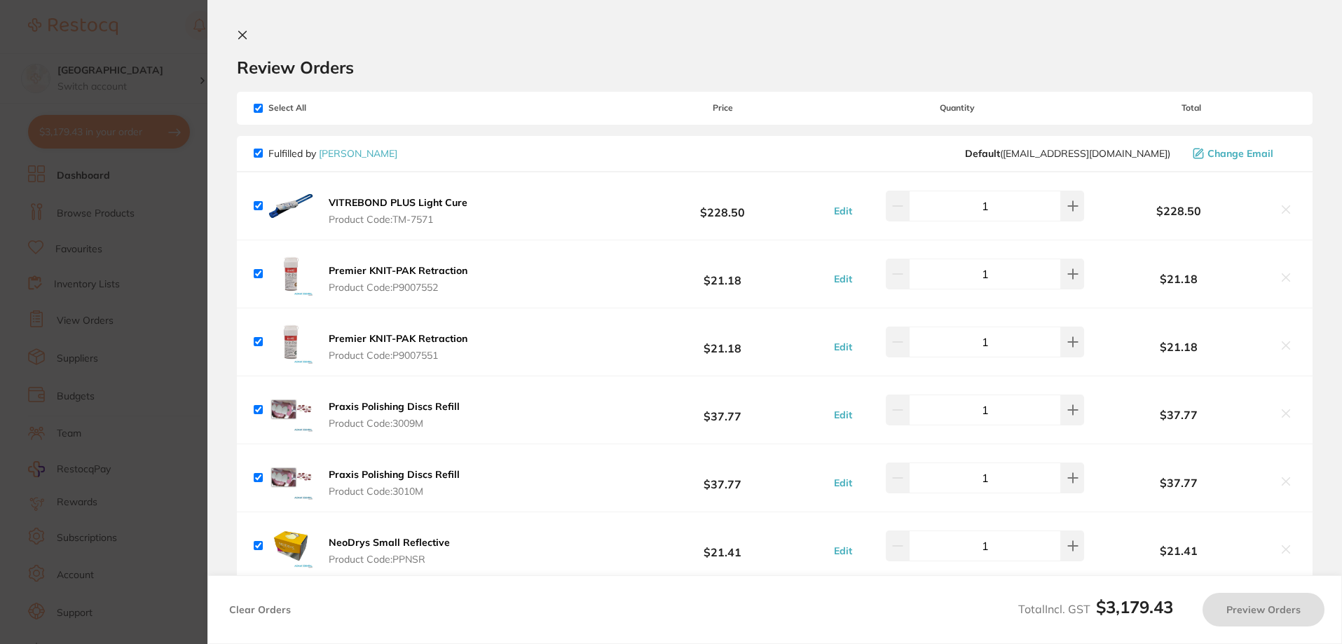
checkbox input "true"
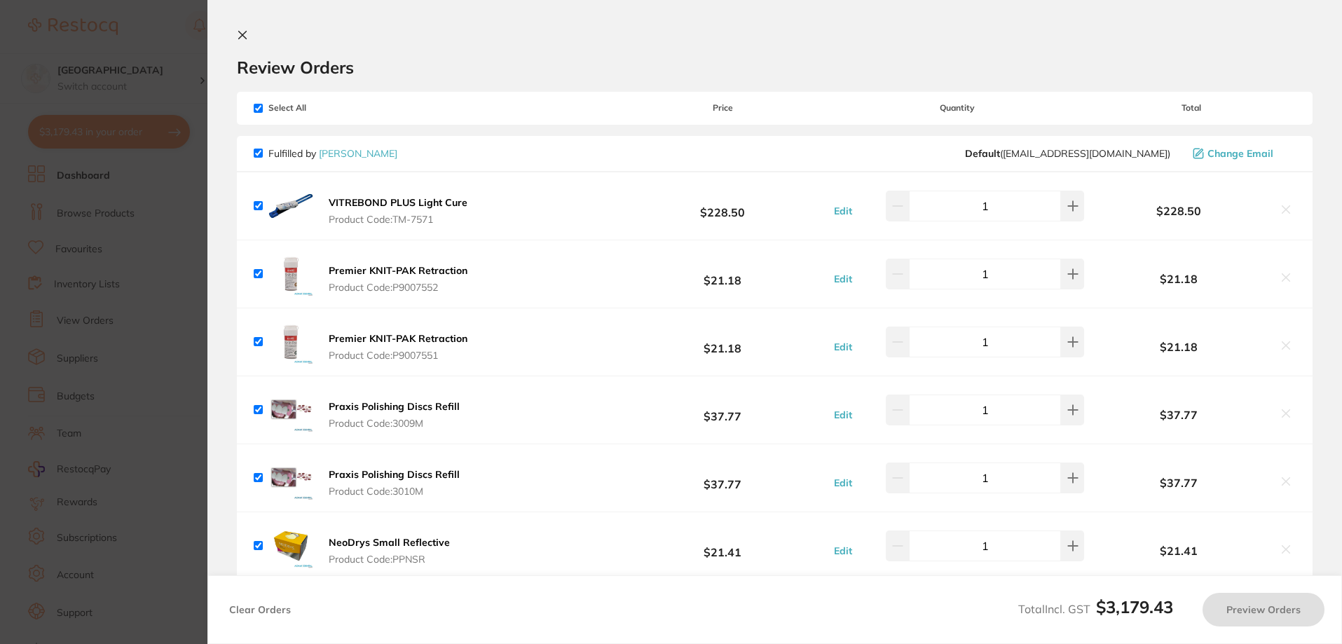
checkbox input "true"
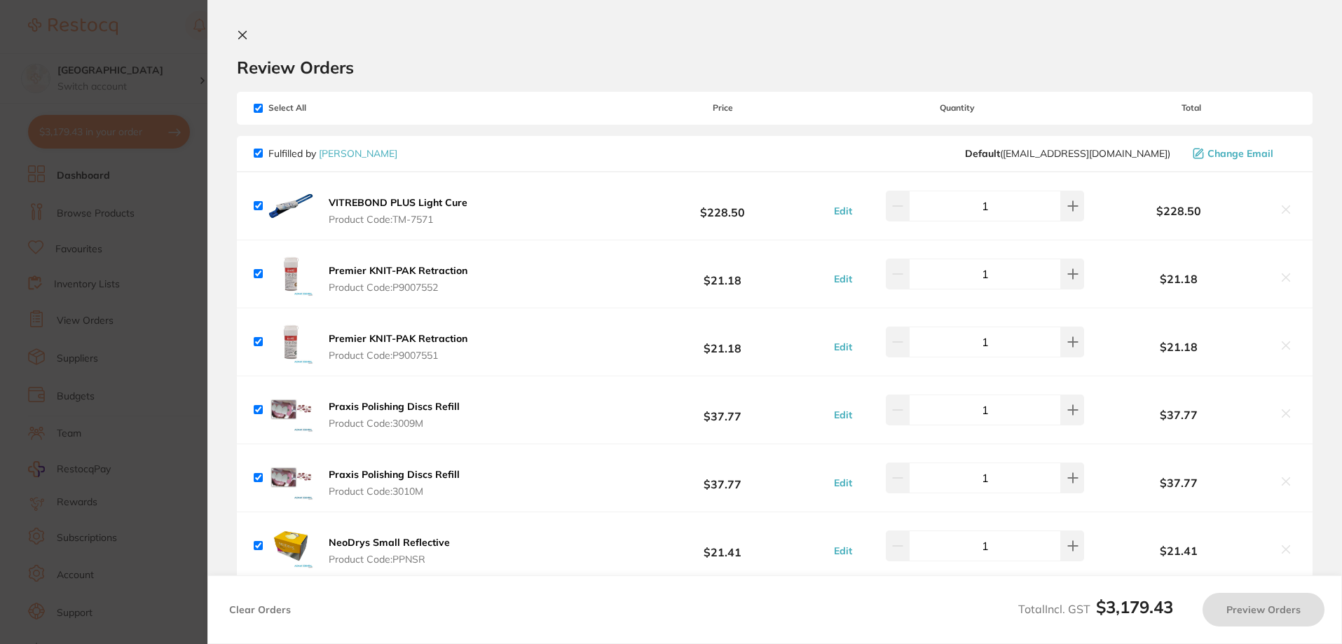
checkbox input "true"
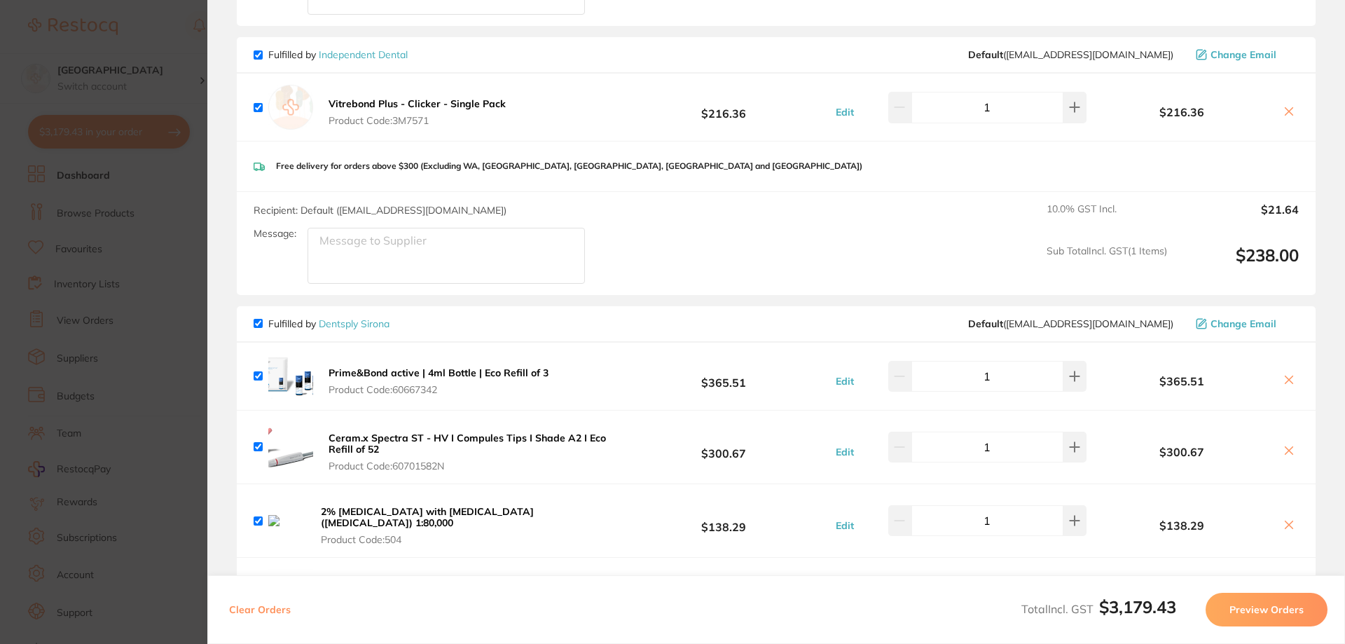
scroll to position [1261, 0]
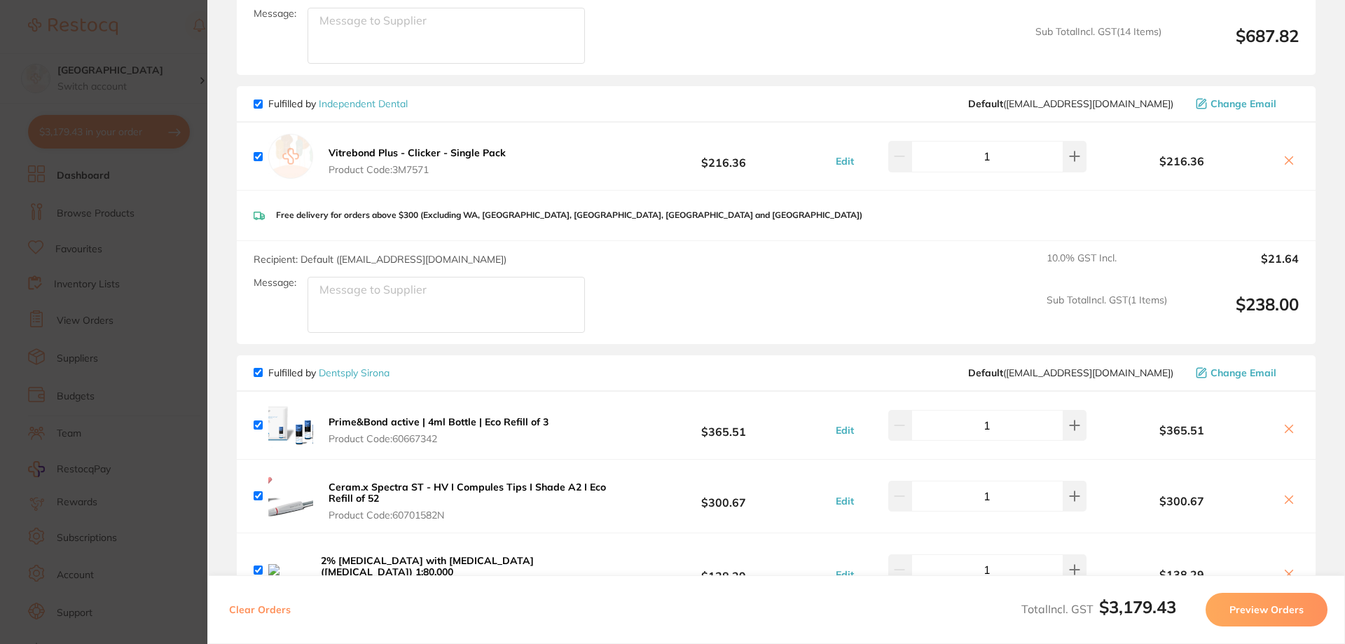
checkbox input "true"
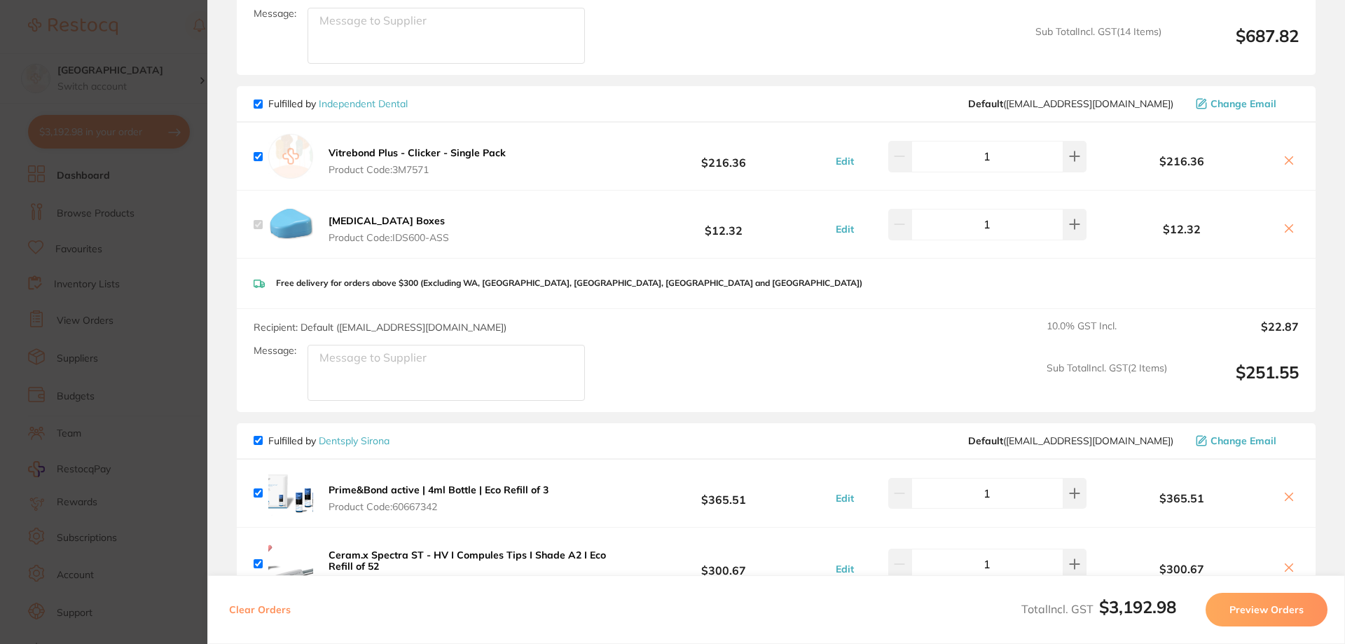
checkbox input "true"
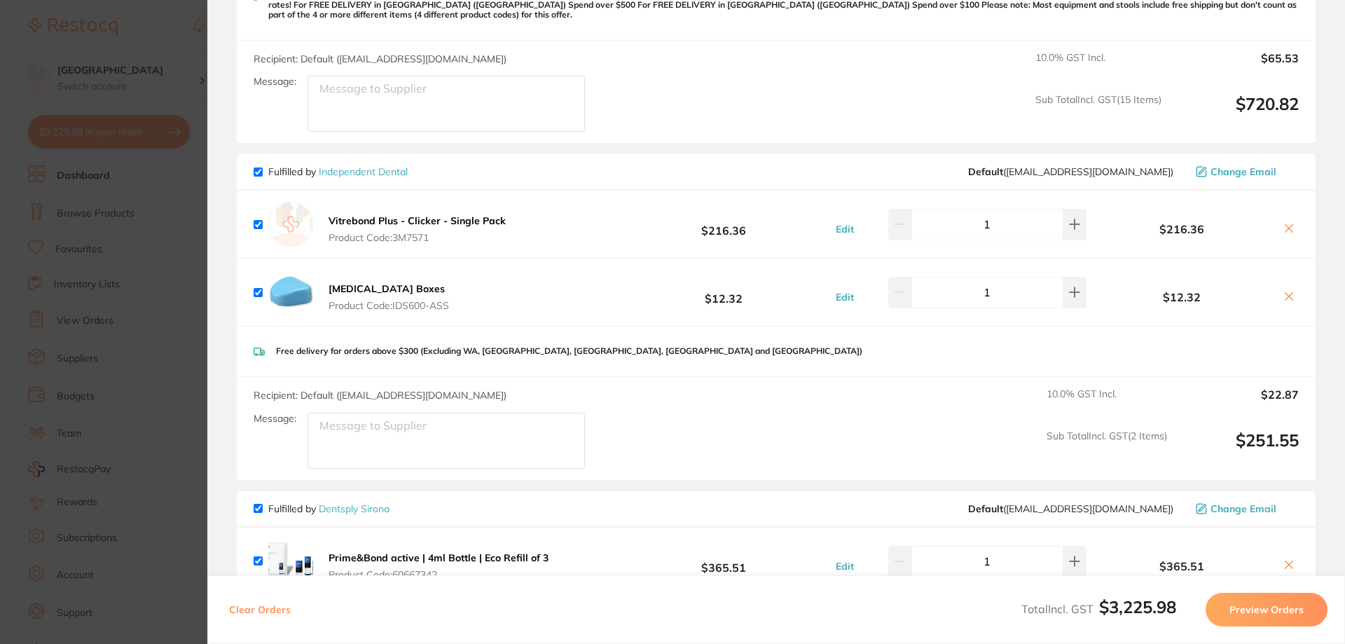
checkbox input "true"
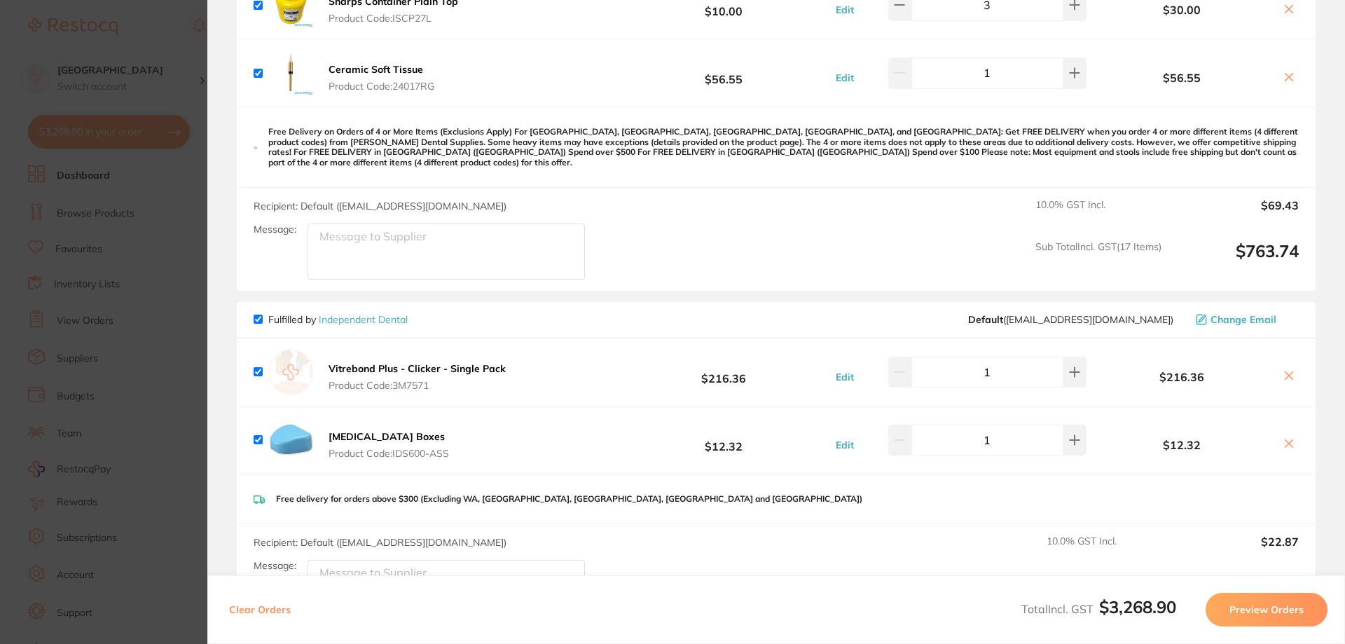
click at [1289, 370] on icon at bounding box center [1289, 375] width 11 height 11
checkbox input "false"
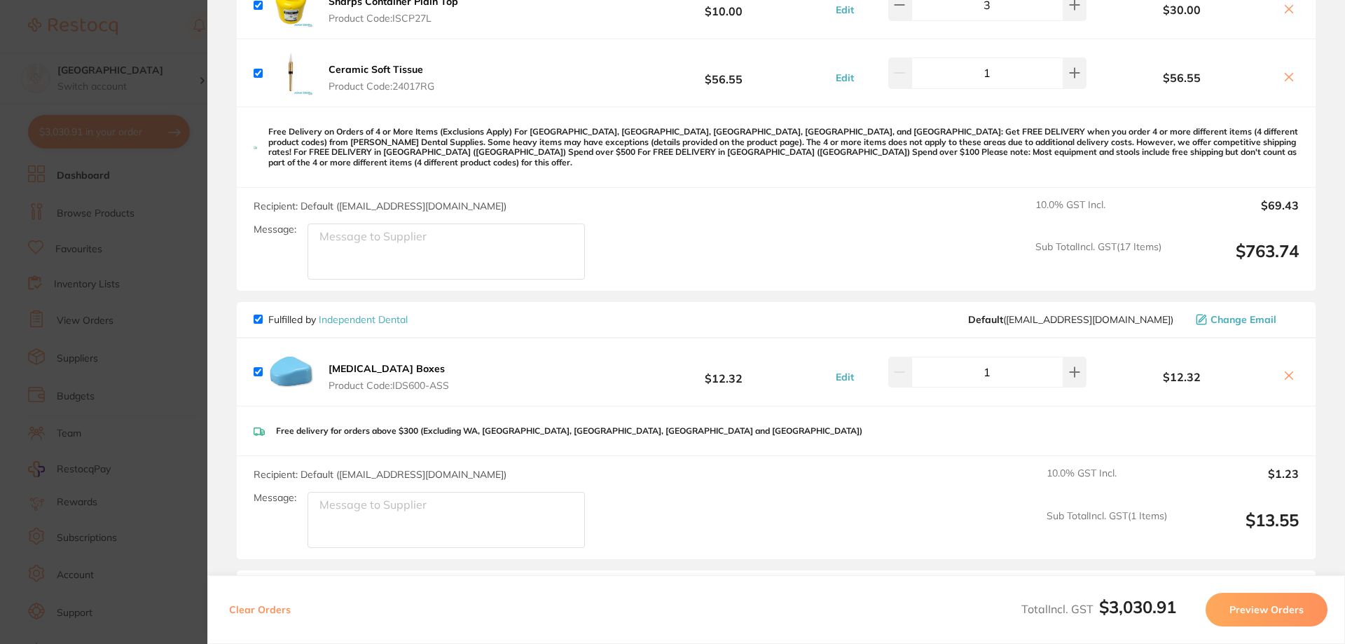
click at [1288, 372] on icon at bounding box center [1290, 376] width 8 height 8
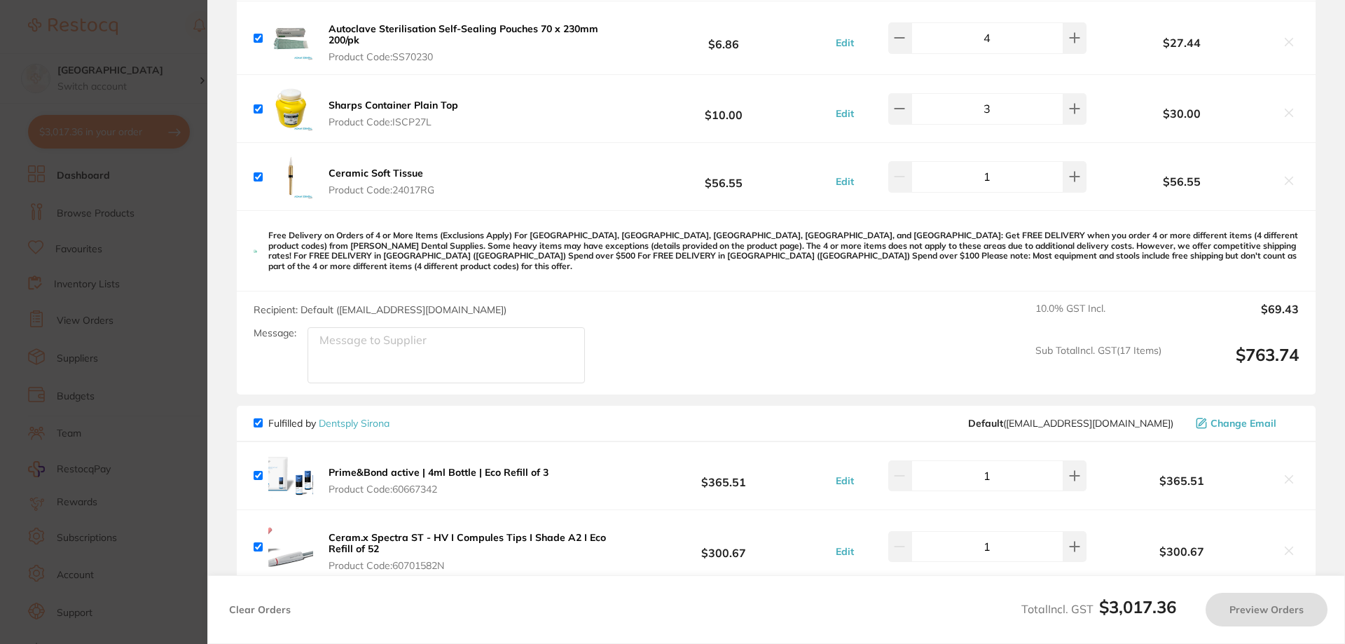
scroll to position [981, 0]
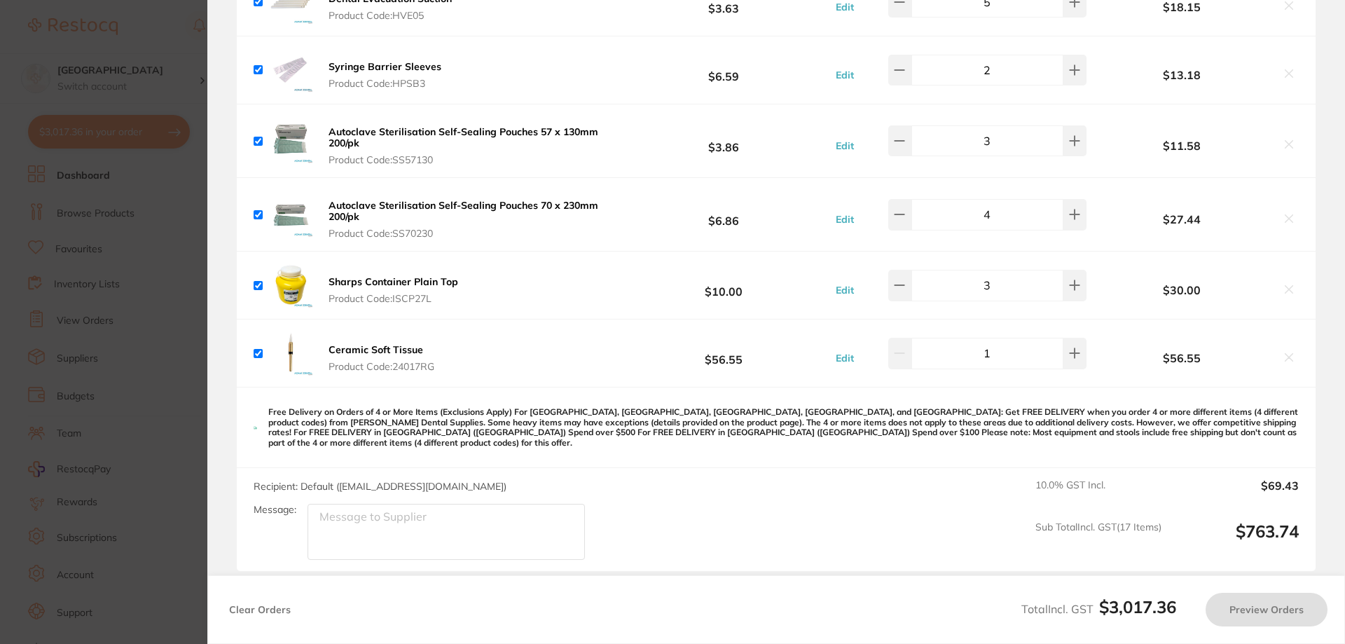
click at [173, 61] on section "Update RRP Set your pre negotiated price for this item. Item Agreed RRP (excl. …" at bounding box center [672, 322] width 1345 height 644
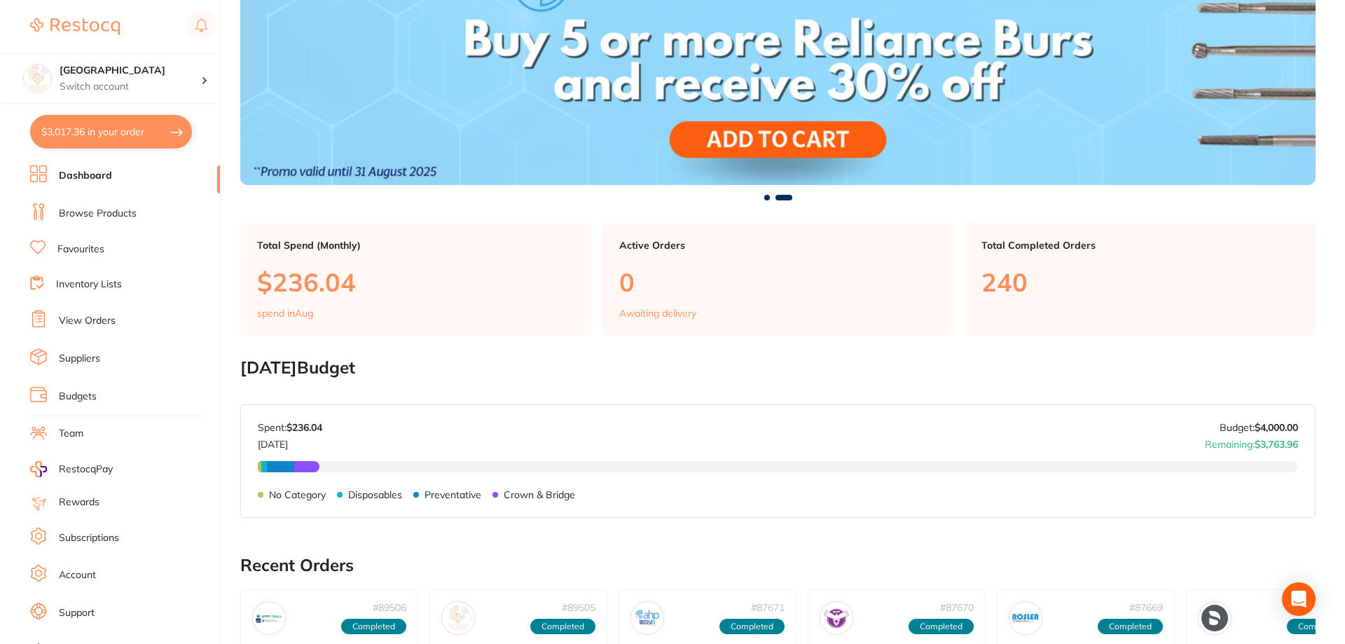
scroll to position [0, 0]
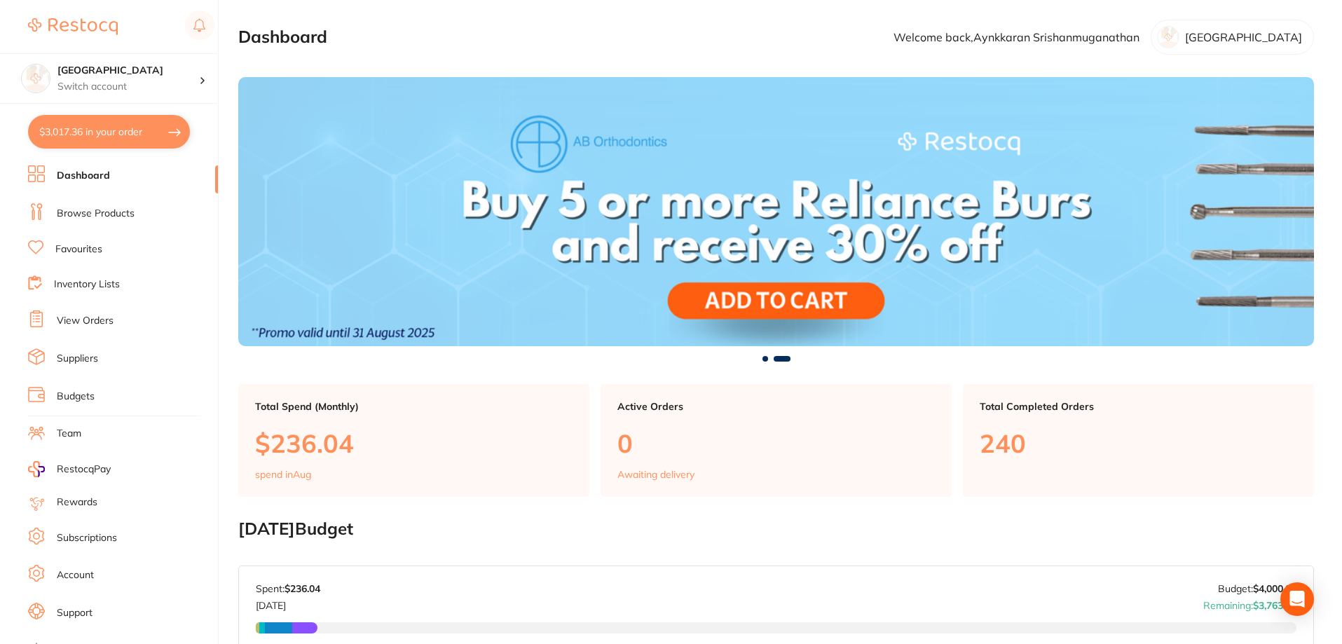
click at [101, 213] on link "Browse Products" at bounding box center [96, 214] width 78 height 14
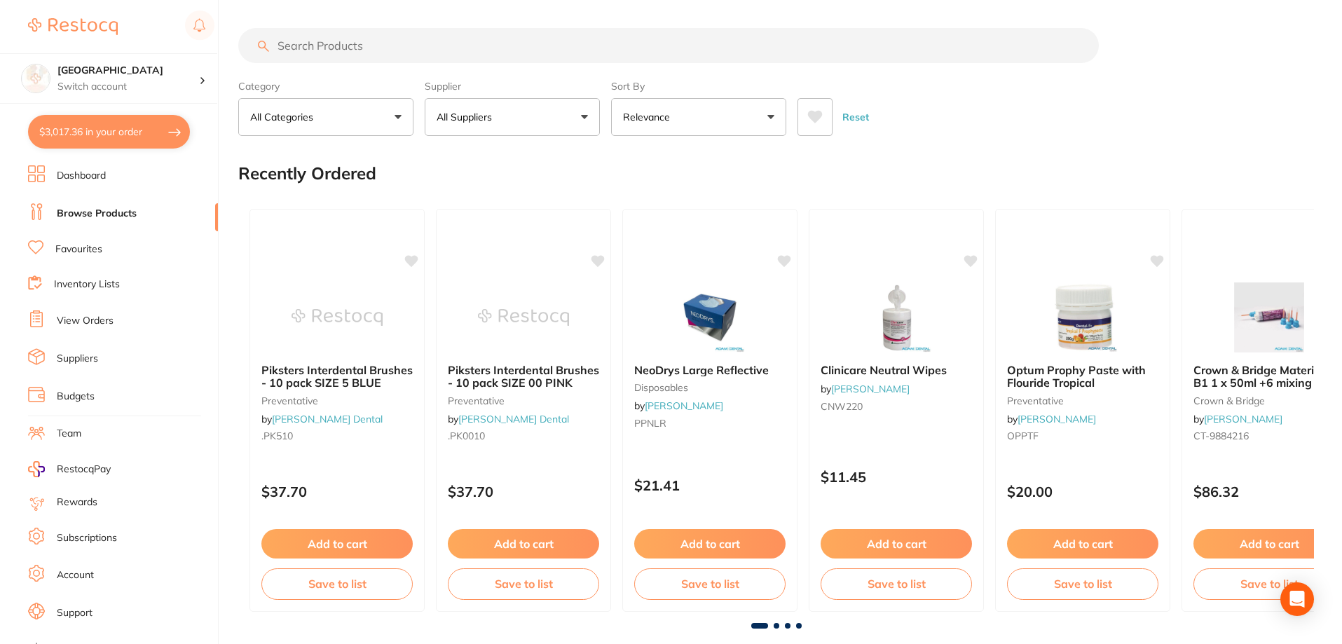
click at [419, 45] on input "search" at bounding box center [668, 45] width 860 height 35
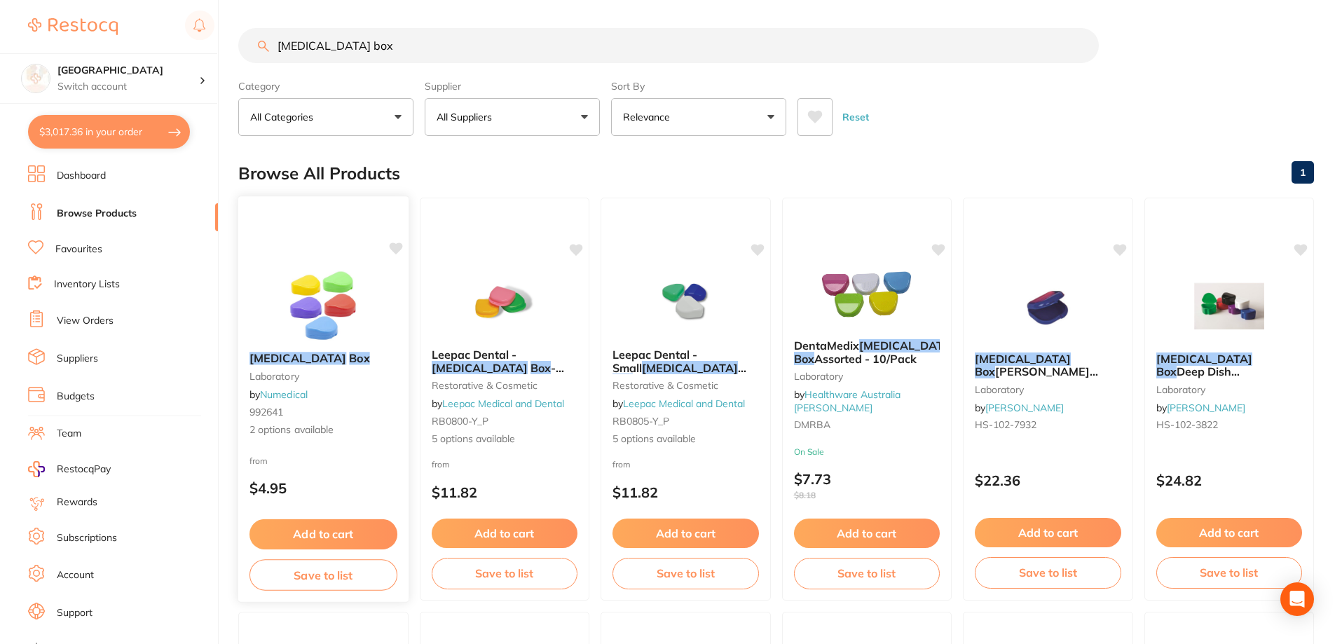
type input "[MEDICAL_DATA] box"
click at [311, 324] on img at bounding box center [323, 305] width 92 height 71
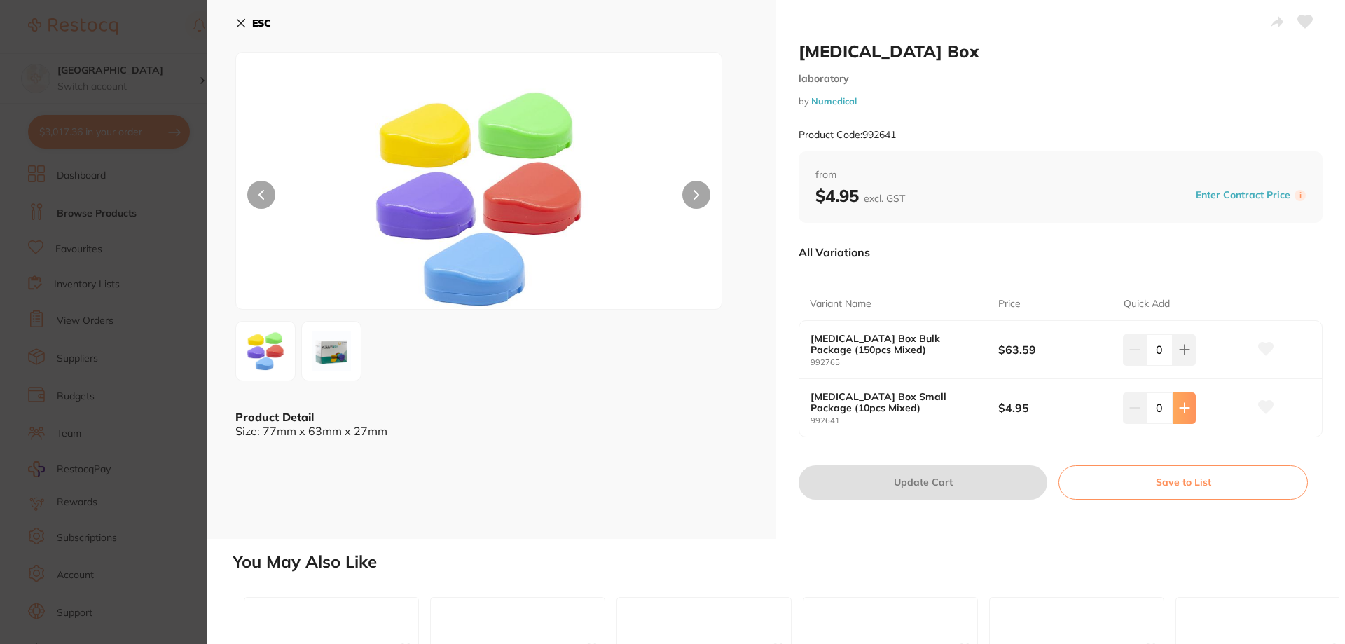
click at [1188, 365] on button at bounding box center [1184, 349] width 23 height 31
type input "1"
click at [905, 486] on button "Update Cart" at bounding box center [923, 482] width 249 height 34
checkbox input "false"
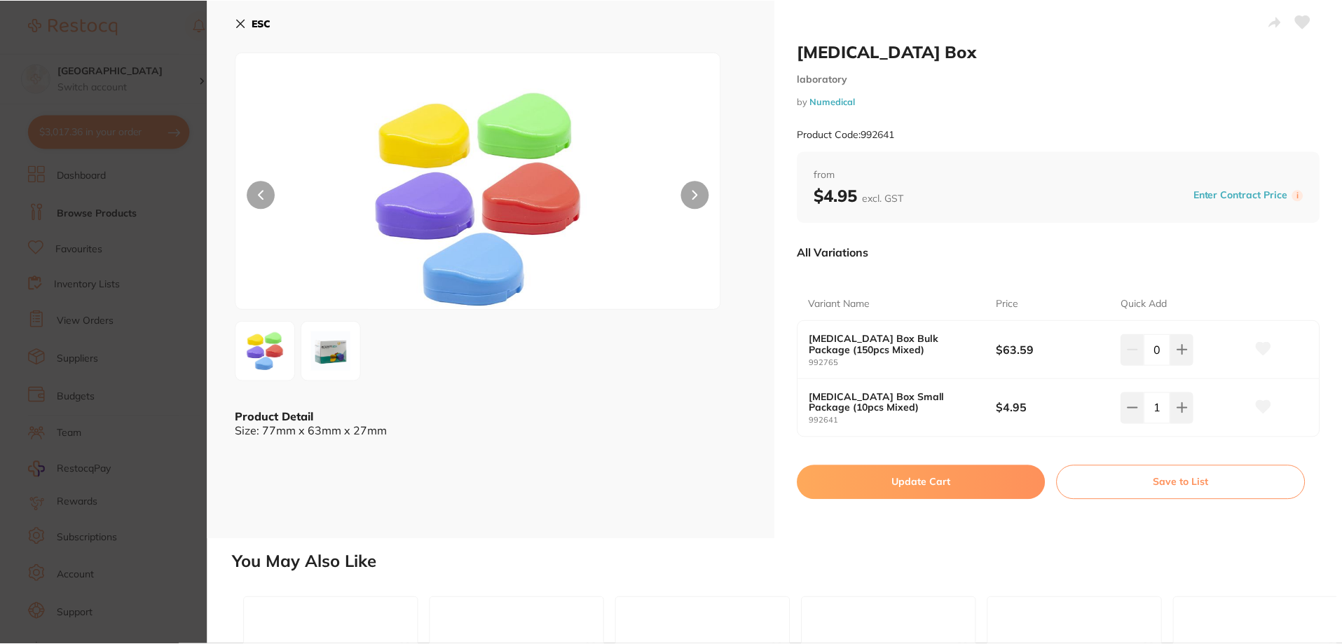
scroll to position [1, 0]
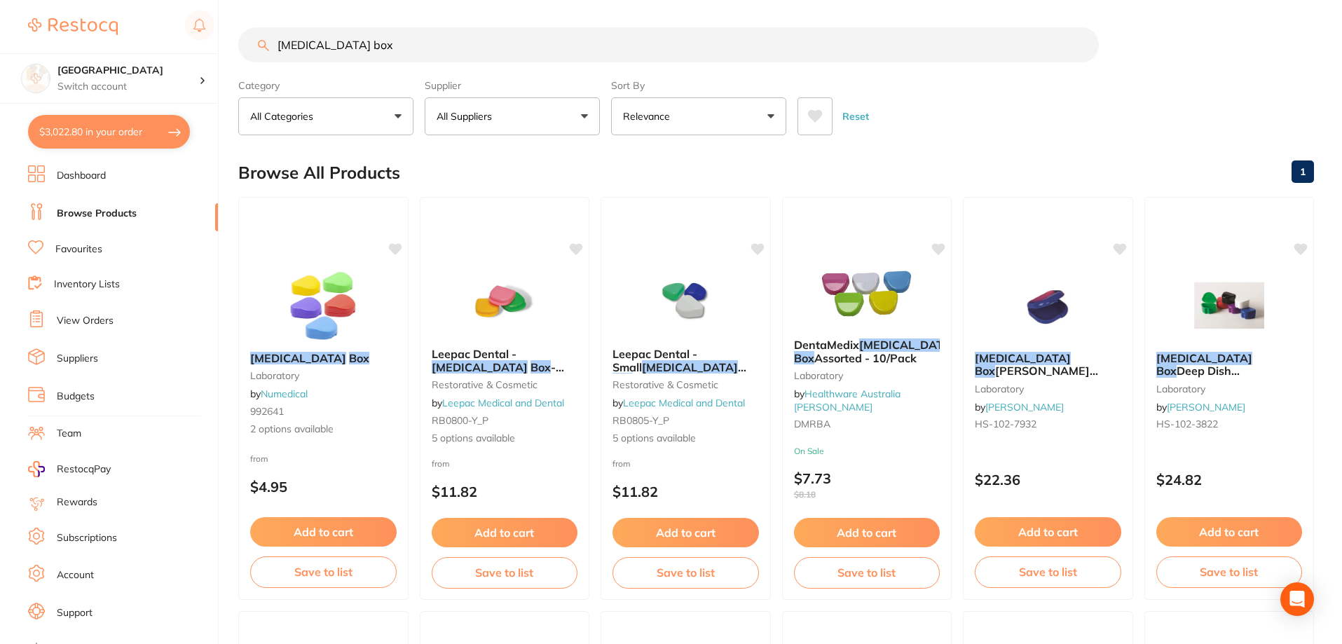
click at [120, 132] on button "$3,022.80 in your order" at bounding box center [109, 132] width 162 height 34
checkbox input "true"
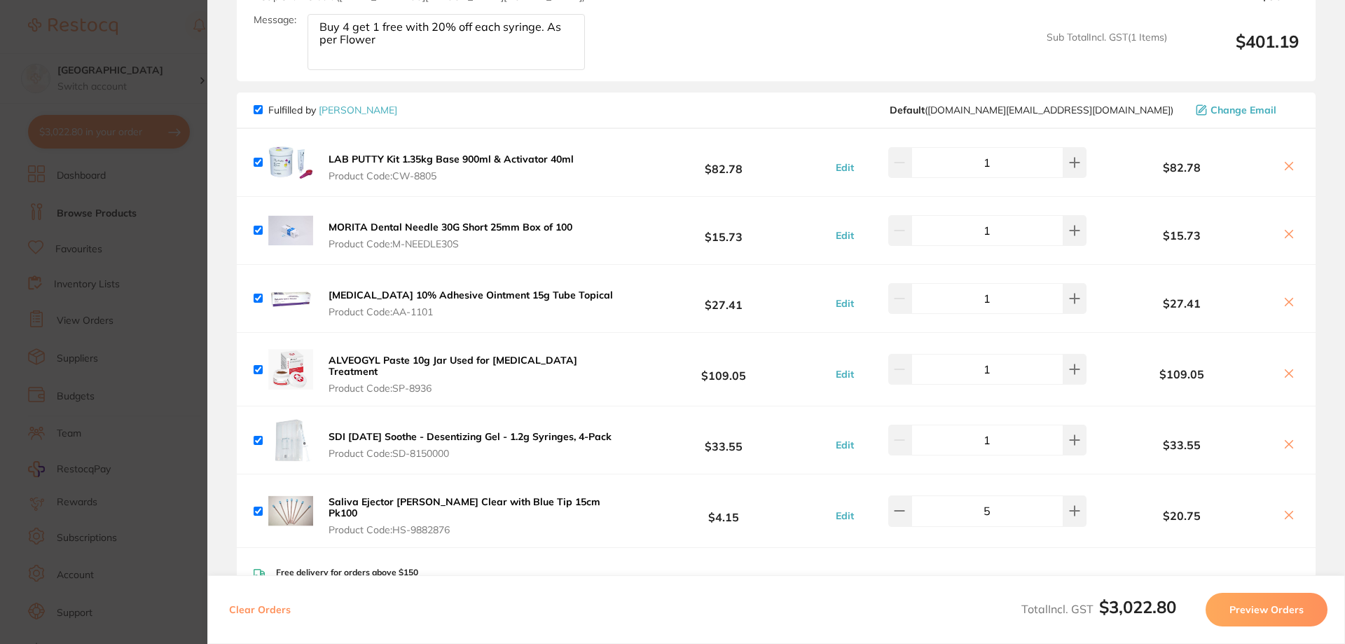
scroll to position [2242, 0]
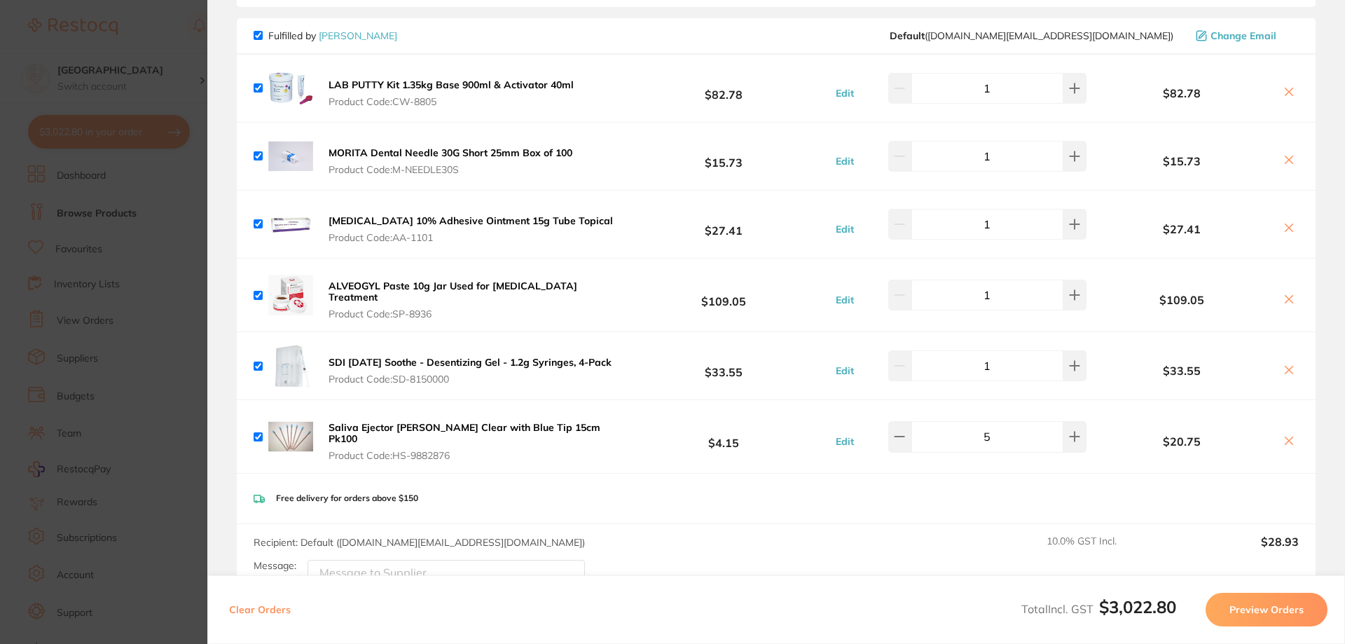
click at [185, 93] on section "Update RRP Set your pre negotiated price for this item. Item Agreed RRP (excl. …" at bounding box center [672, 322] width 1345 height 644
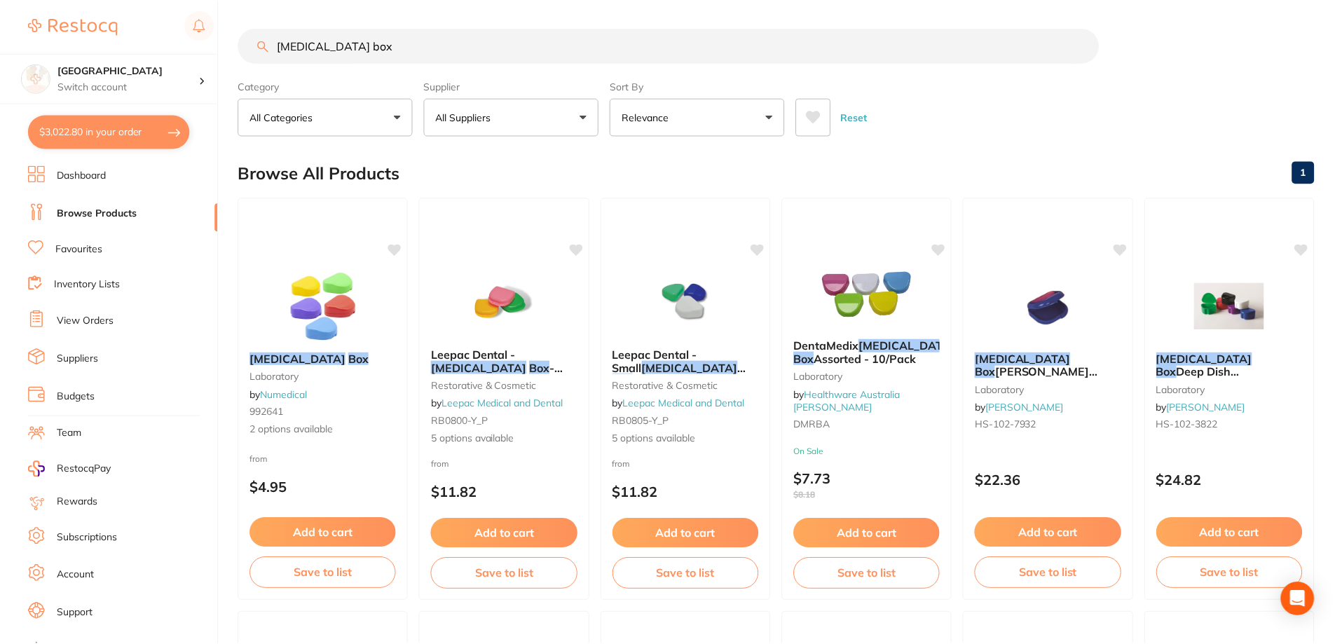
scroll to position [1, 0]
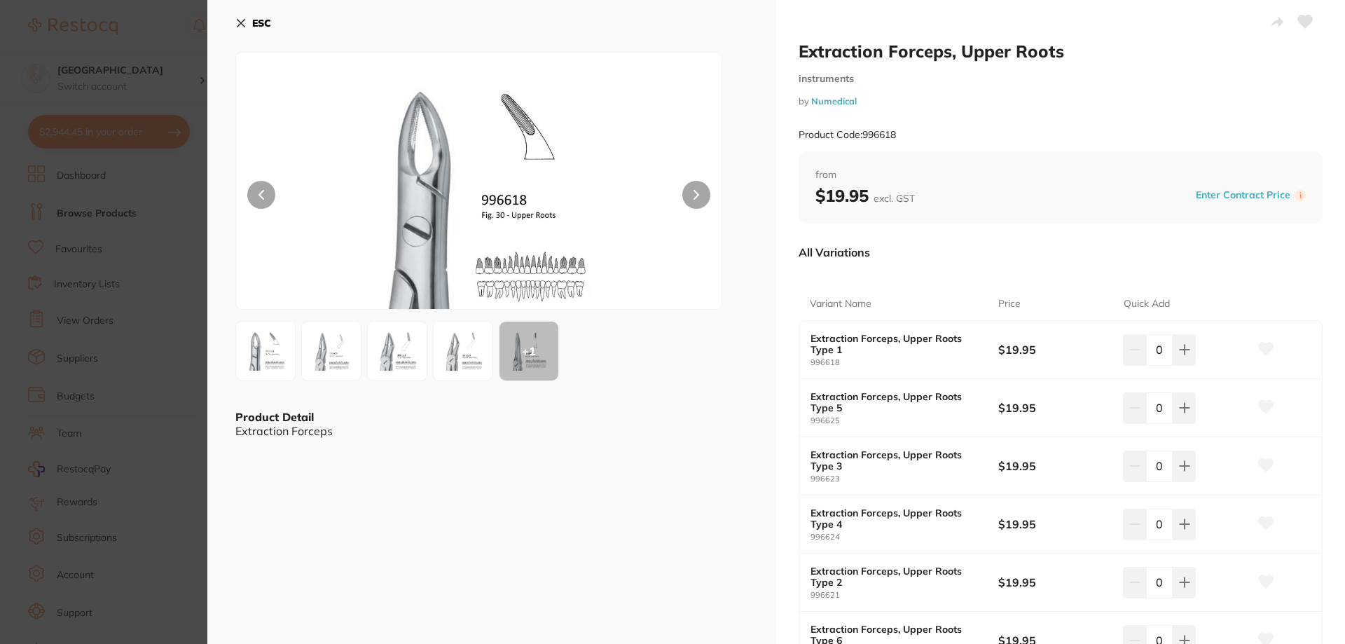
scroll to position [1471, 0]
click at [699, 193] on button at bounding box center [696, 195] width 28 height 28
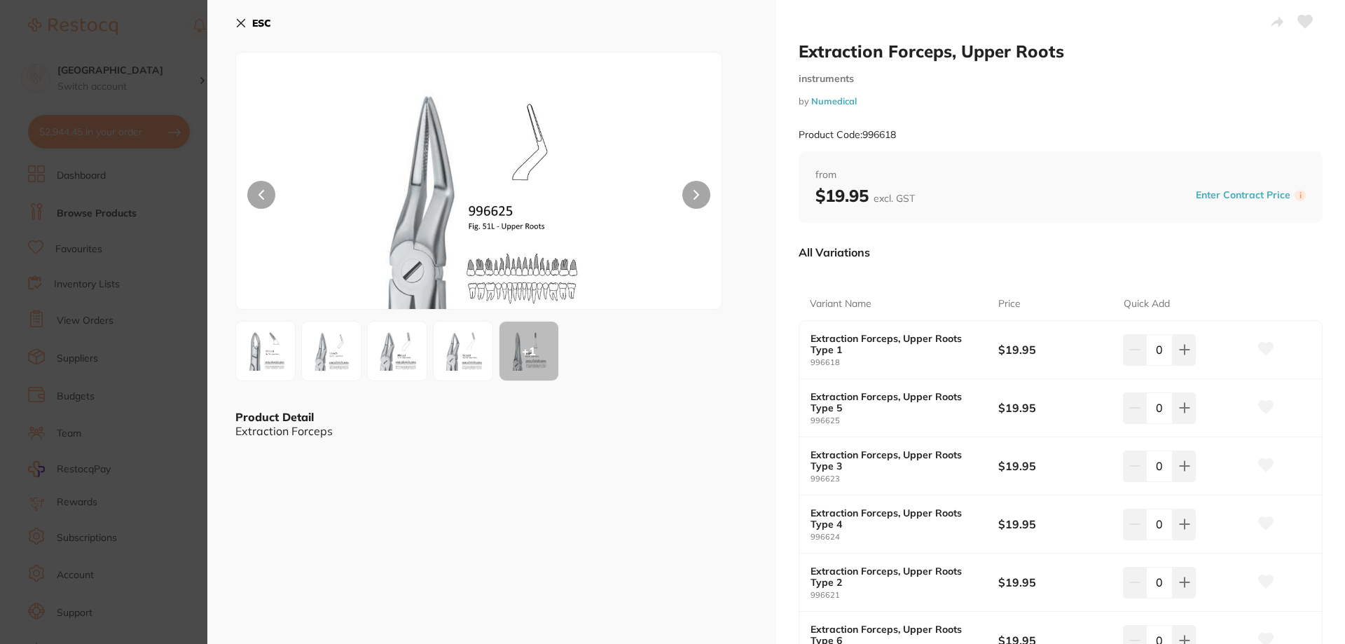
click at [453, 359] on img at bounding box center [463, 351] width 50 height 50
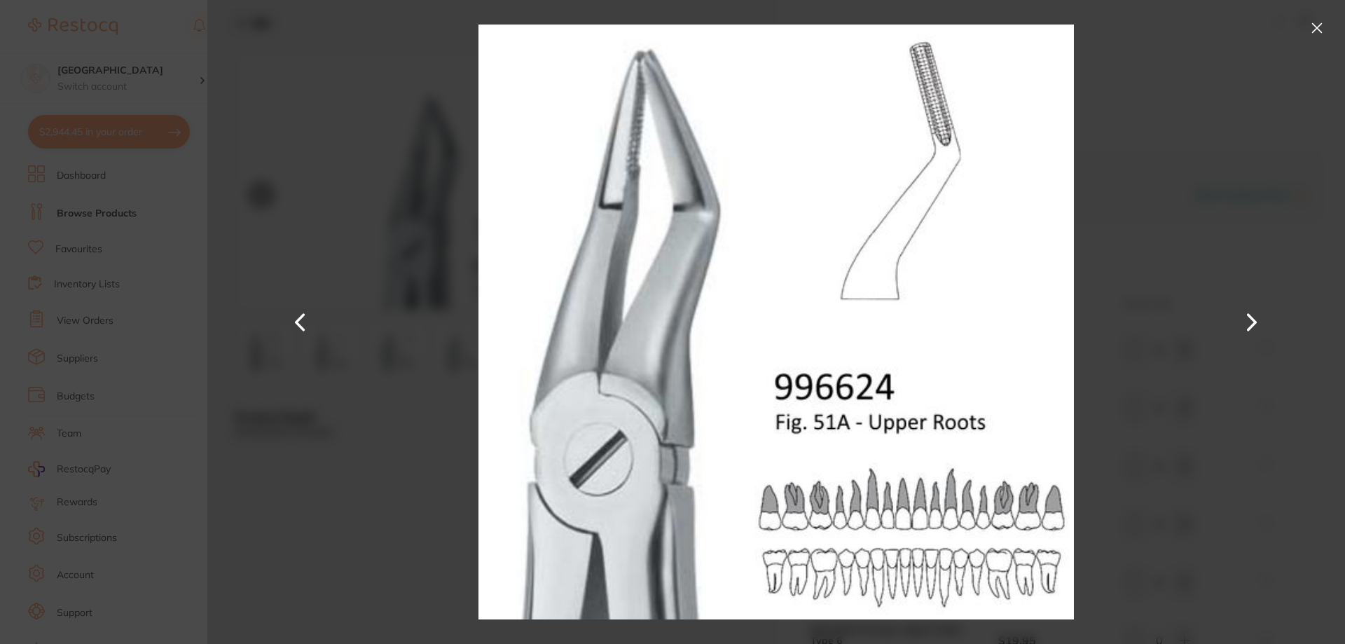
click at [1254, 324] on button at bounding box center [1252, 322] width 34 height 322
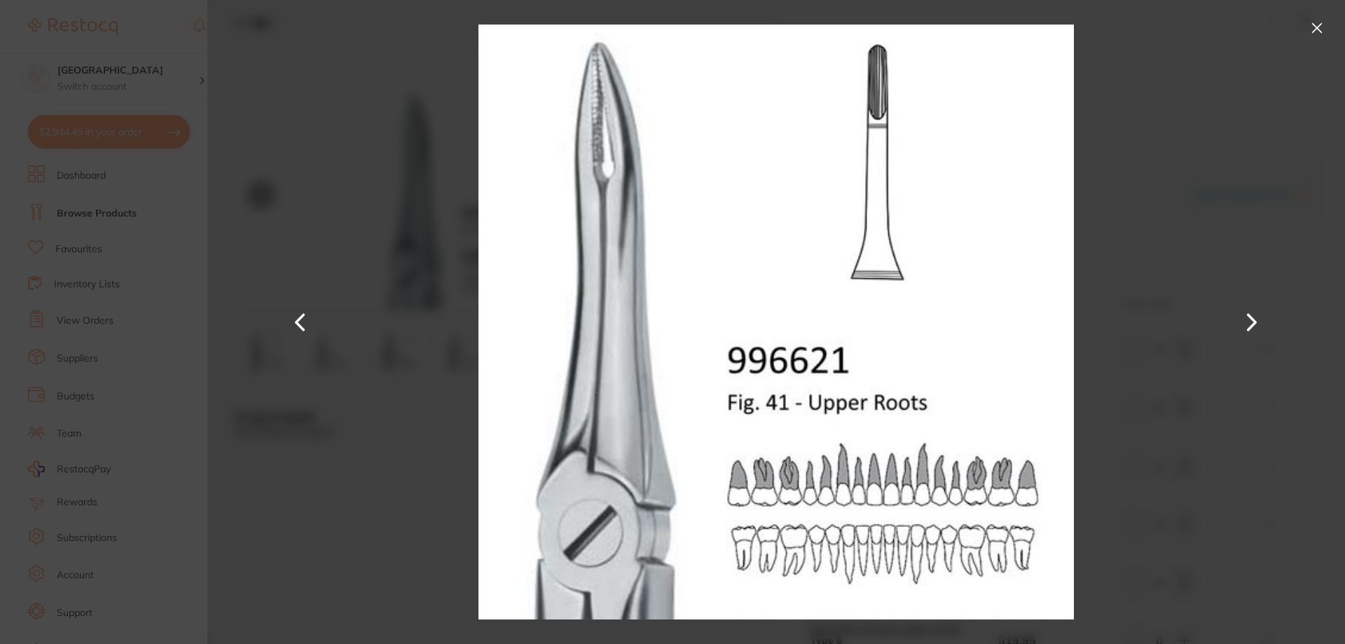
click at [1254, 324] on button at bounding box center [1252, 322] width 34 height 322
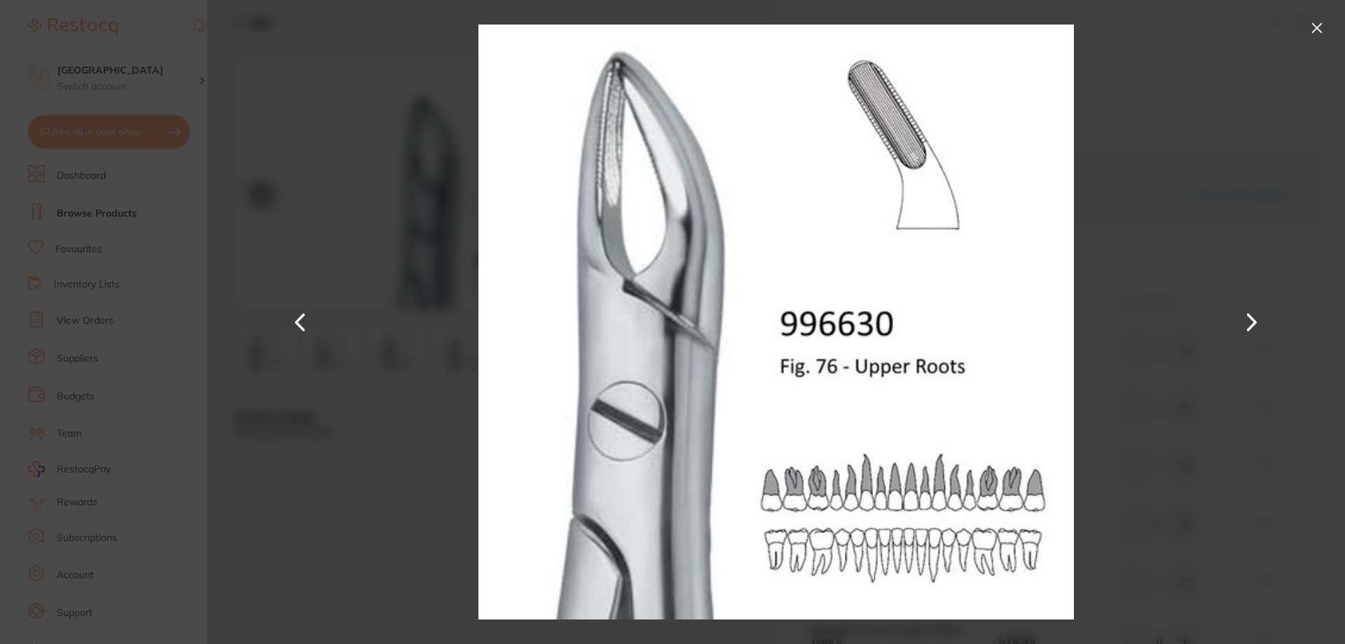
click at [289, 326] on button at bounding box center [301, 322] width 34 height 322
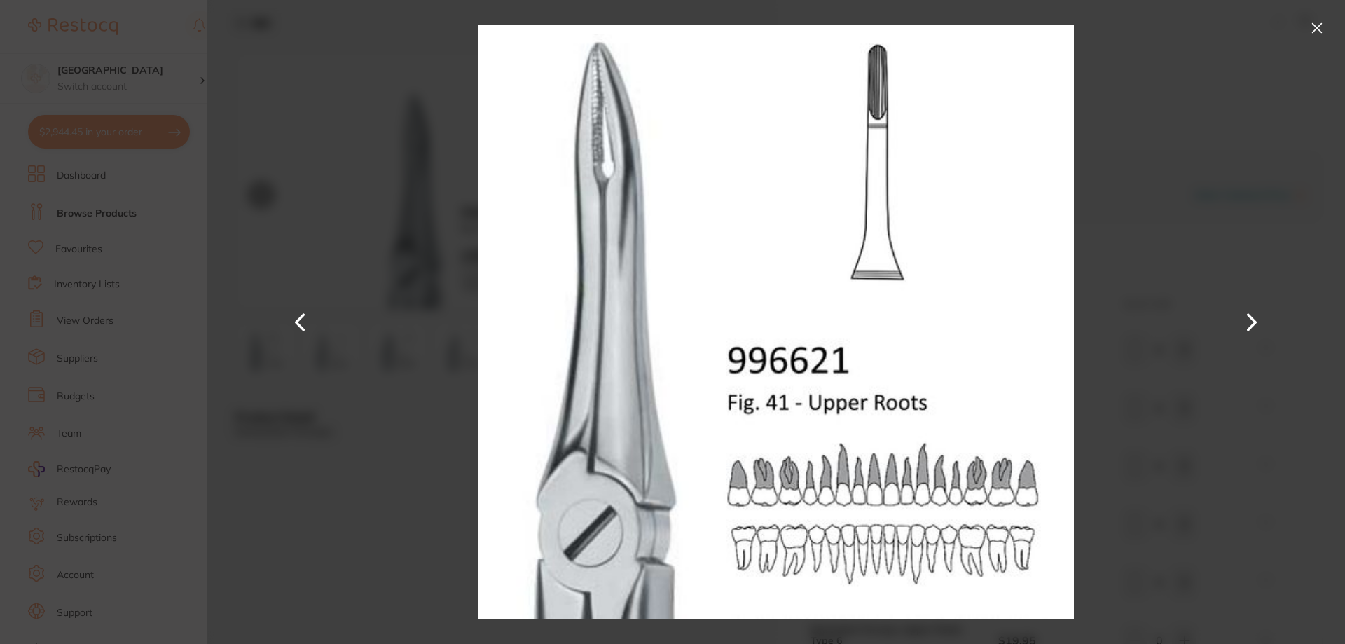
click at [1320, 26] on button at bounding box center [1317, 28] width 22 height 22
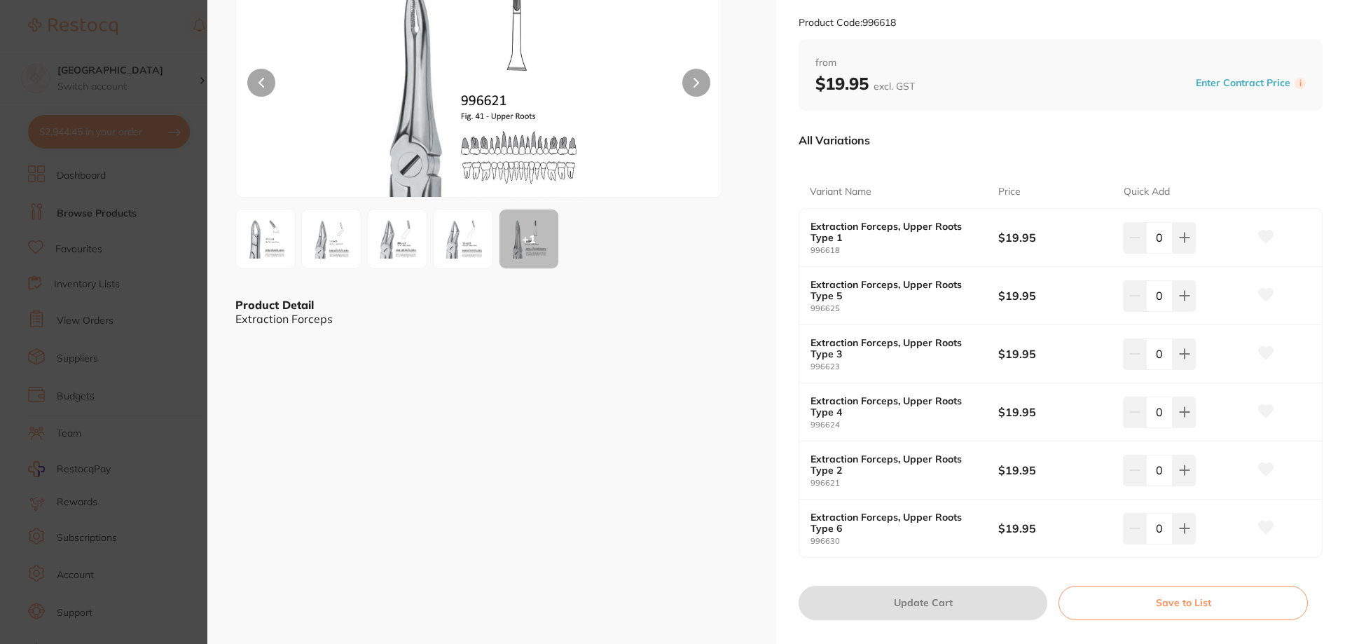
scroll to position [140, 0]
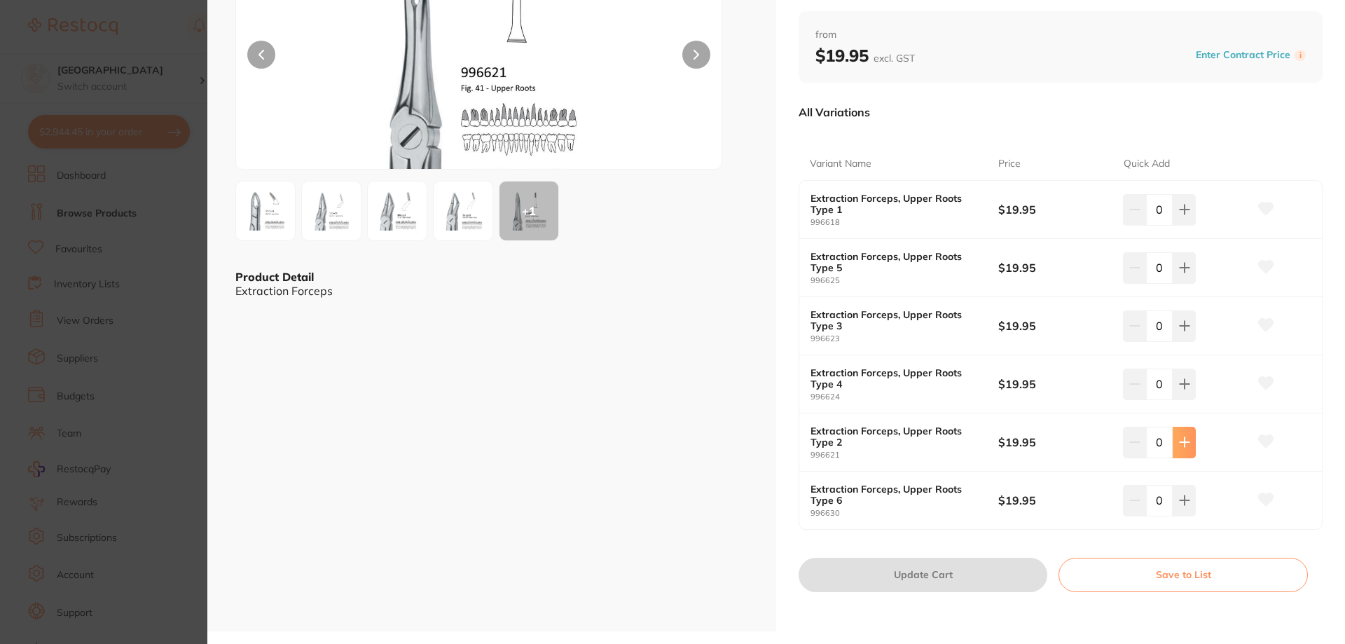
click at [1186, 215] on icon at bounding box center [1184, 209] width 11 height 11
type input "1"
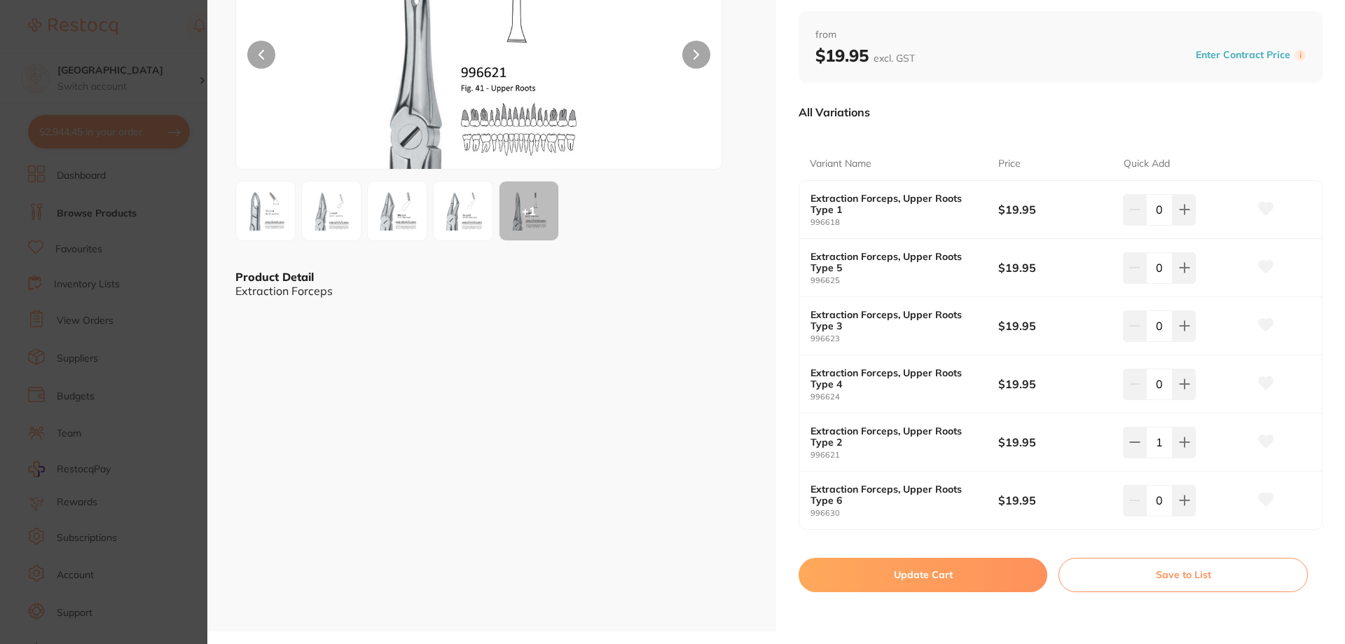
click at [906, 575] on button "Update Cart" at bounding box center [923, 575] width 249 height 34
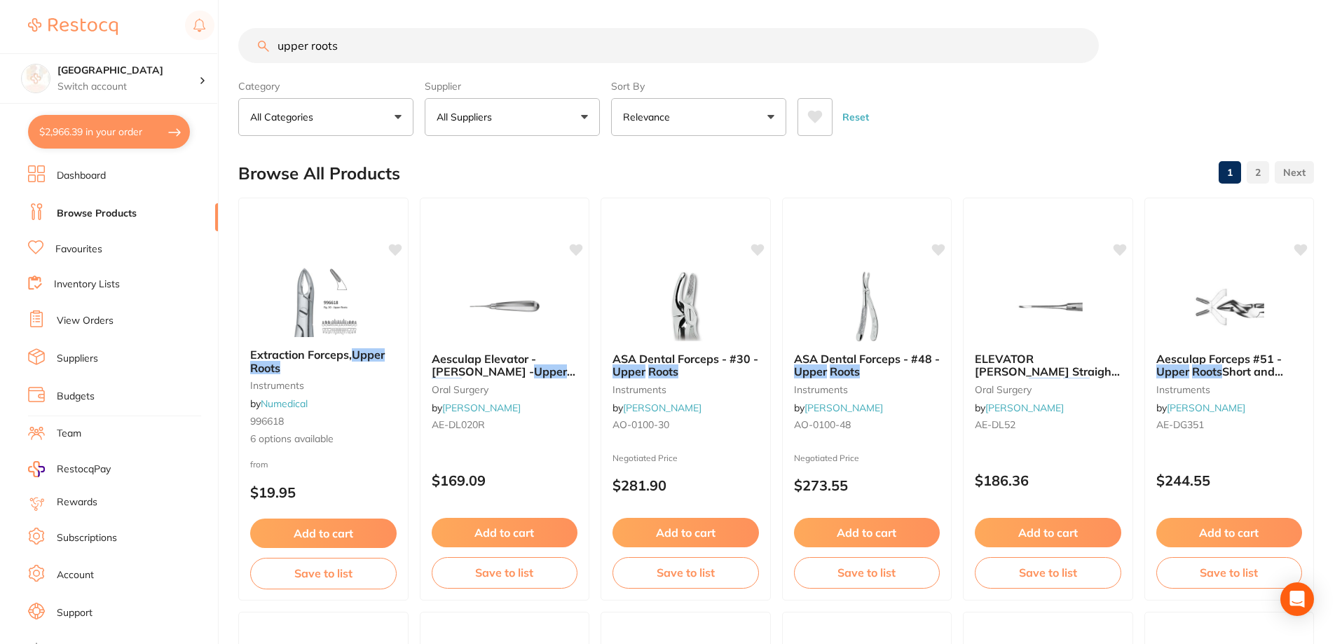
click at [124, 136] on button "$2,966.39 in your order" at bounding box center [109, 132] width 162 height 34
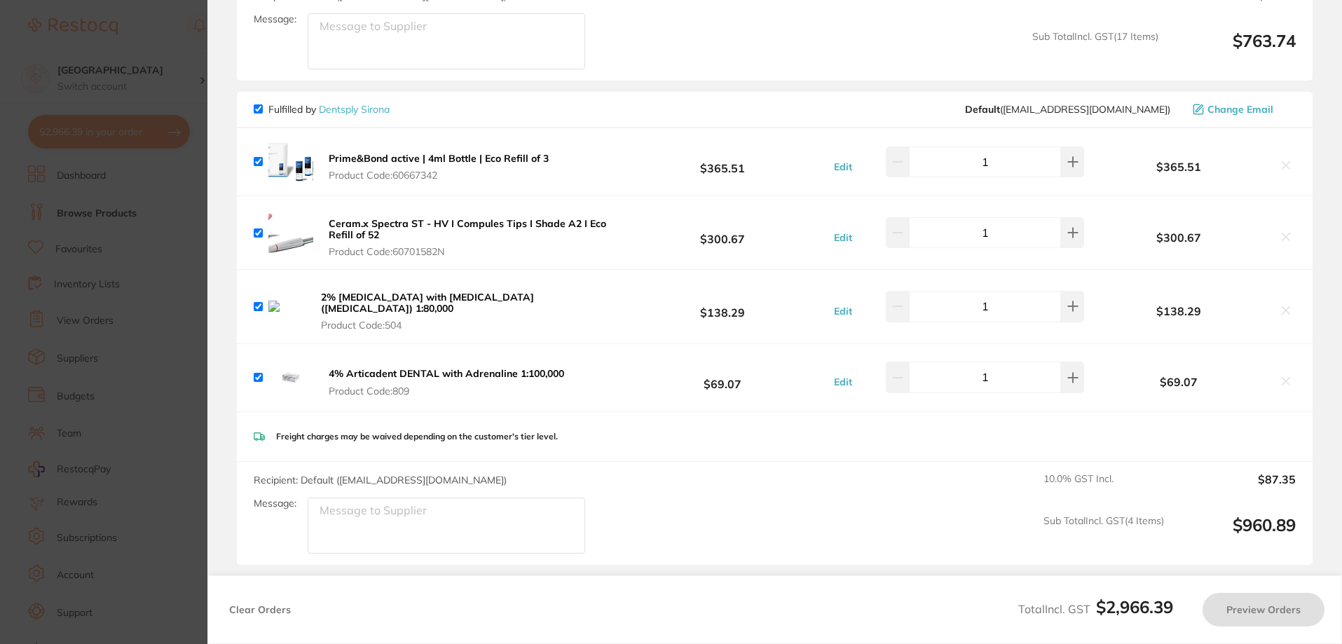
checkbox input "true"
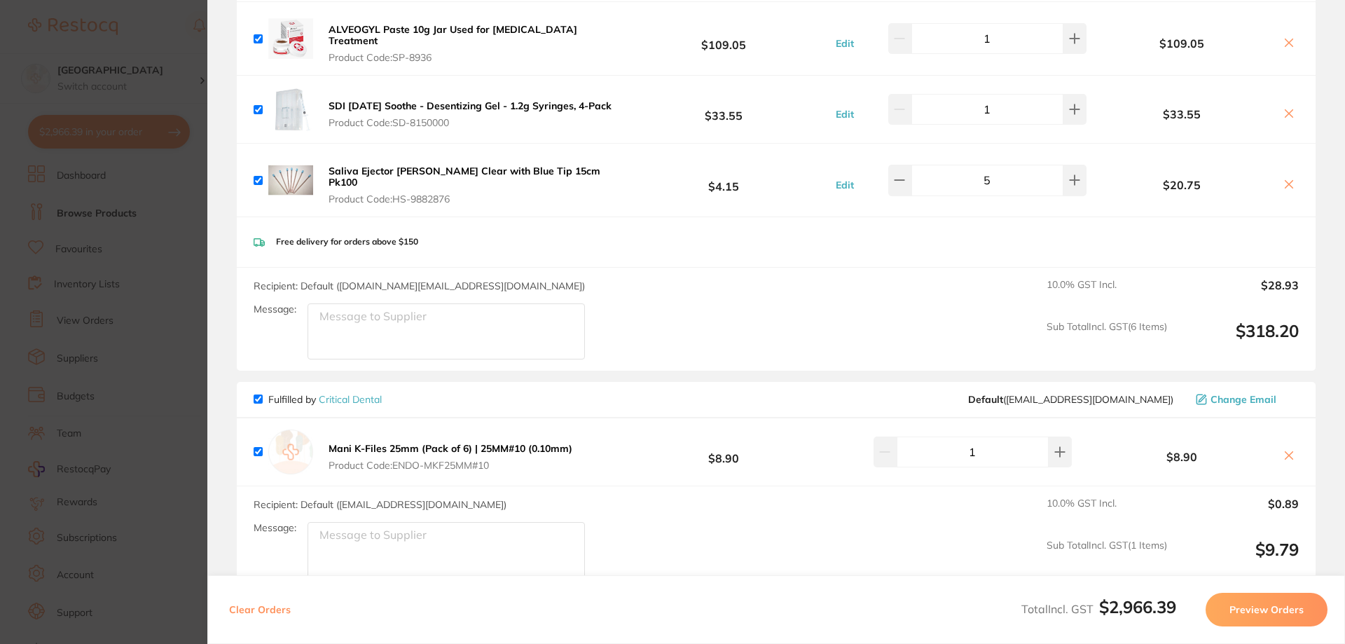
scroll to position [2522, 0]
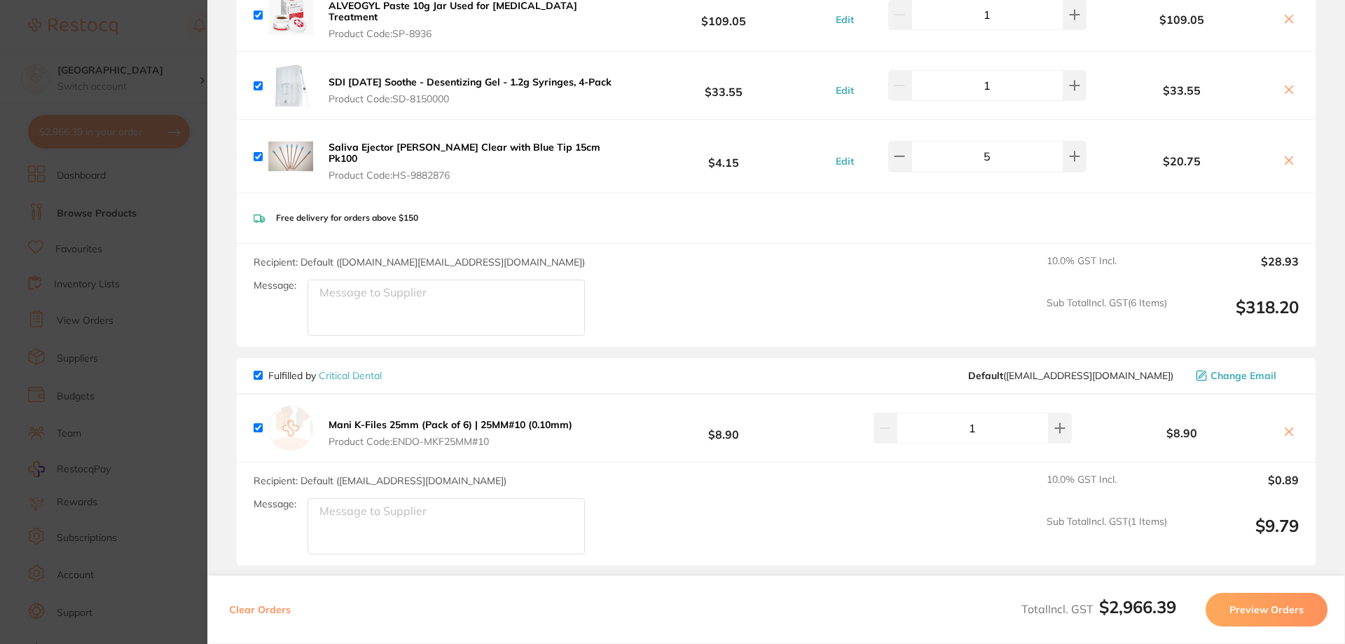
click at [1289, 426] on icon at bounding box center [1289, 431] width 11 height 11
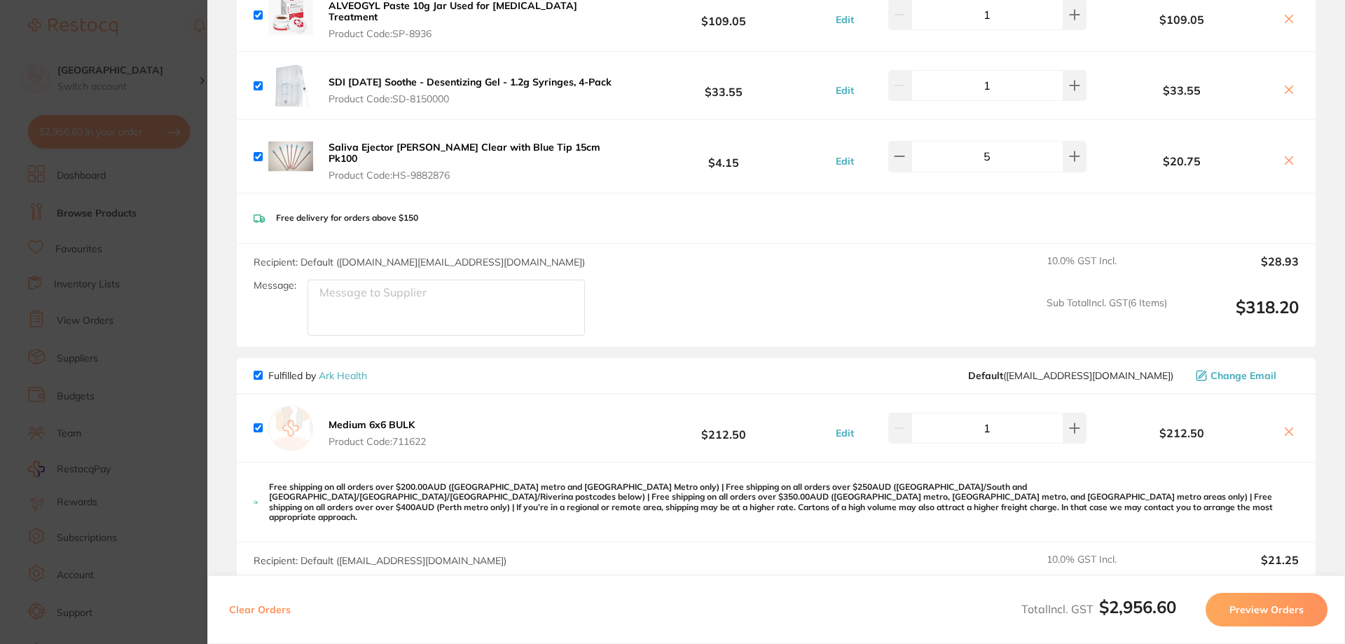
checkbox input "true"
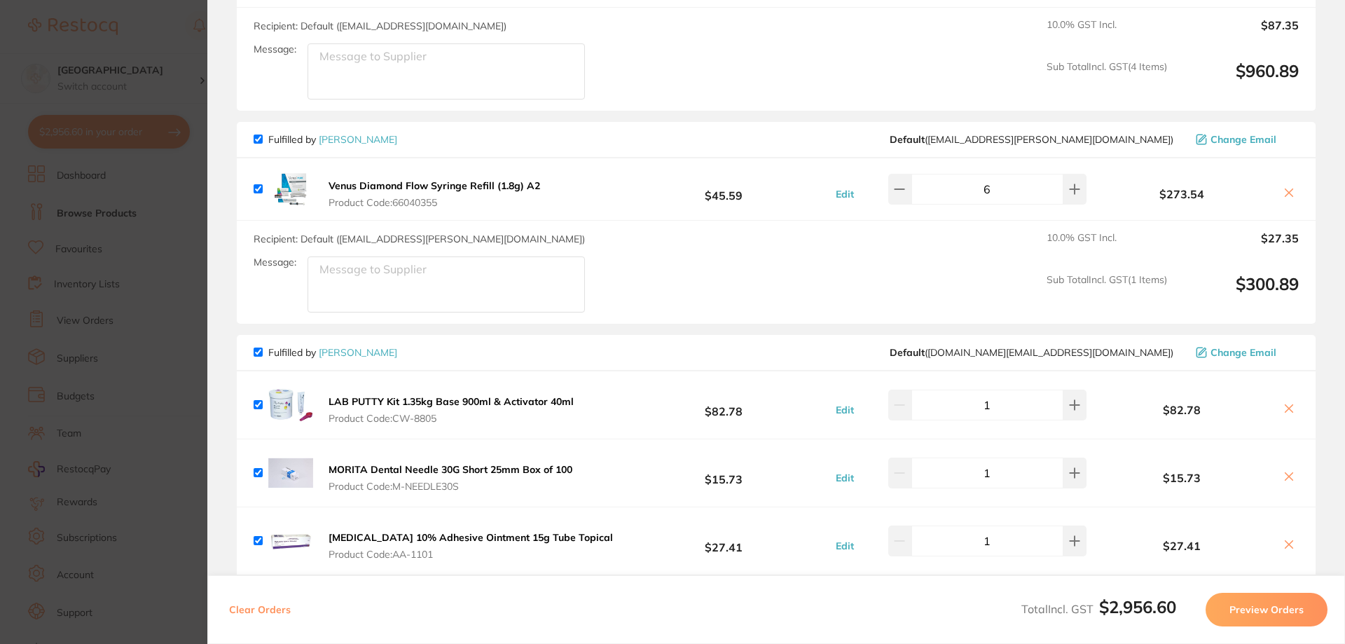
scroll to position [1900, 0]
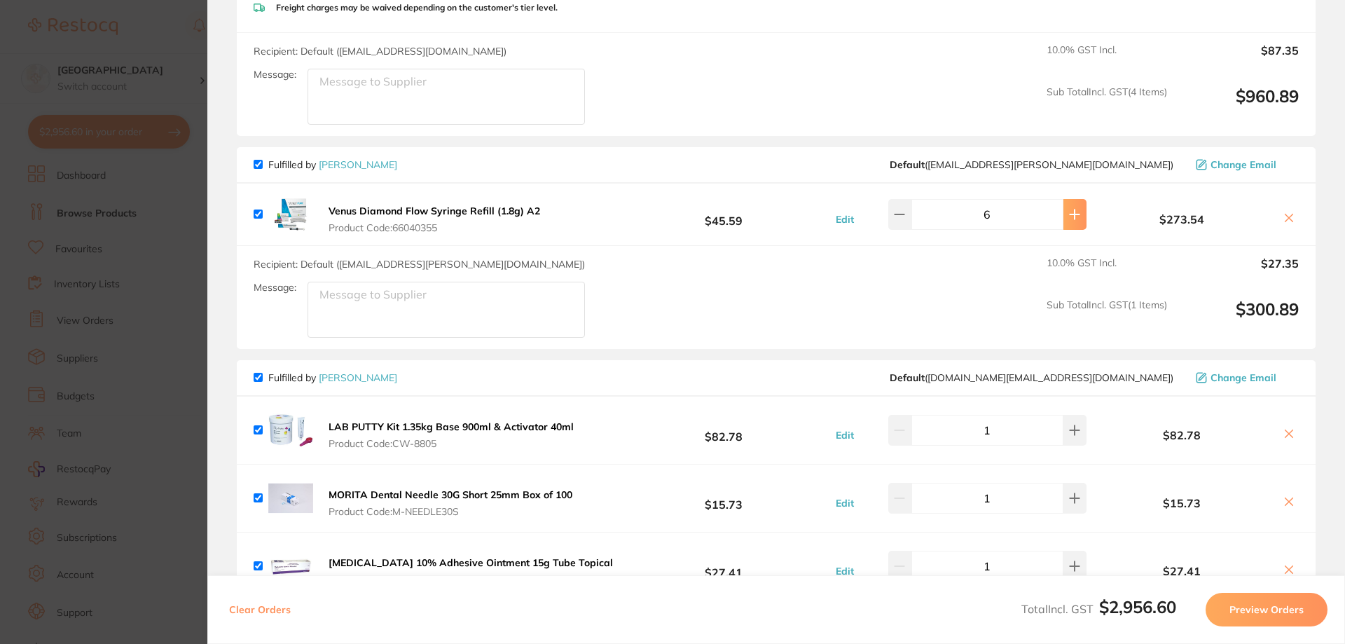
type input "10"
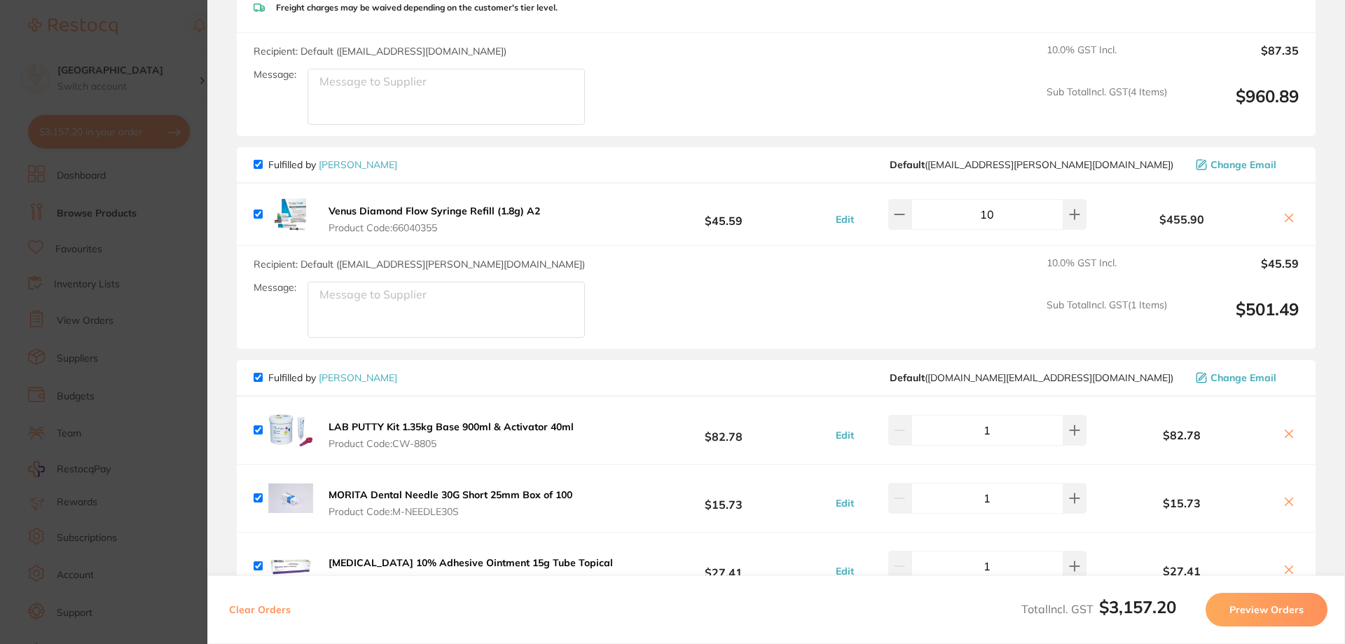
click at [1259, 607] on button "Preview Orders" at bounding box center [1267, 610] width 122 height 34
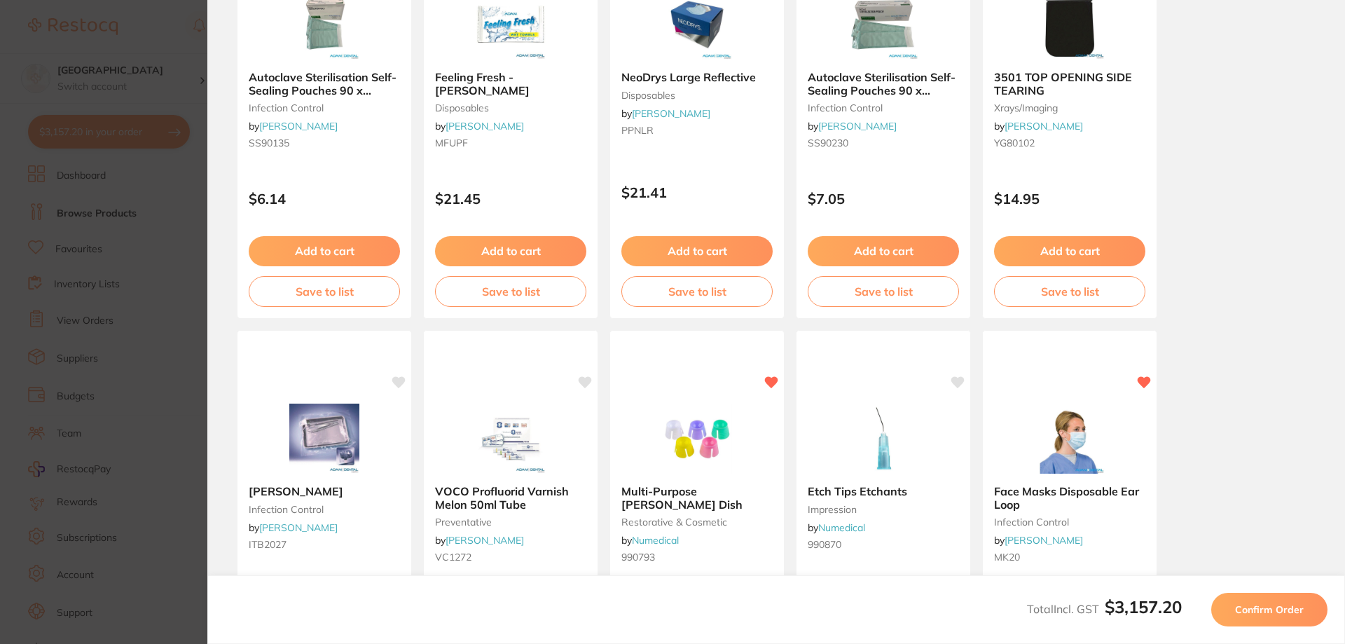
scroll to position [210, 0]
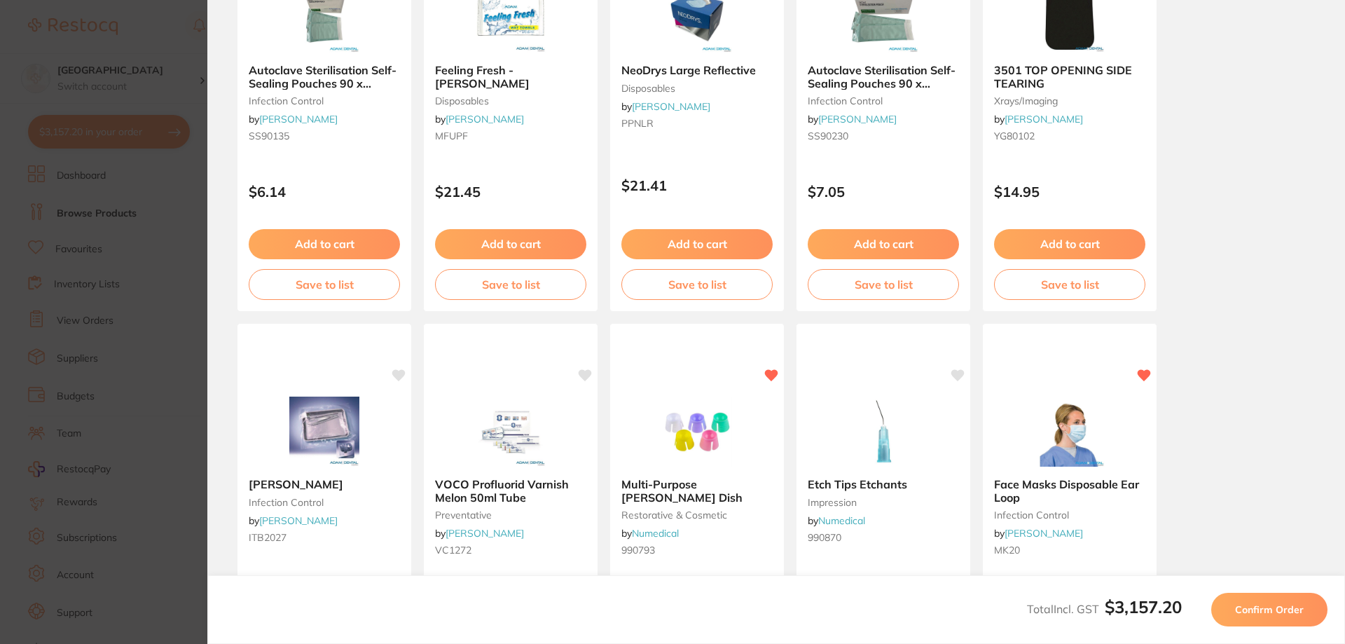
click at [1244, 607] on span "Confirm Order" at bounding box center [1269, 609] width 69 height 13
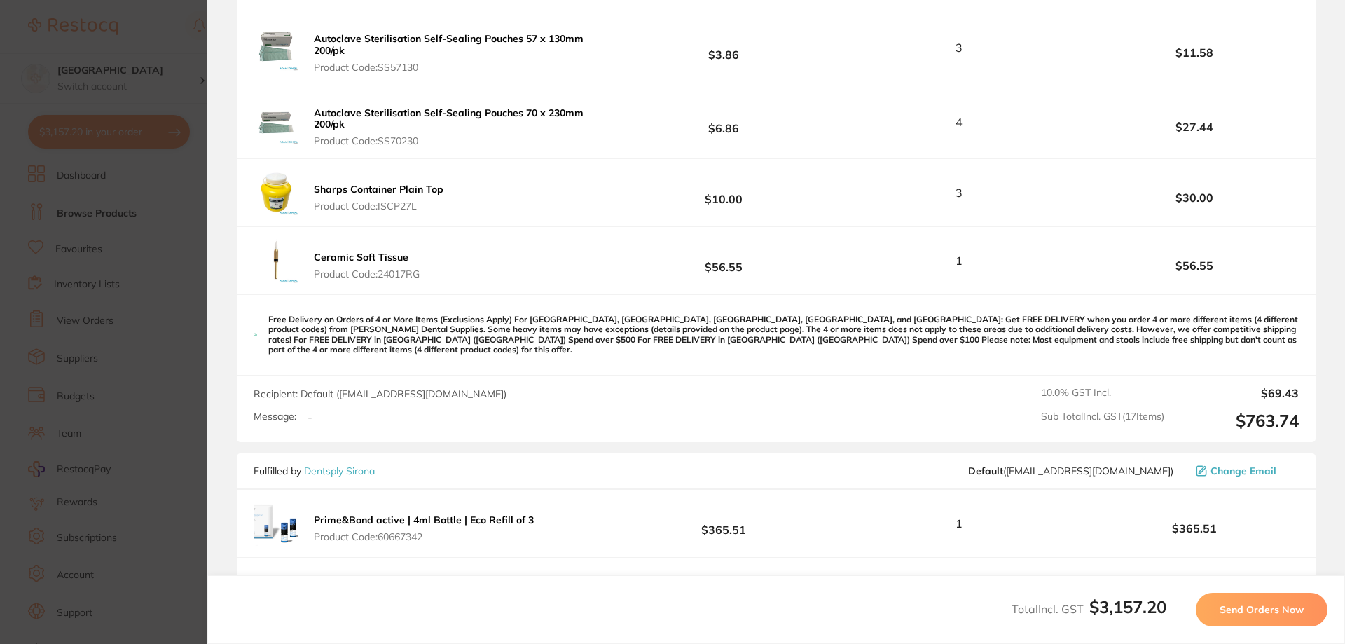
scroll to position [1261, 0]
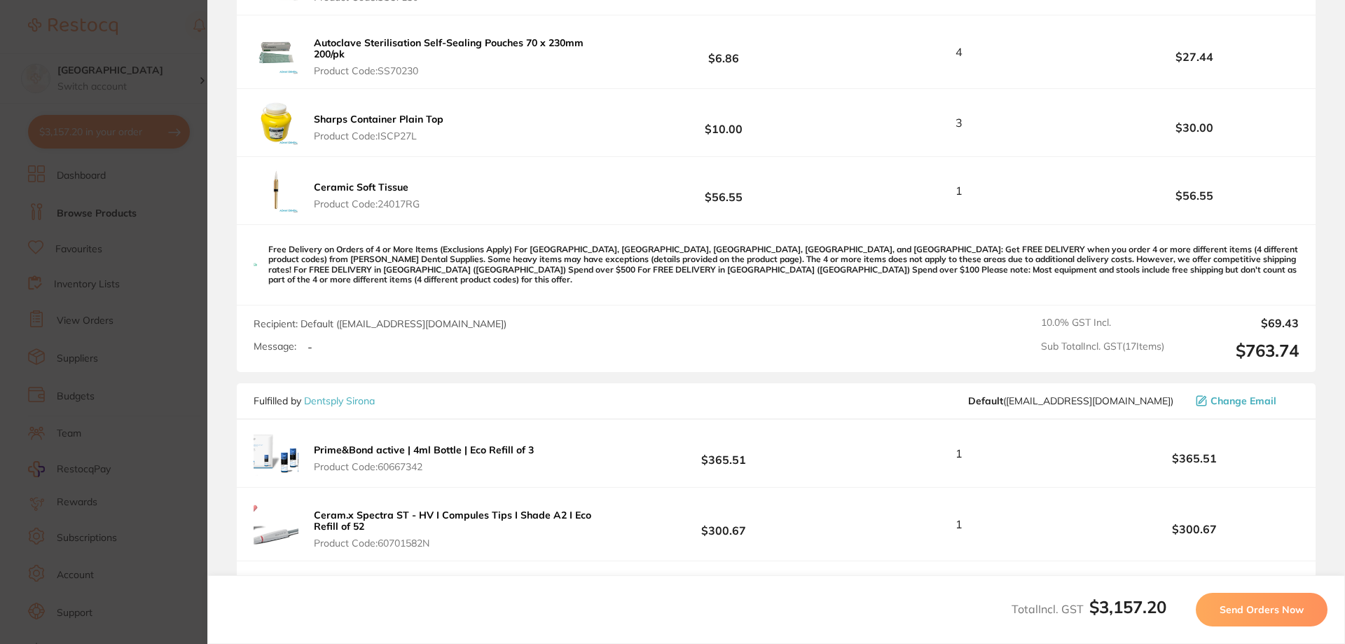
click at [1232, 607] on span "Send Orders Now" at bounding box center [1262, 609] width 84 height 13
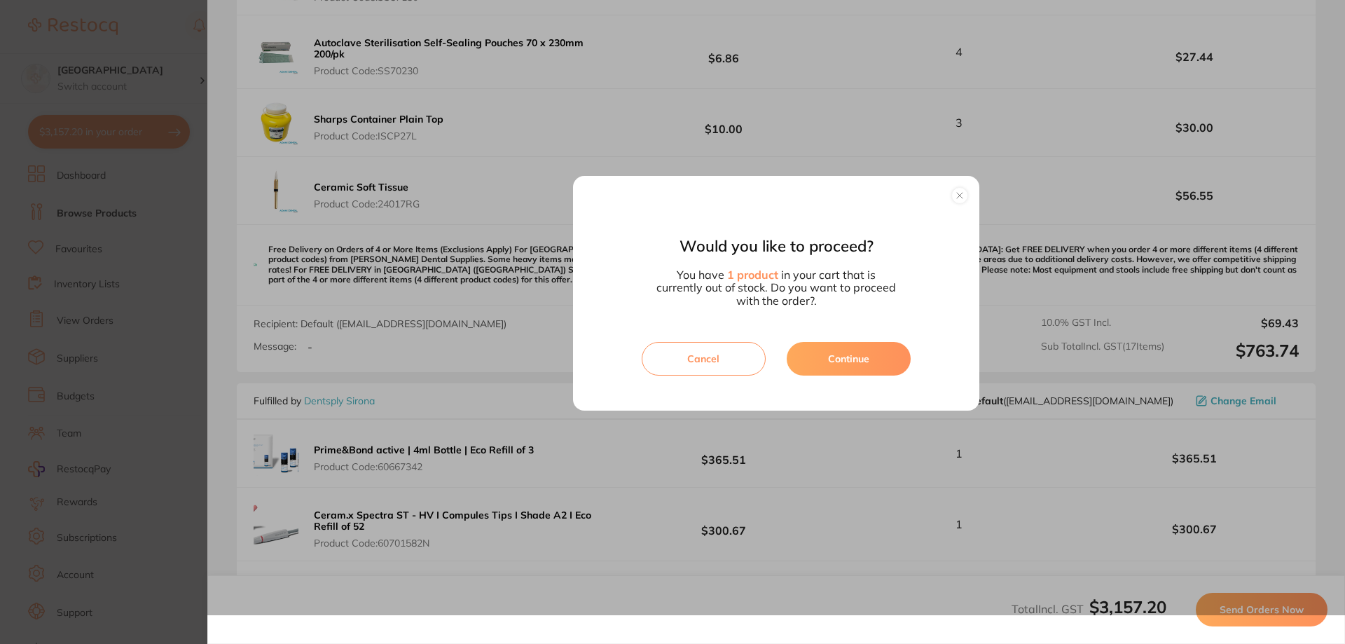
click at [843, 364] on button "Continue" at bounding box center [849, 359] width 124 height 34
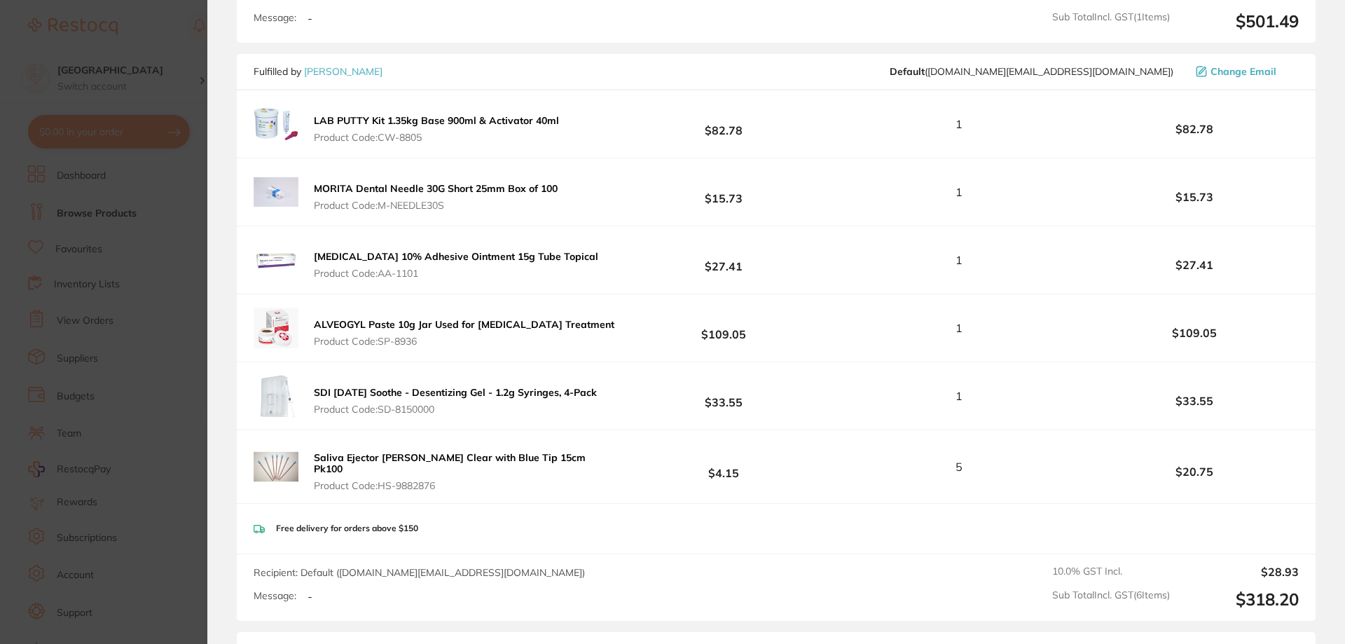
scroll to position [2698, 0]
